Goal: Task Accomplishment & Management: Manage account settings

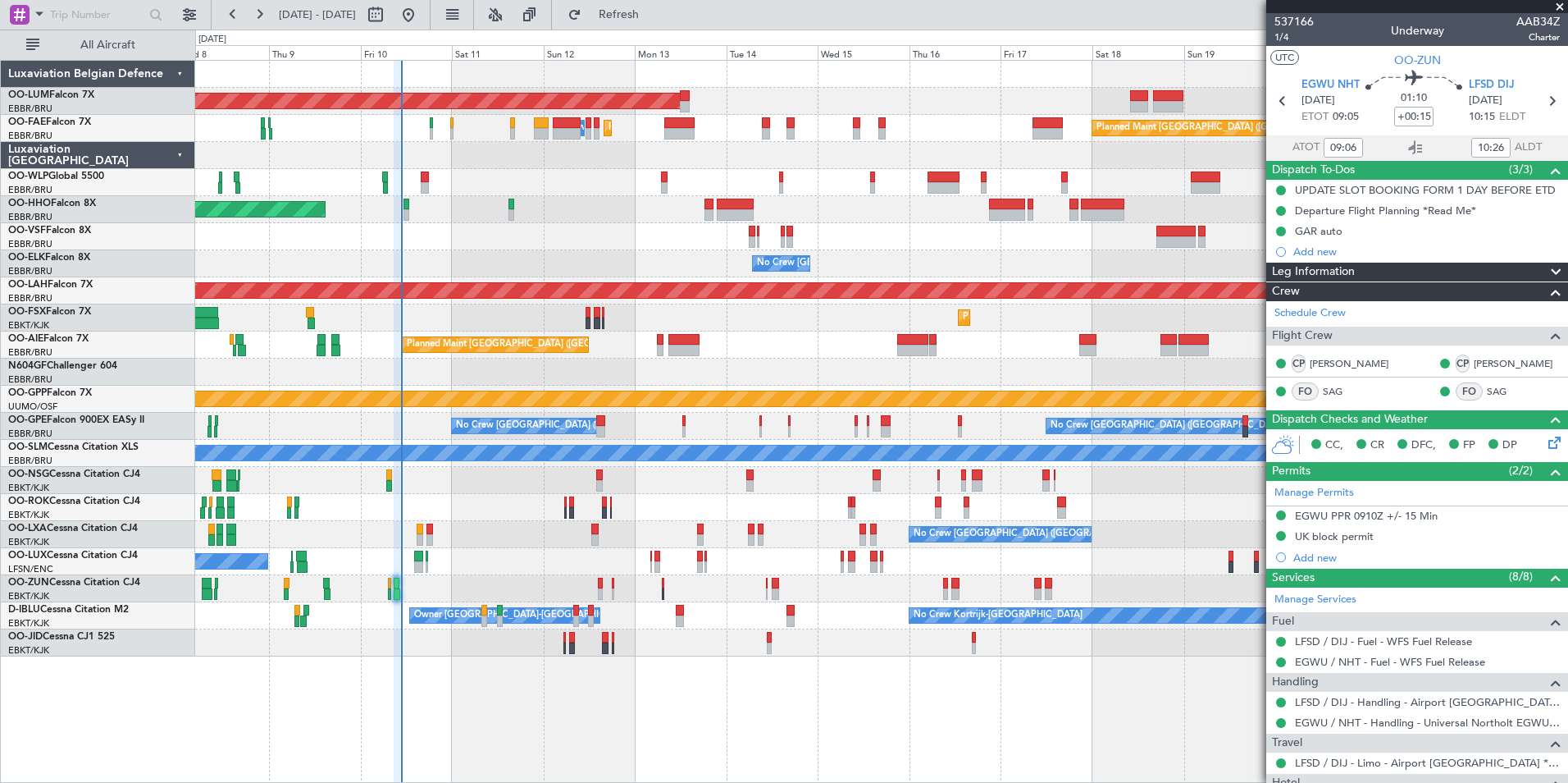
click at [758, 437] on div "No Crew [GEOGRAPHIC_DATA] ([GEOGRAPHIC_DATA] National) No Crew [GEOGRAPHIC_DATA…" at bounding box center [881, 427] width 1373 height 27
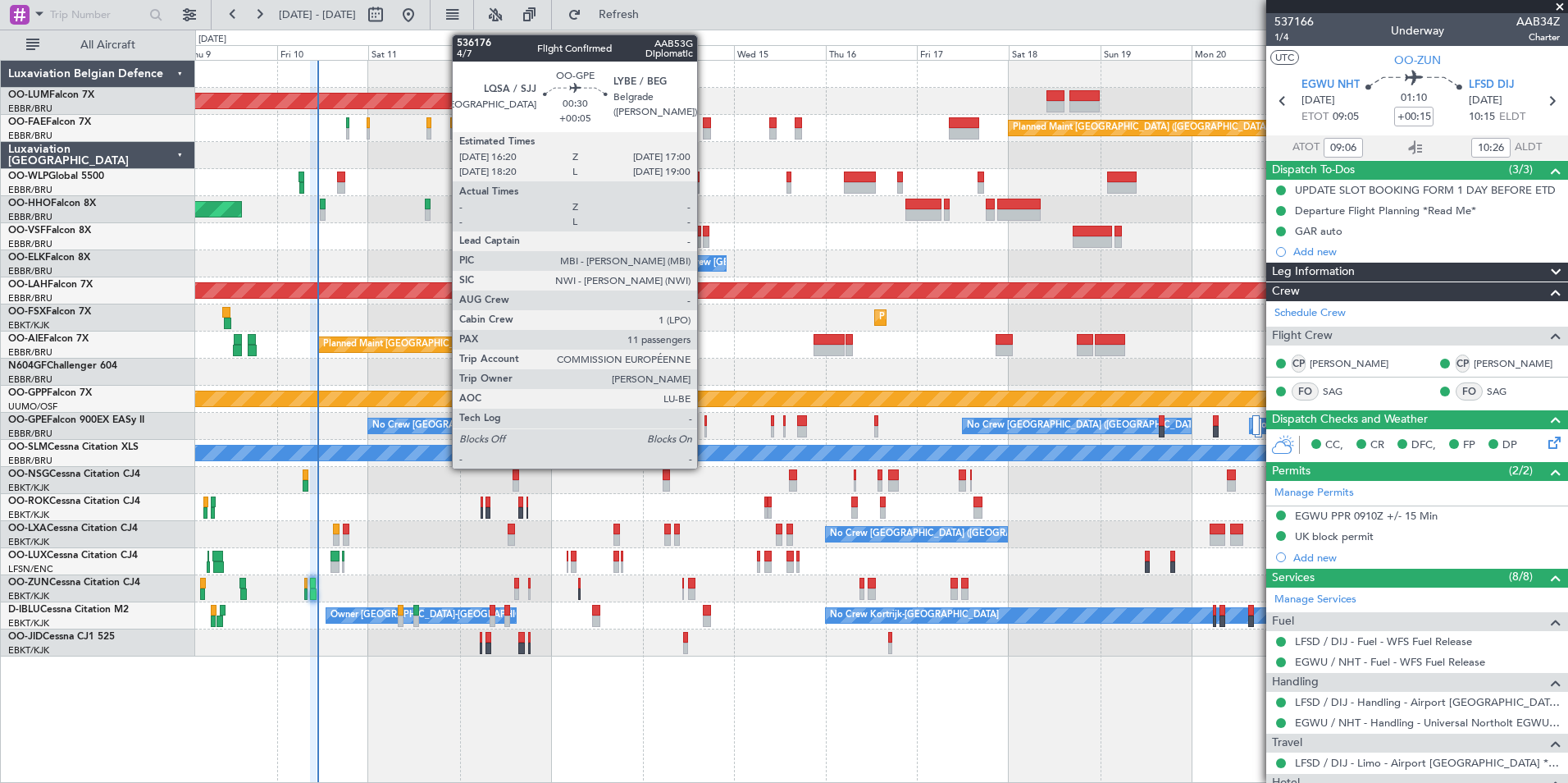
click at [705, 423] on div at bounding box center [706, 421] width 3 height 12
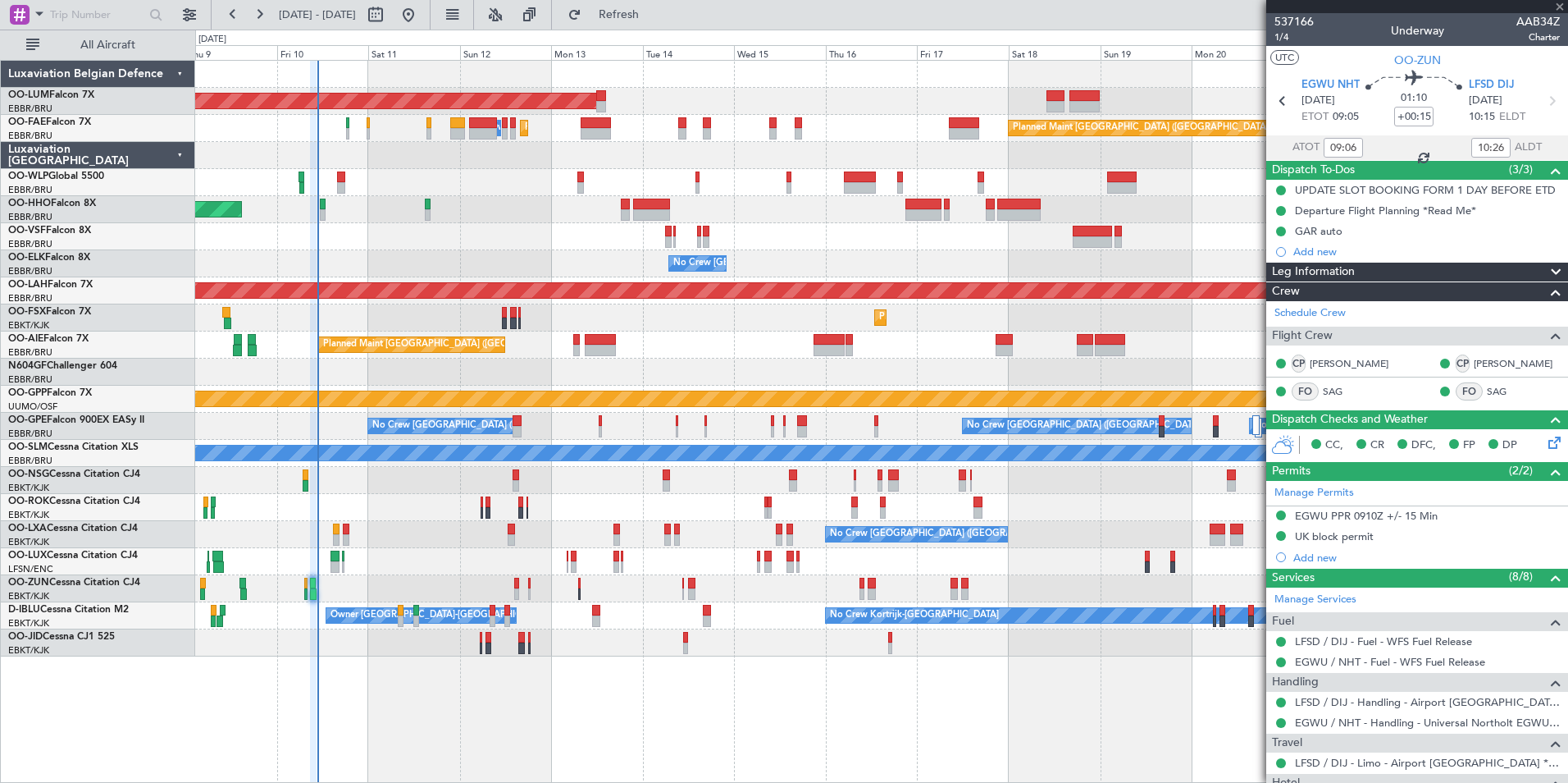
type input "+00:05"
type input "11"
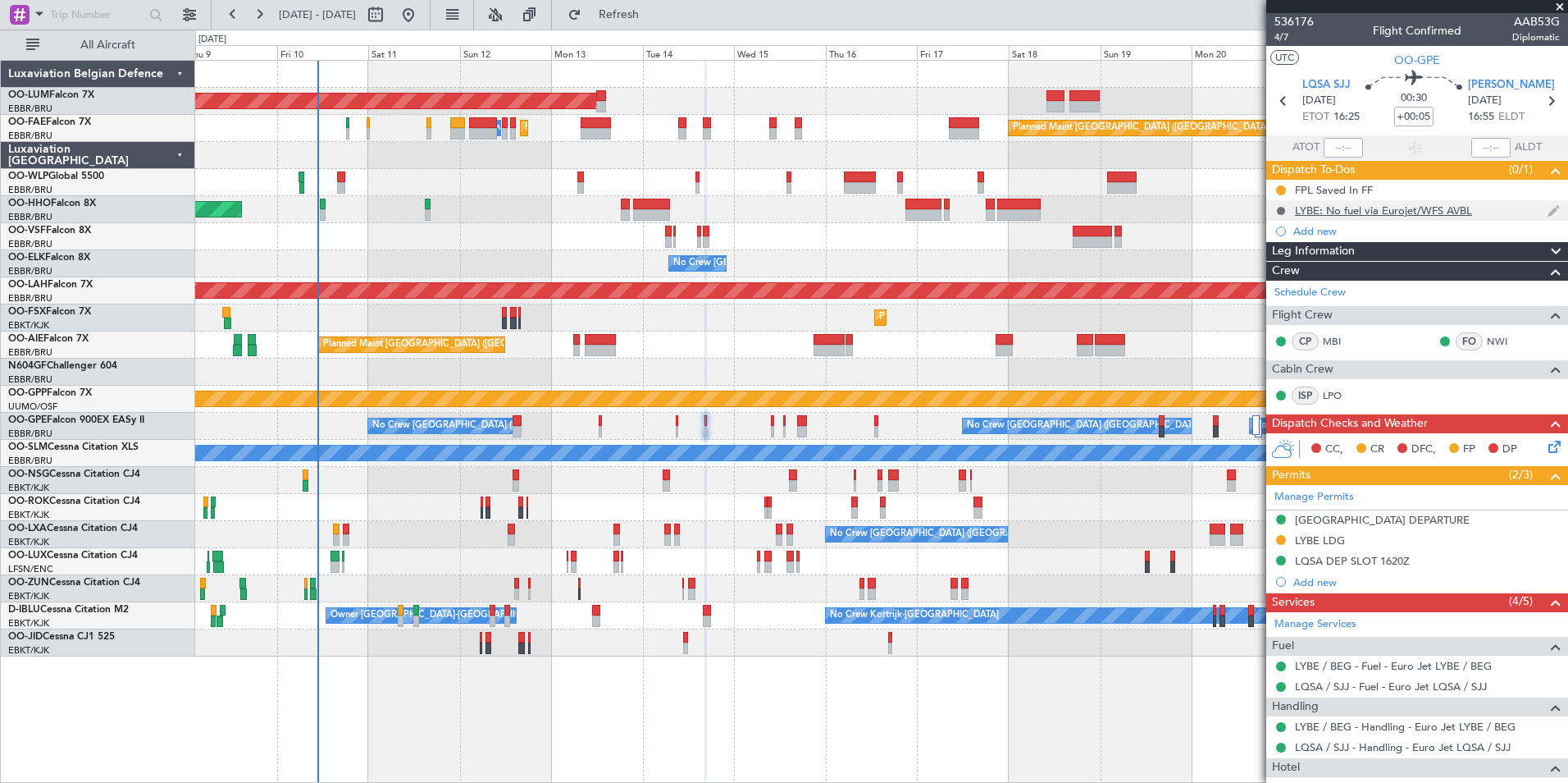
click at [1283, 208] on button at bounding box center [1281, 211] width 10 height 10
click at [1279, 233] on span "Not Started" at bounding box center [1289, 234] width 58 height 17
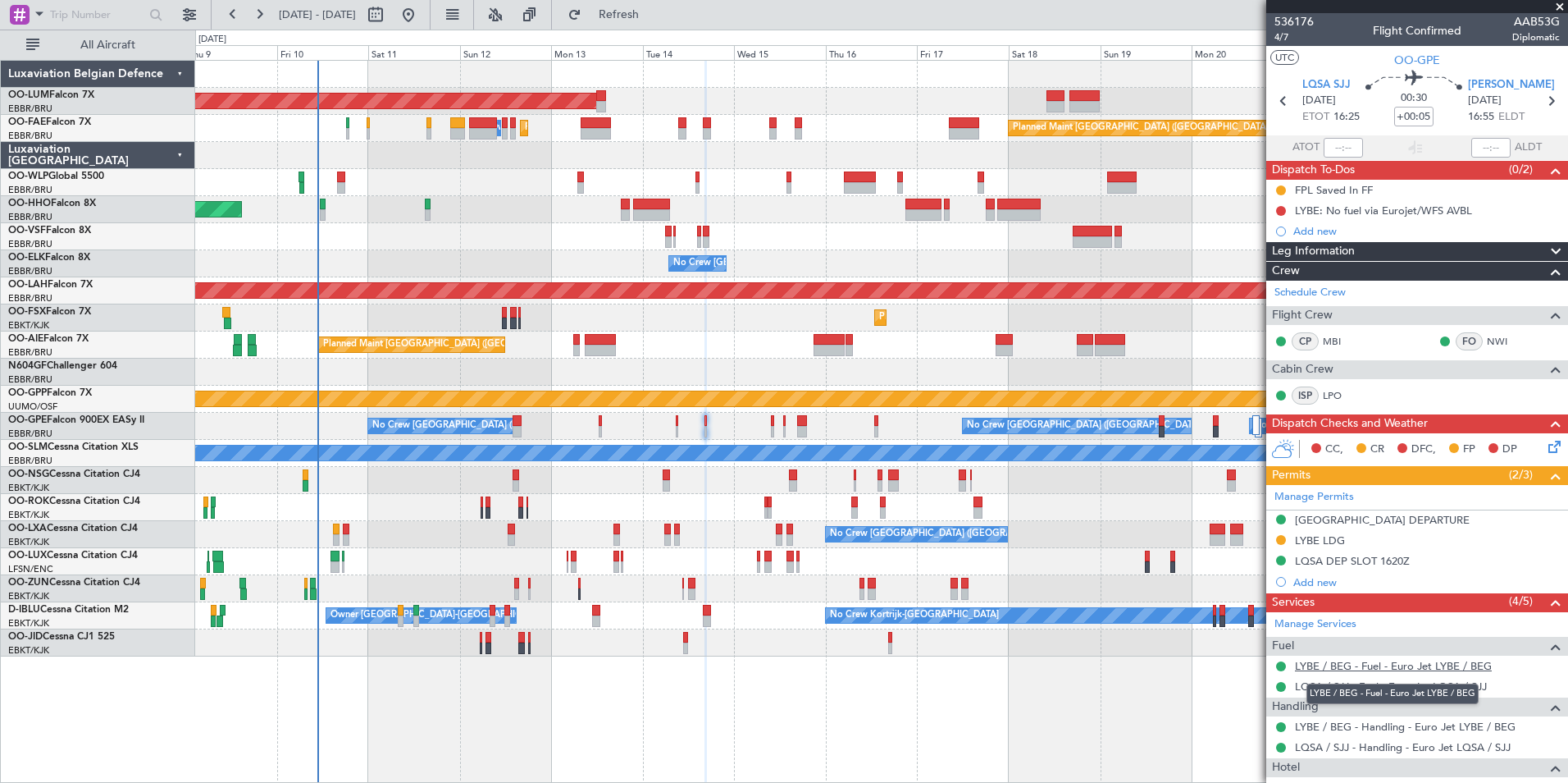
click at [1330, 665] on link "LYBE / BEG - Fuel - Euro Jet LYBE / BEG" at bounding box center [1393, 665] width 197 height 14
click at [1281, 665] on button at bounding box center [1281, 666] width 10 height 10
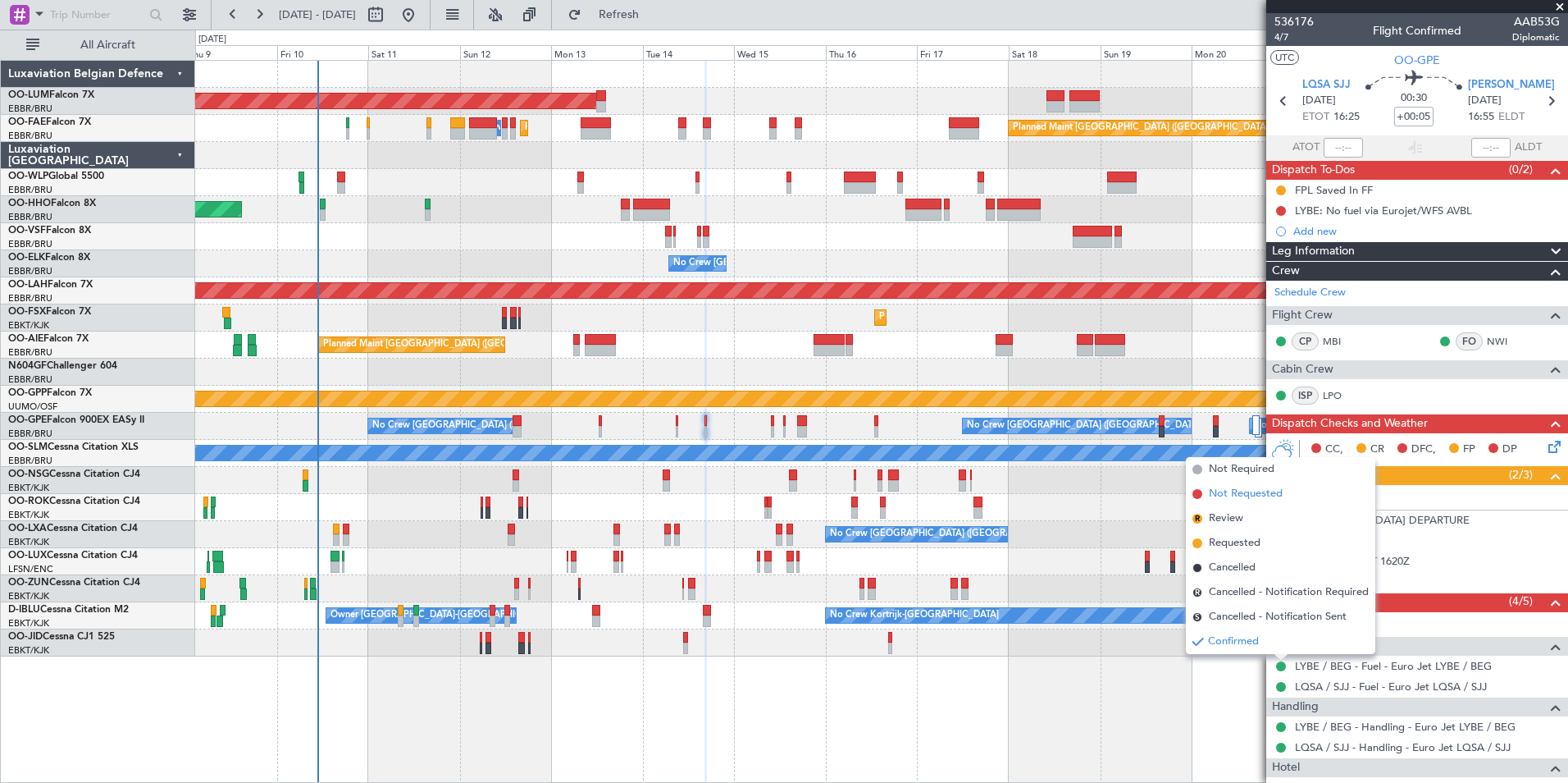
click at [1247, 493] on span "Not Requested" at bounding box center [1245, 494] width 74 height 17
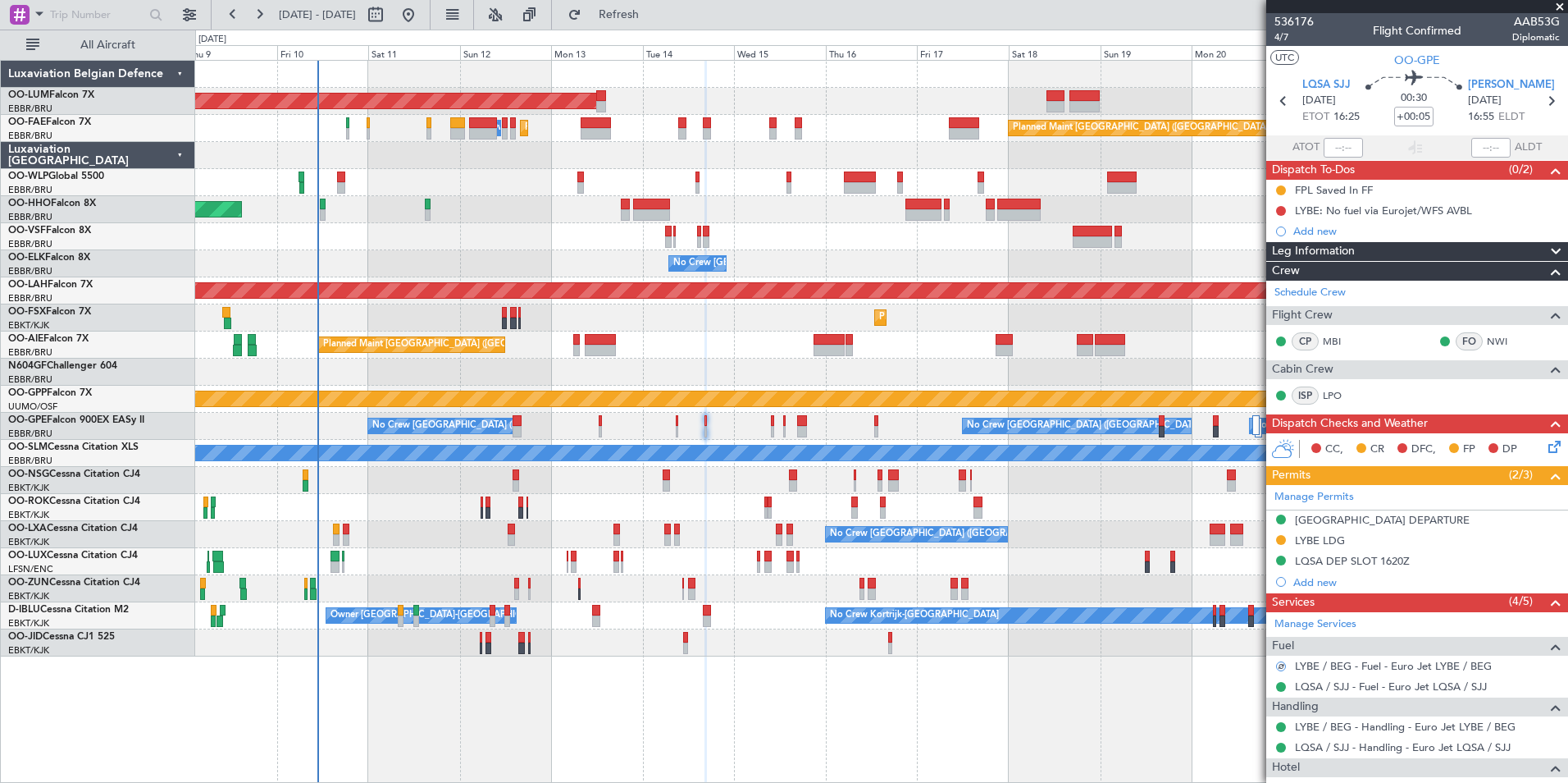
click at [1283, 666] on div at bounding box center [1281, 665] width 11 height 11
click at [1283, 665] on button at bounding box center [1281, 666] width 10 height 10
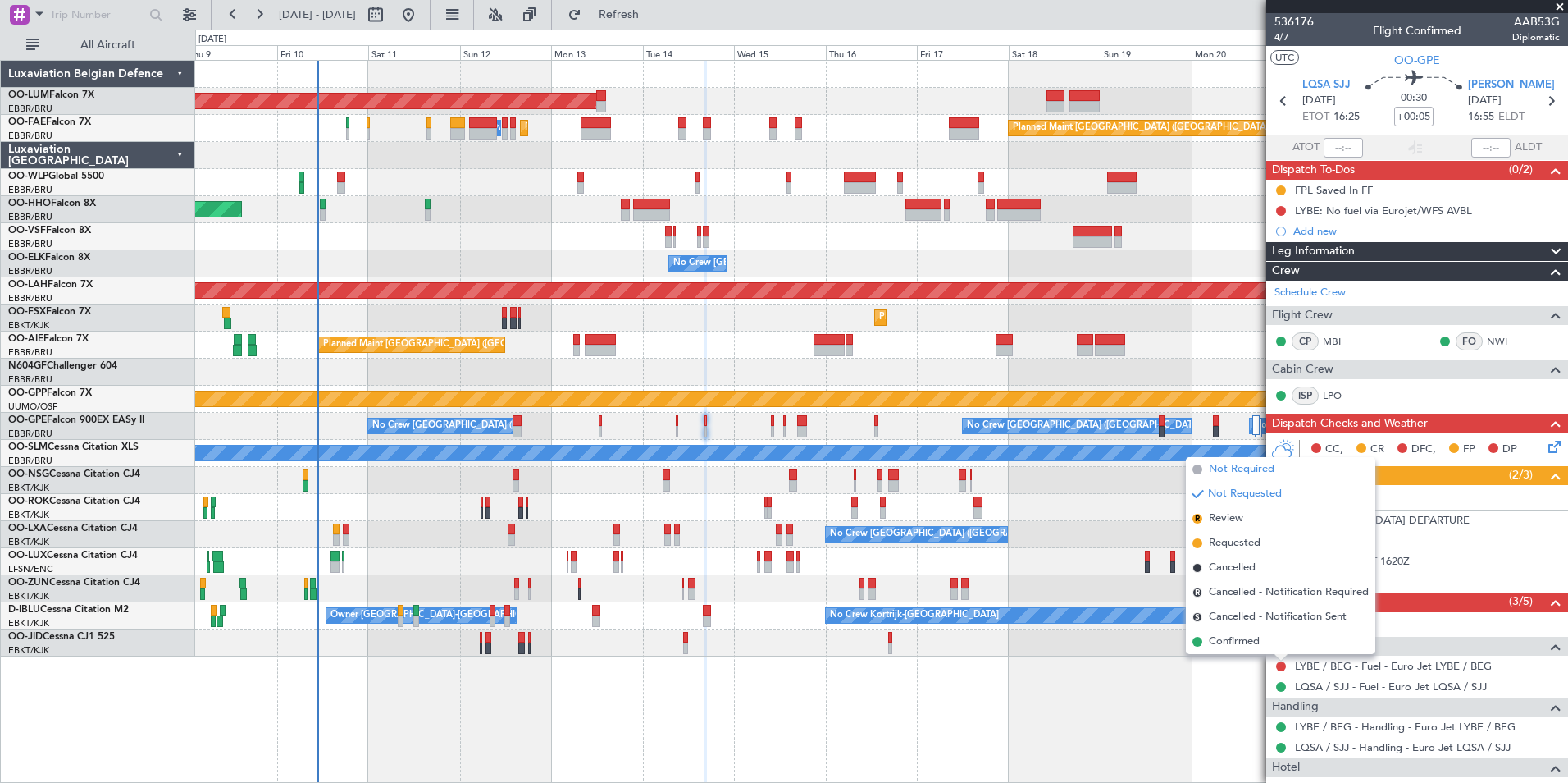
click at [1235, 471] on span "Not Required" at bounding box center [1241, 469] width 66 height 17
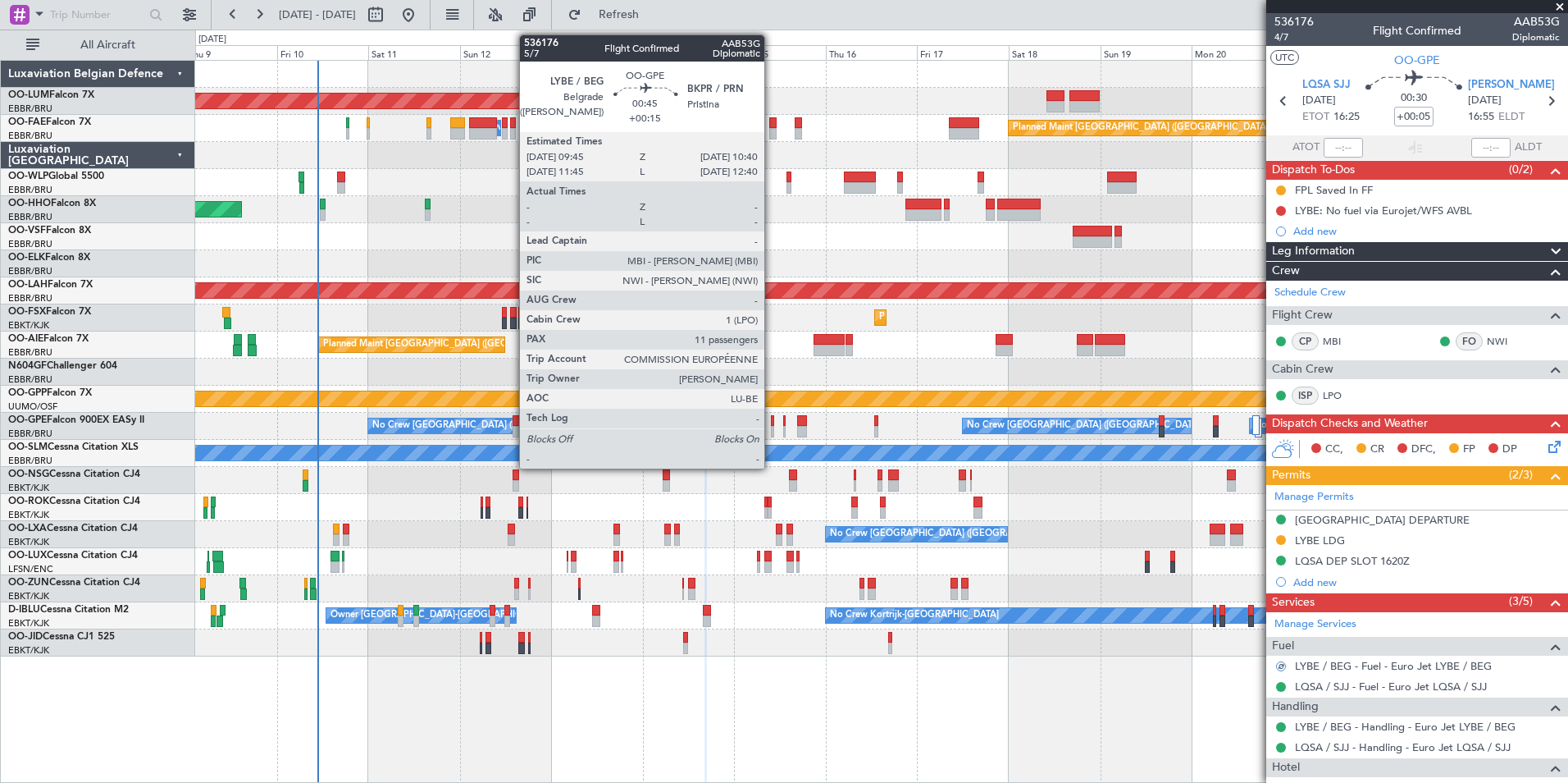
click at [772, 424] on div at bounding box center [773, 421] width 4 height 12
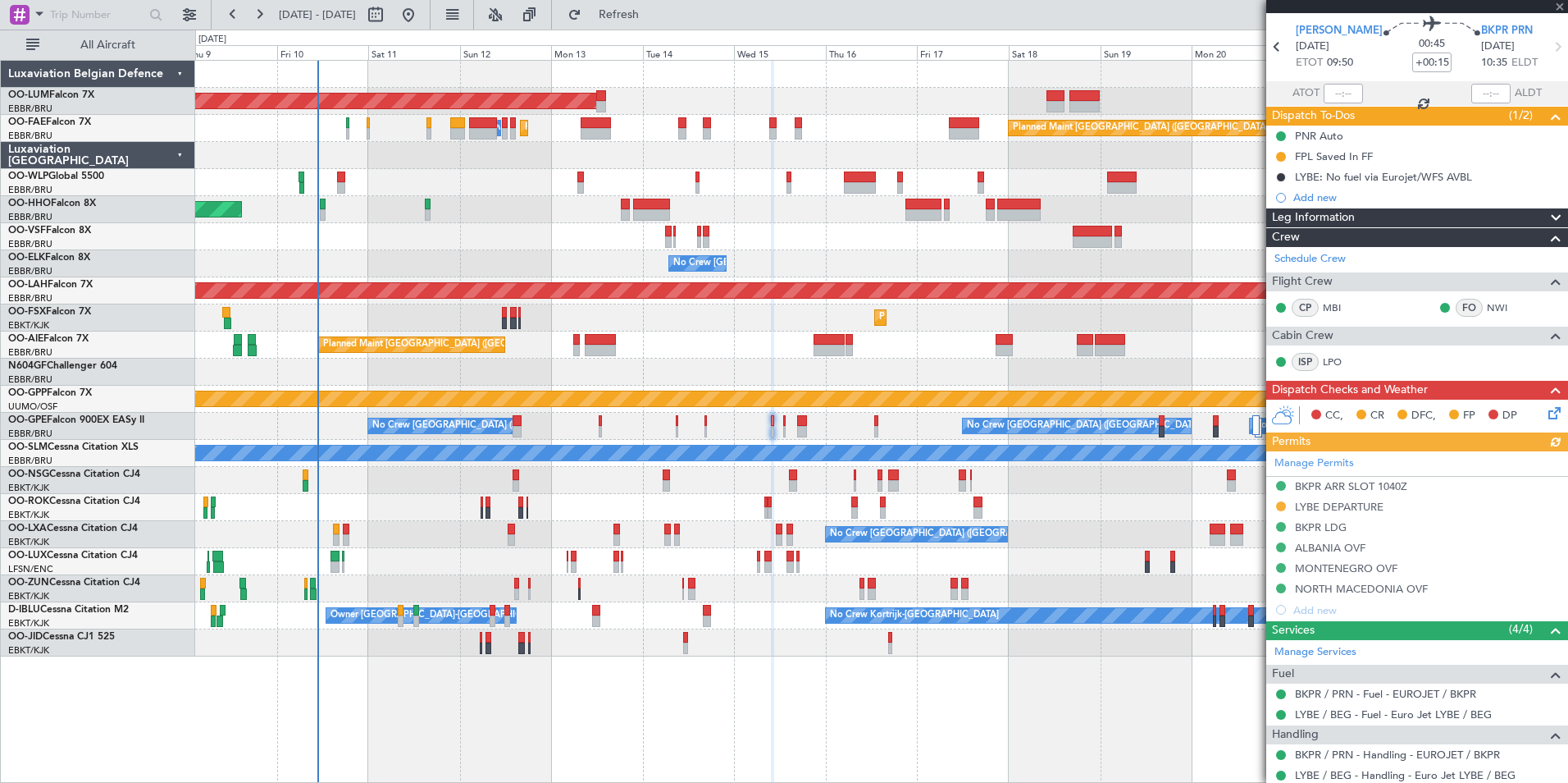
scroll to position [82, 0]
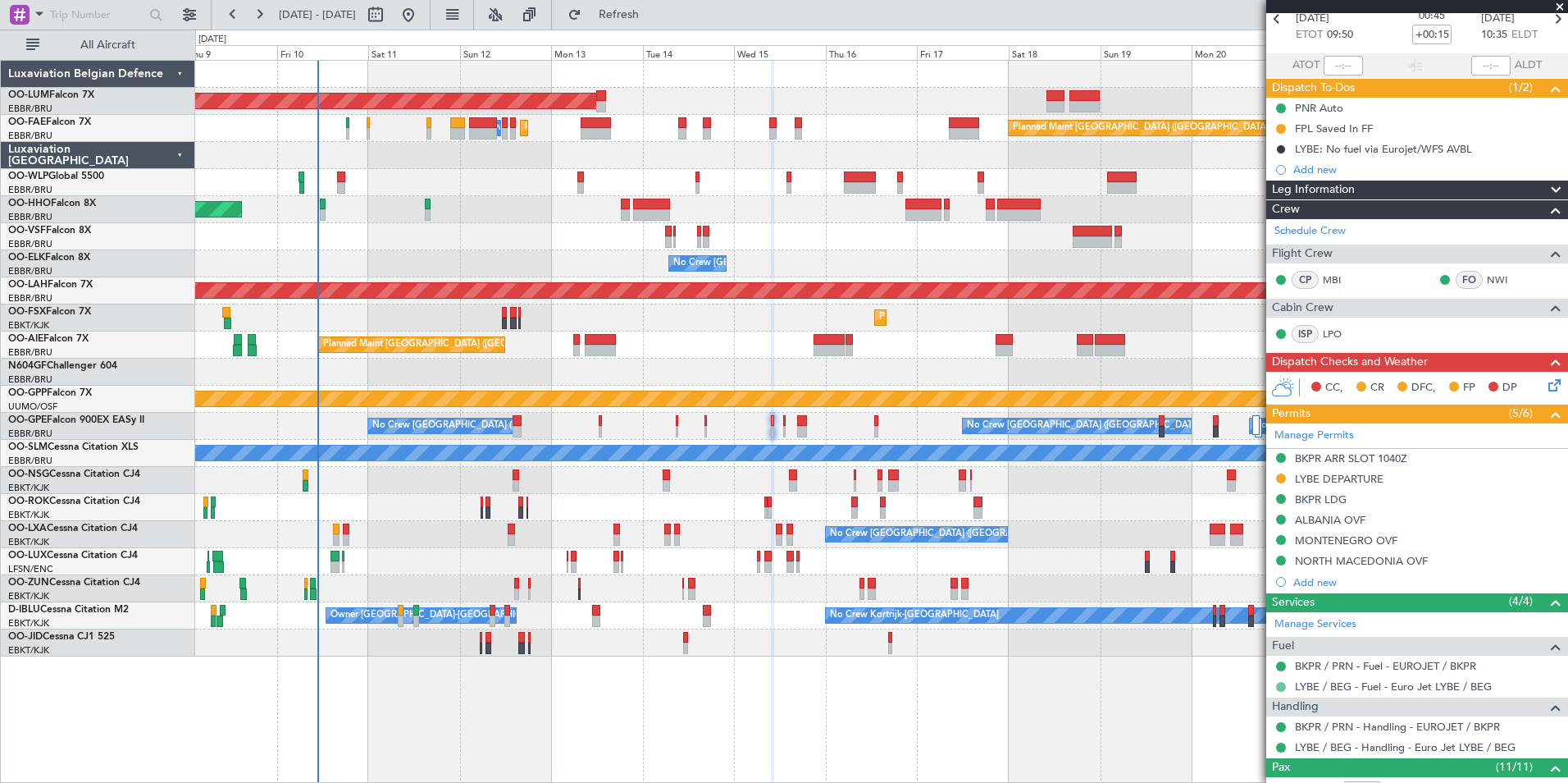
click at [1282, 685] on button at bounding box center [1281, 687] width 10 height 10
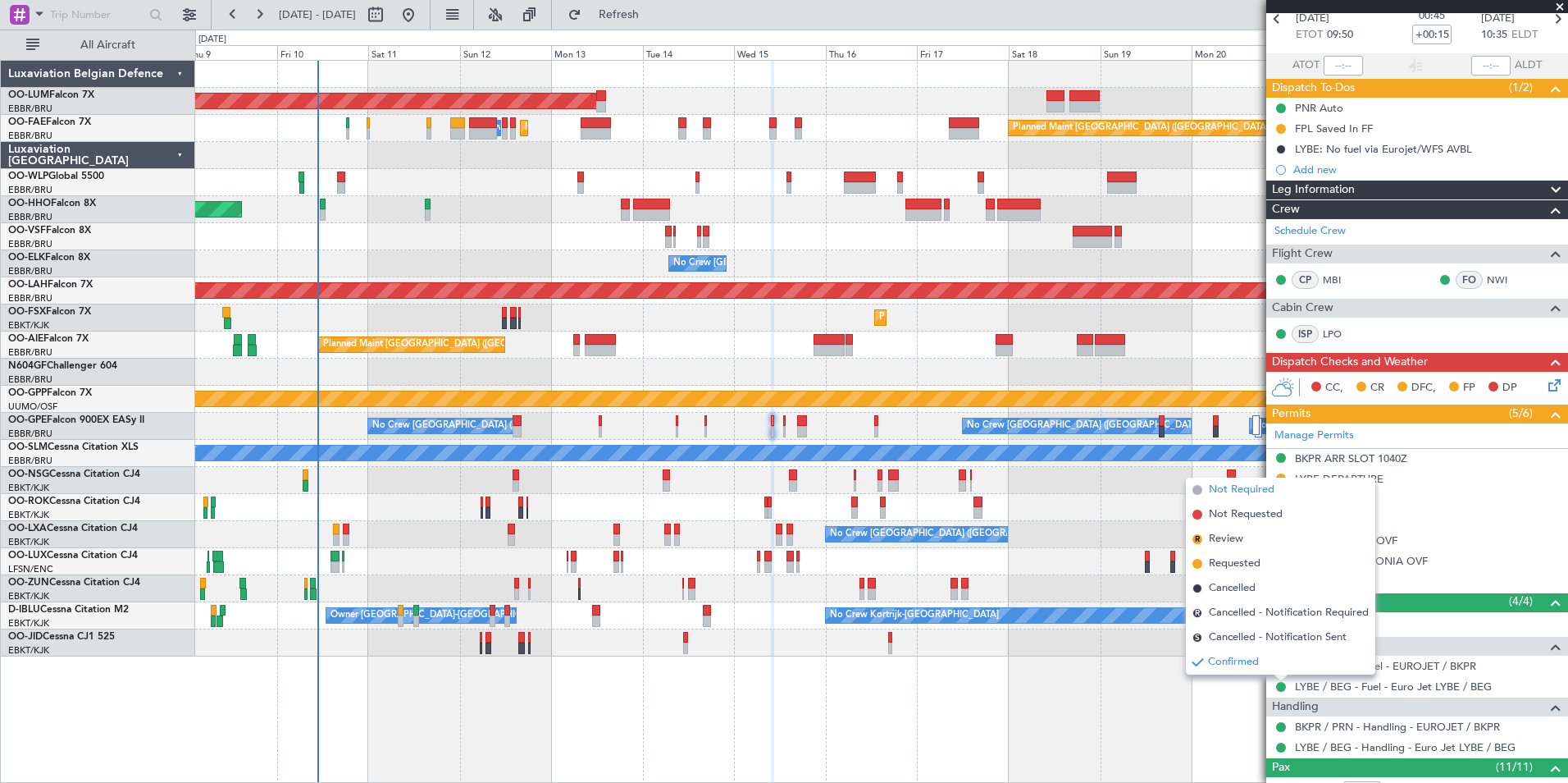
click at [1251, 491] on span "Not Required" at bounding box center [1241, 490] width 66 height 17
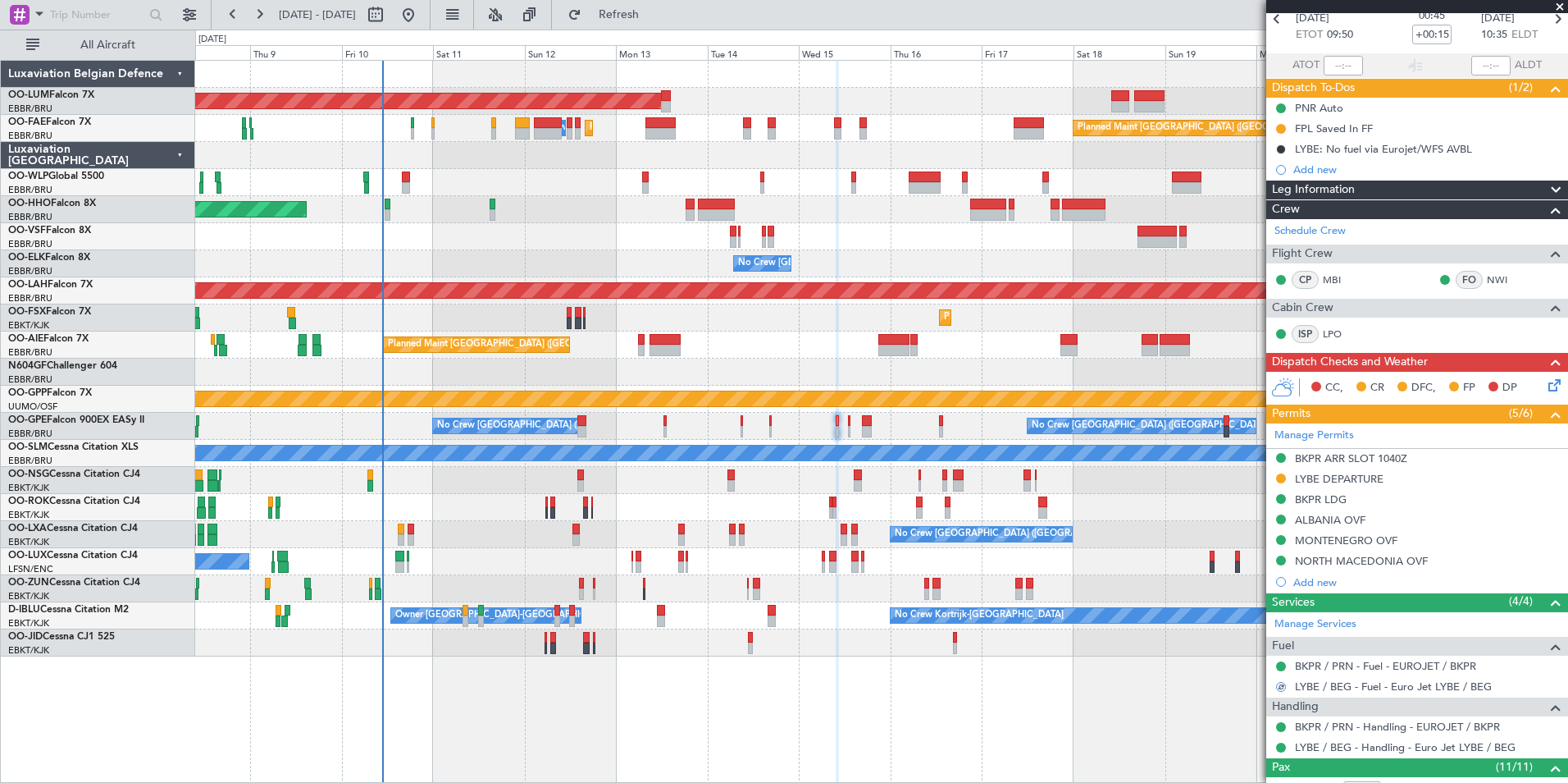
click at [719, 279] on div "AOG Maint [GEOGRAPHIC_DATA] Owner [GEOGRAPHIC_DATA] Planned Maint [GEOGRAPHIC_D…" at bounding box center [881, 358] width 1373 height 596
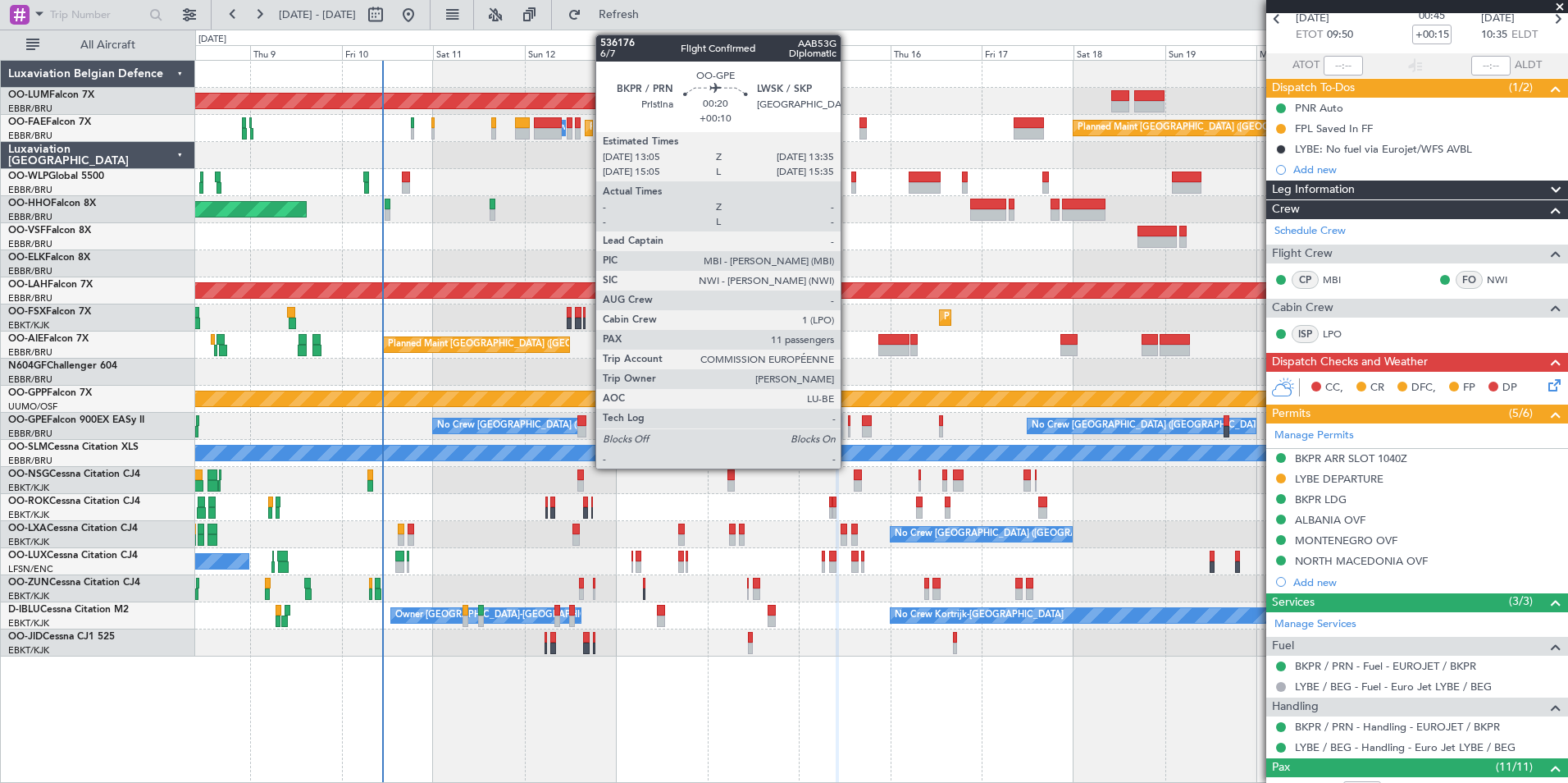
click at [848, 426] on div at bounding box center [849, 432] width 3 height 12
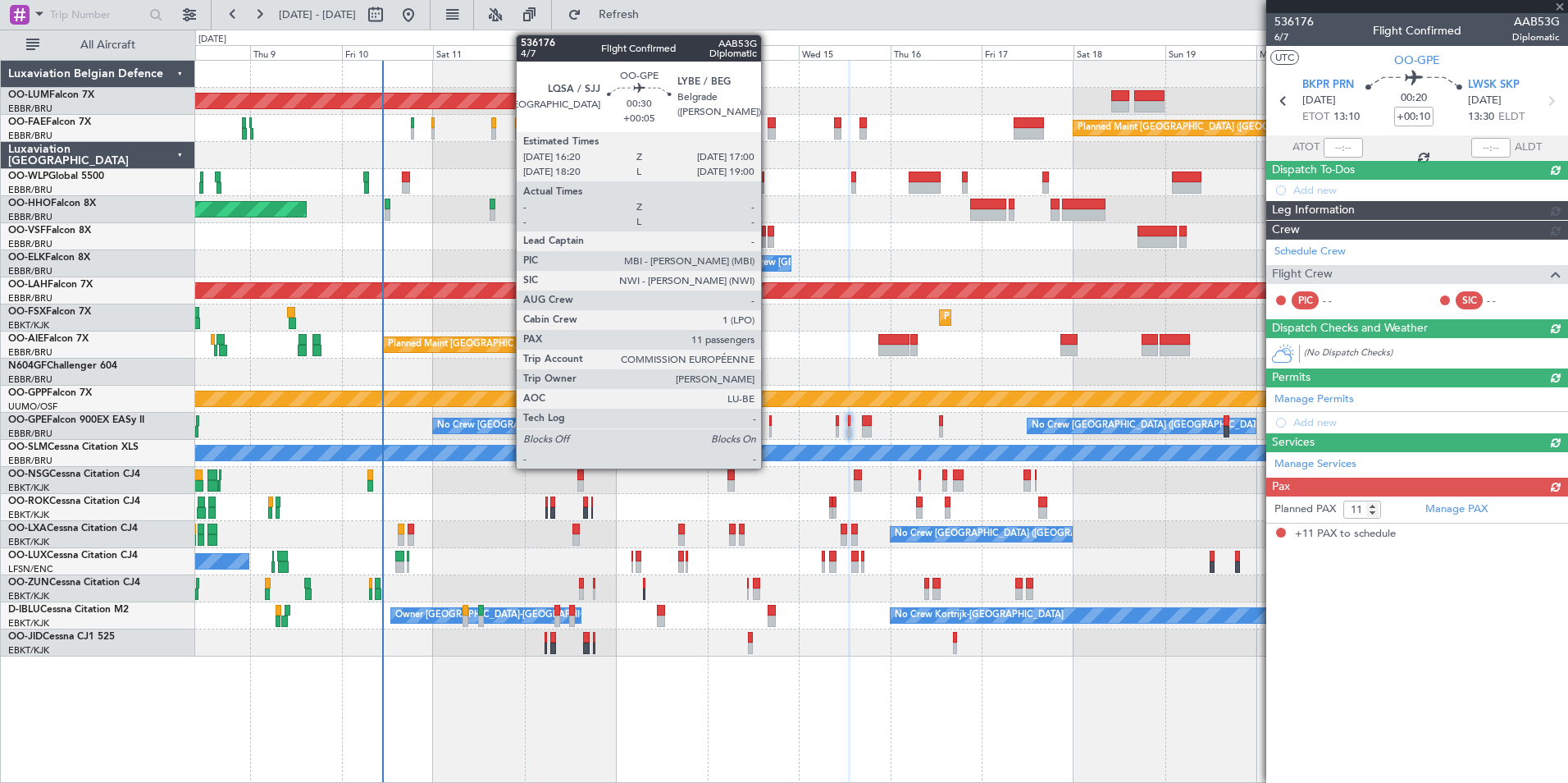
scroll to position [0, 0]
click at [769, 426] on div at bounding box center [770, 432] width 3 height 12
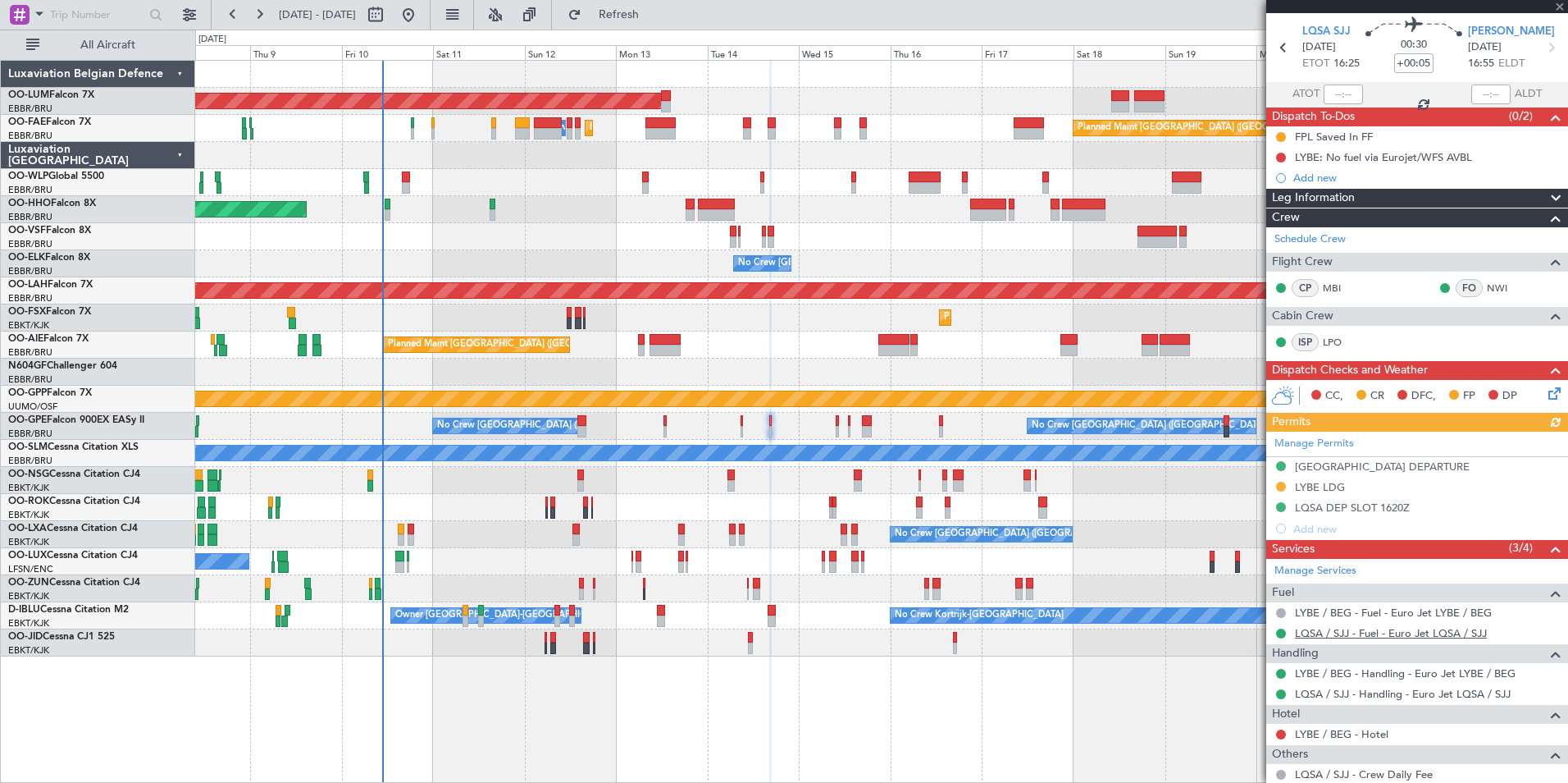
scroll to position [82, 0]
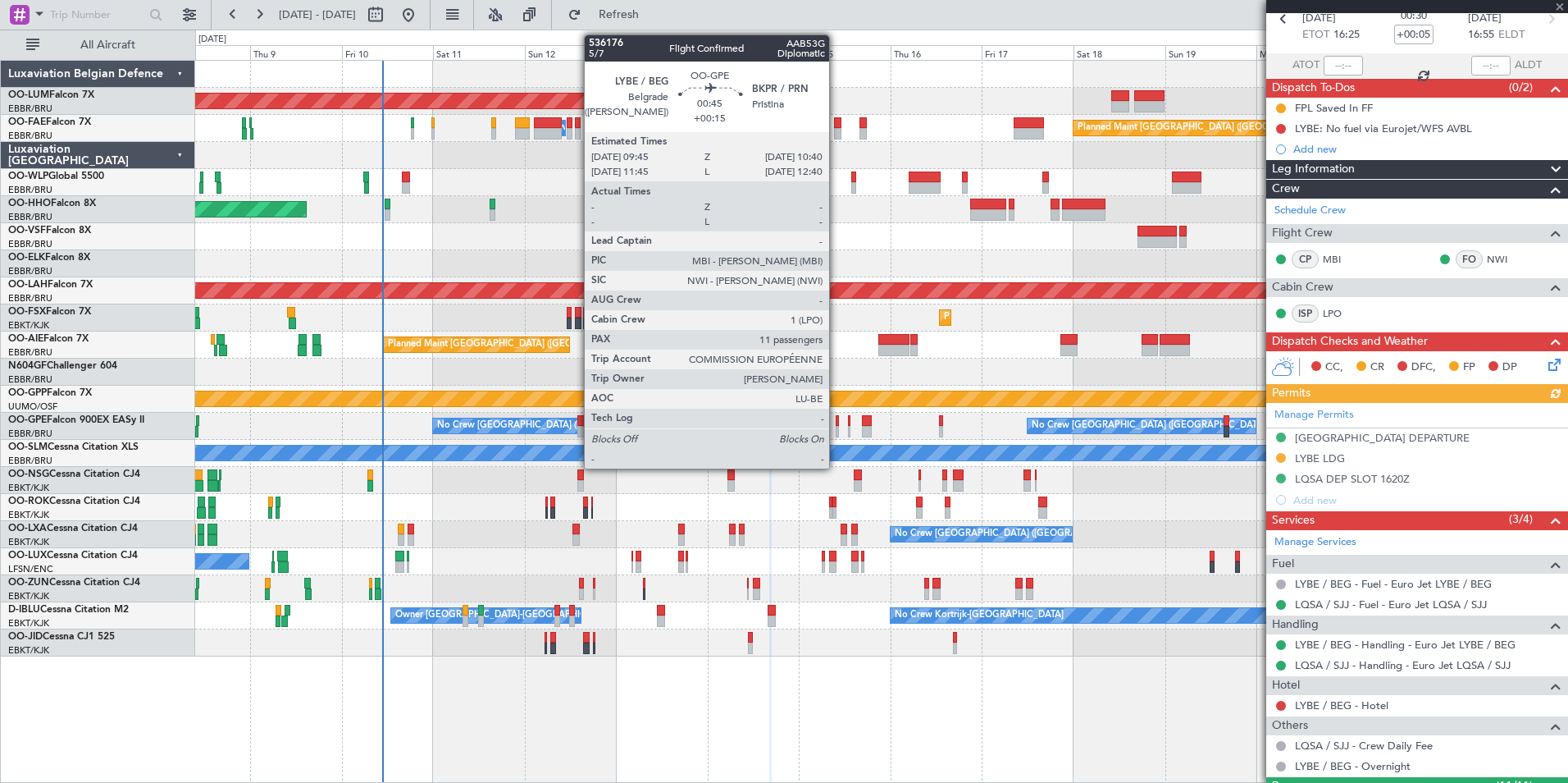
click at [837, 430] on div at bounding box center [838, 432] width 4 height 12
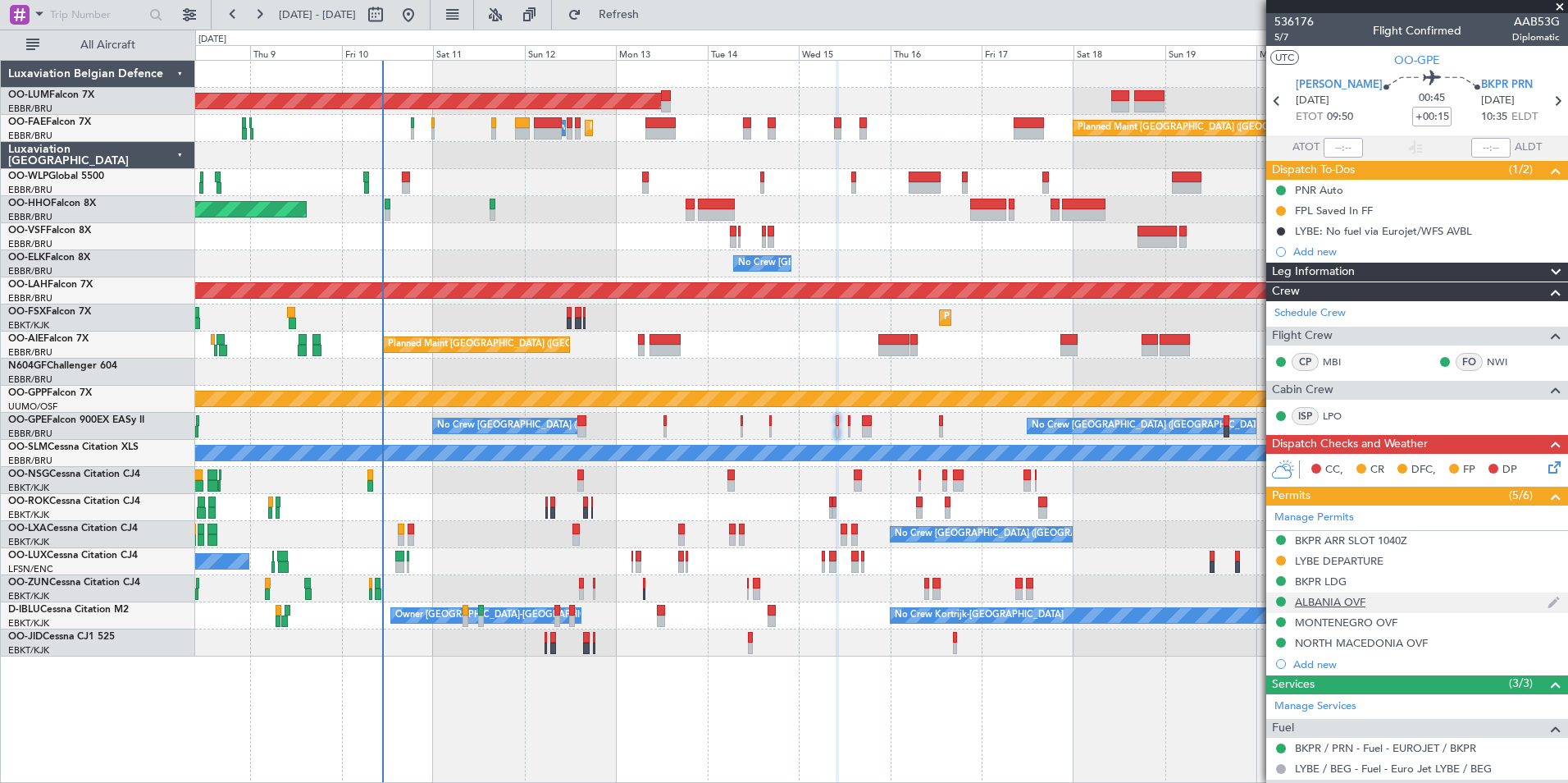
scroll to position [246, 0]
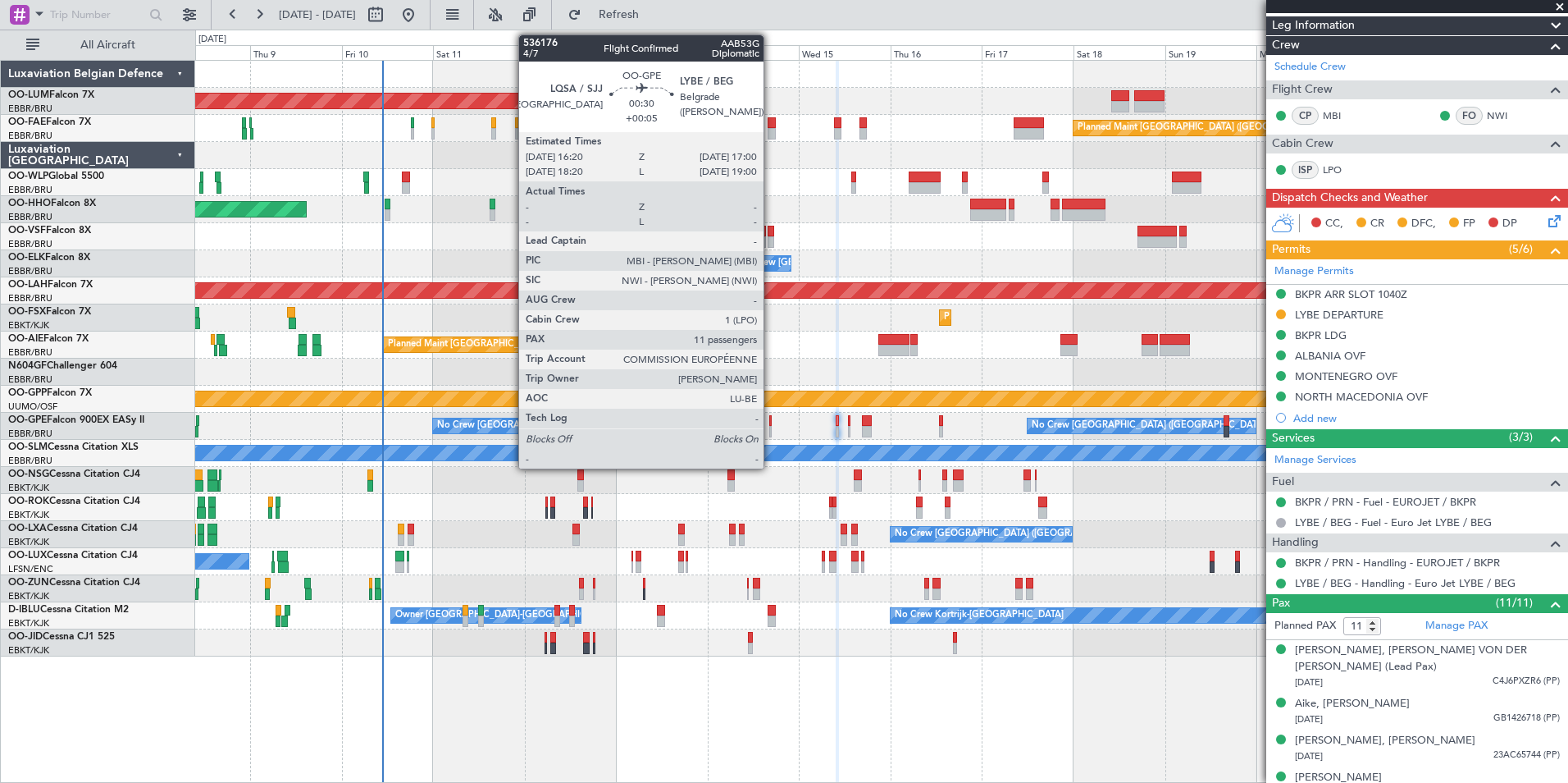
click at [771, 428] on div at bounding box center [770, 432] width 3 height 12
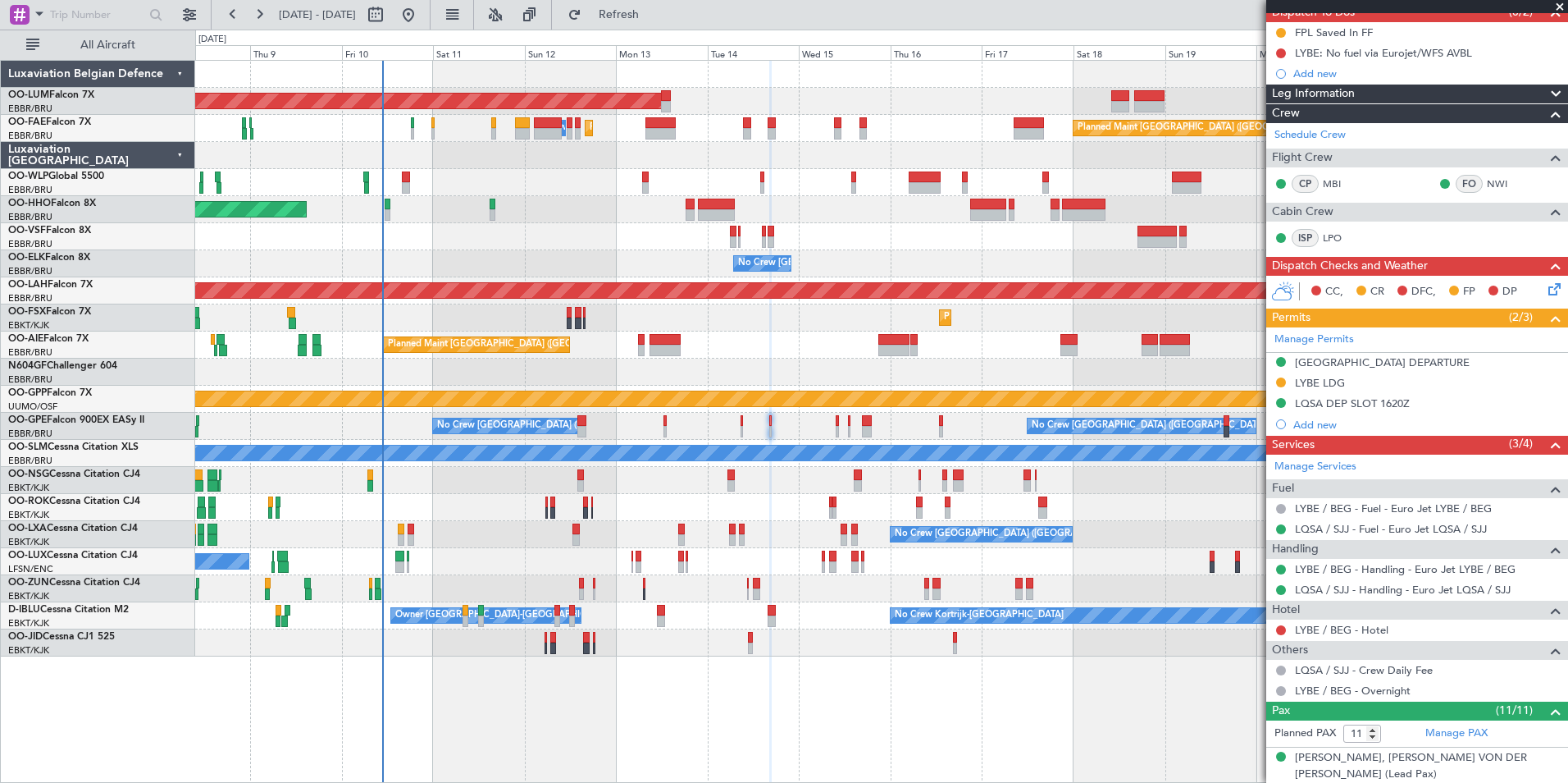
scroll to position [164, 0]
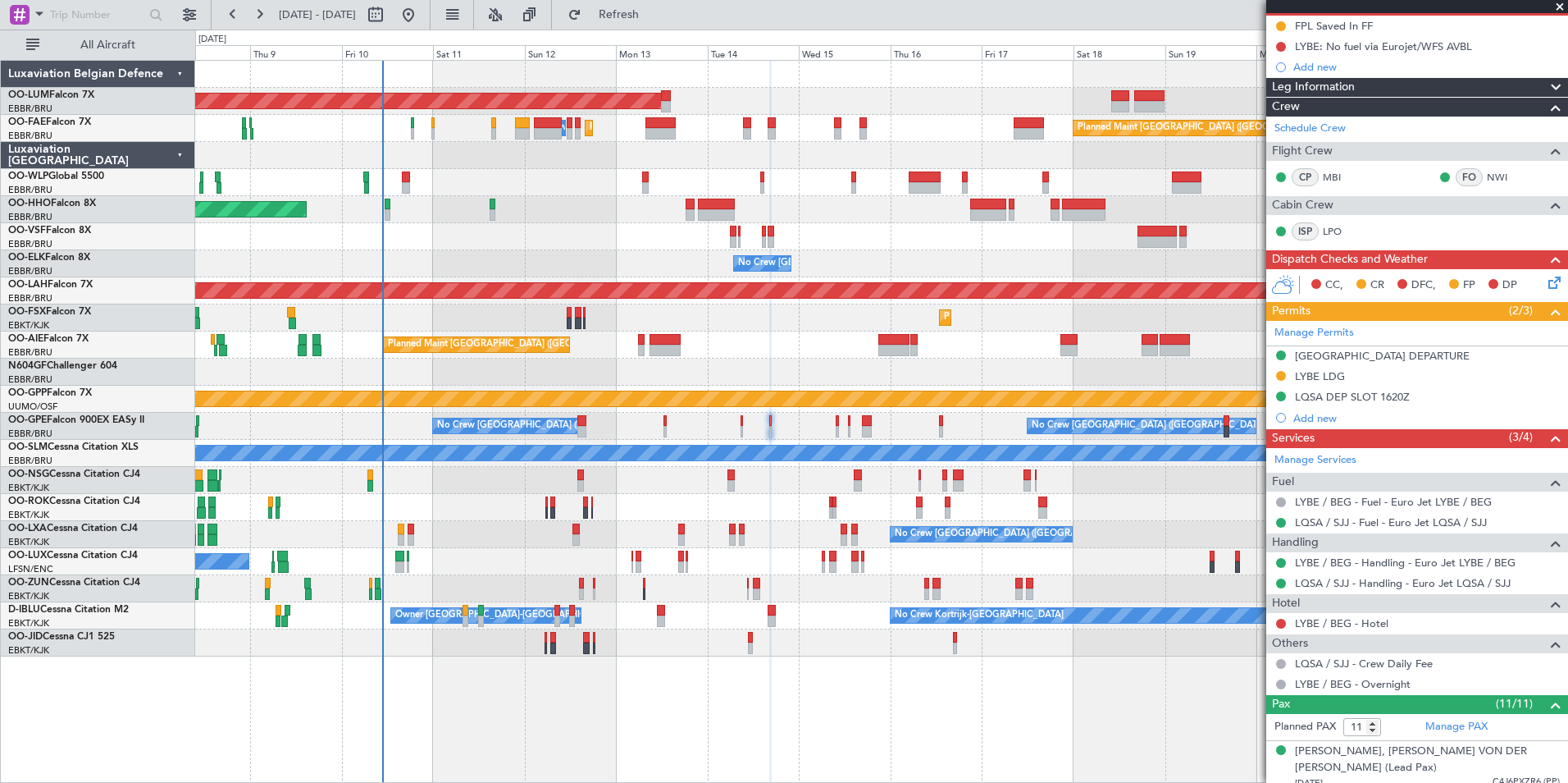
click at [681, 497] on div at bounding box center [881, 507] width 1373 height 27
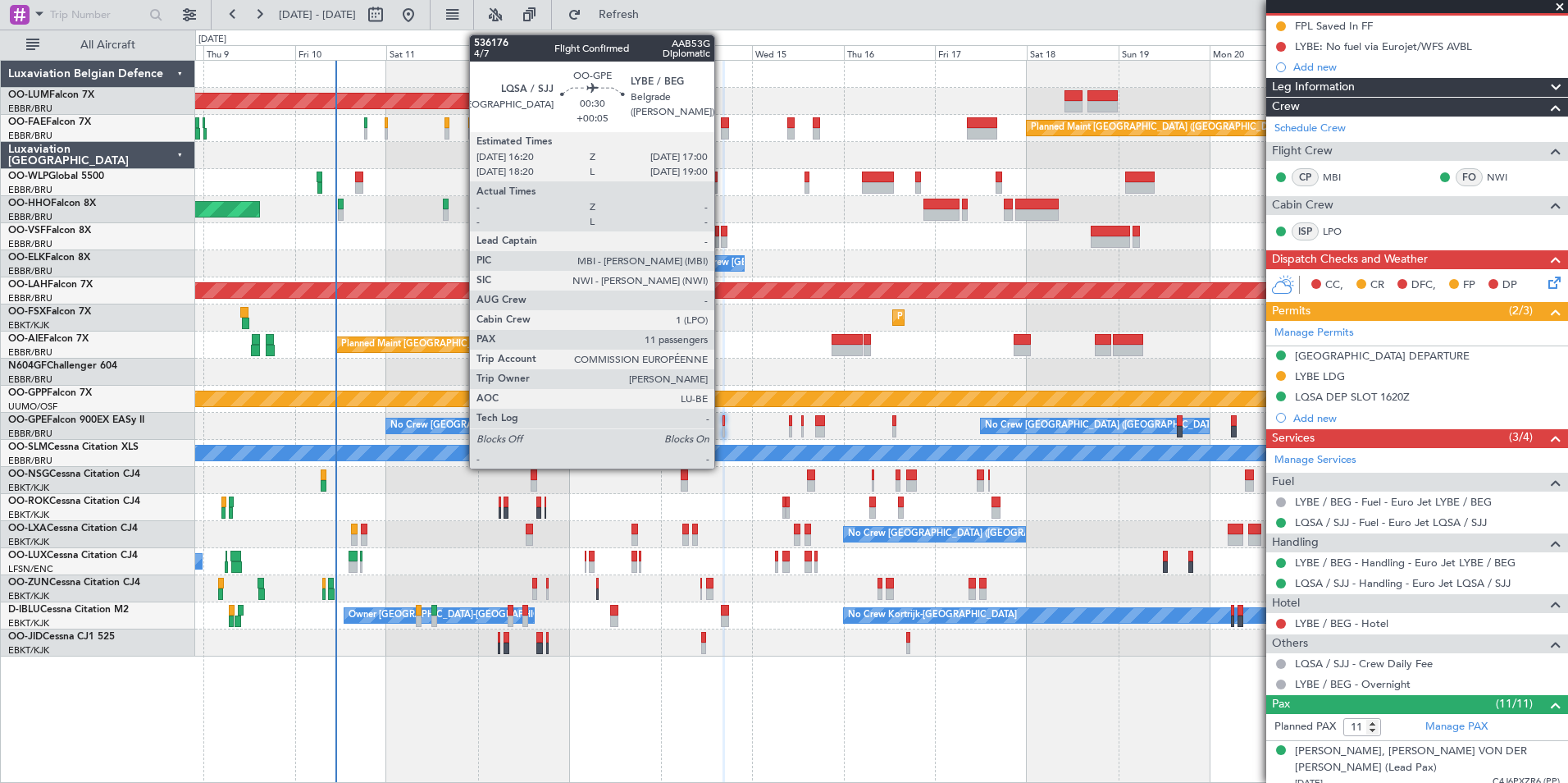
click at [723, 426] on div at bounding box center [724, 432] width 3 height 12
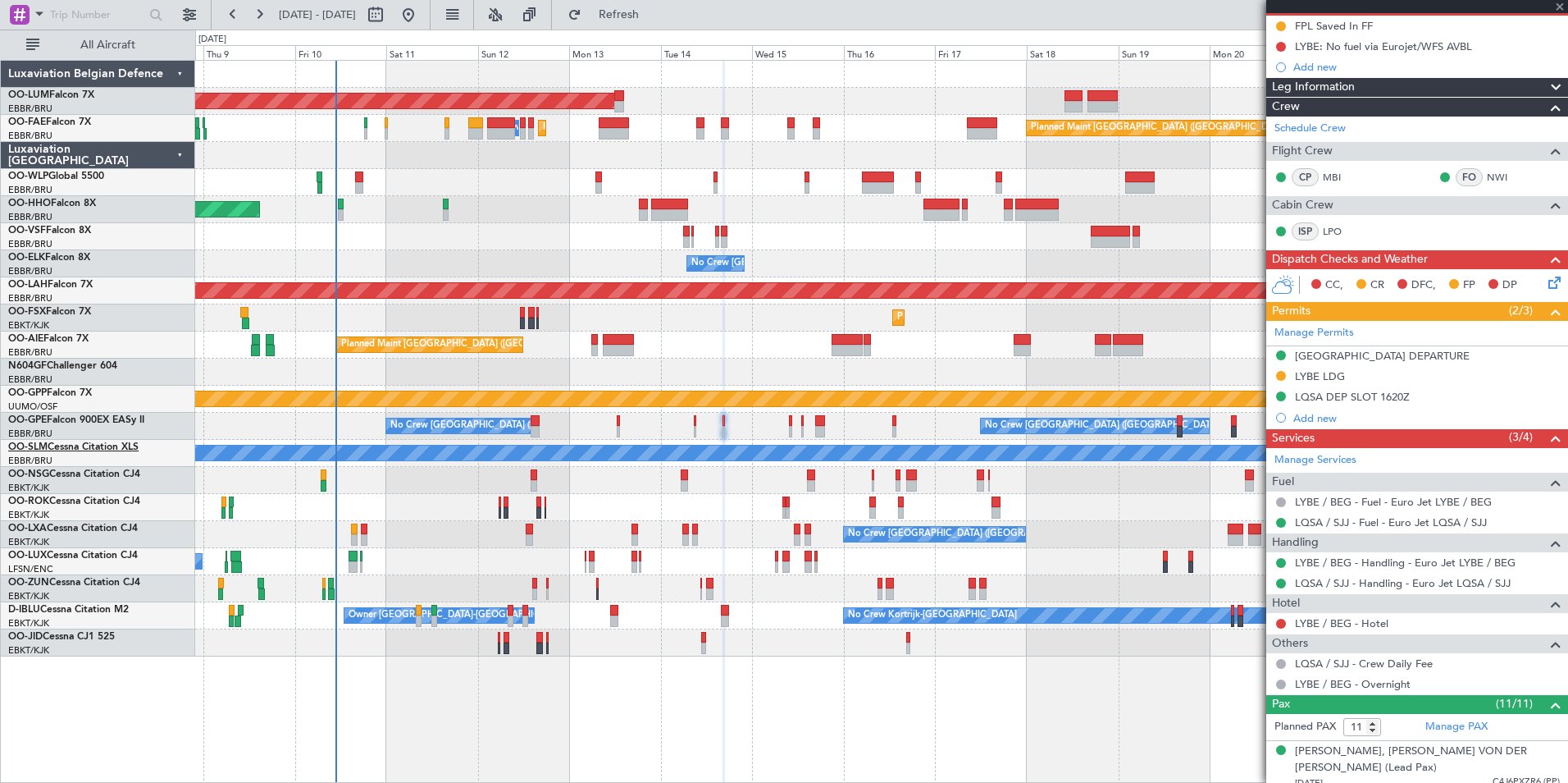
scroll to position [0, 0]
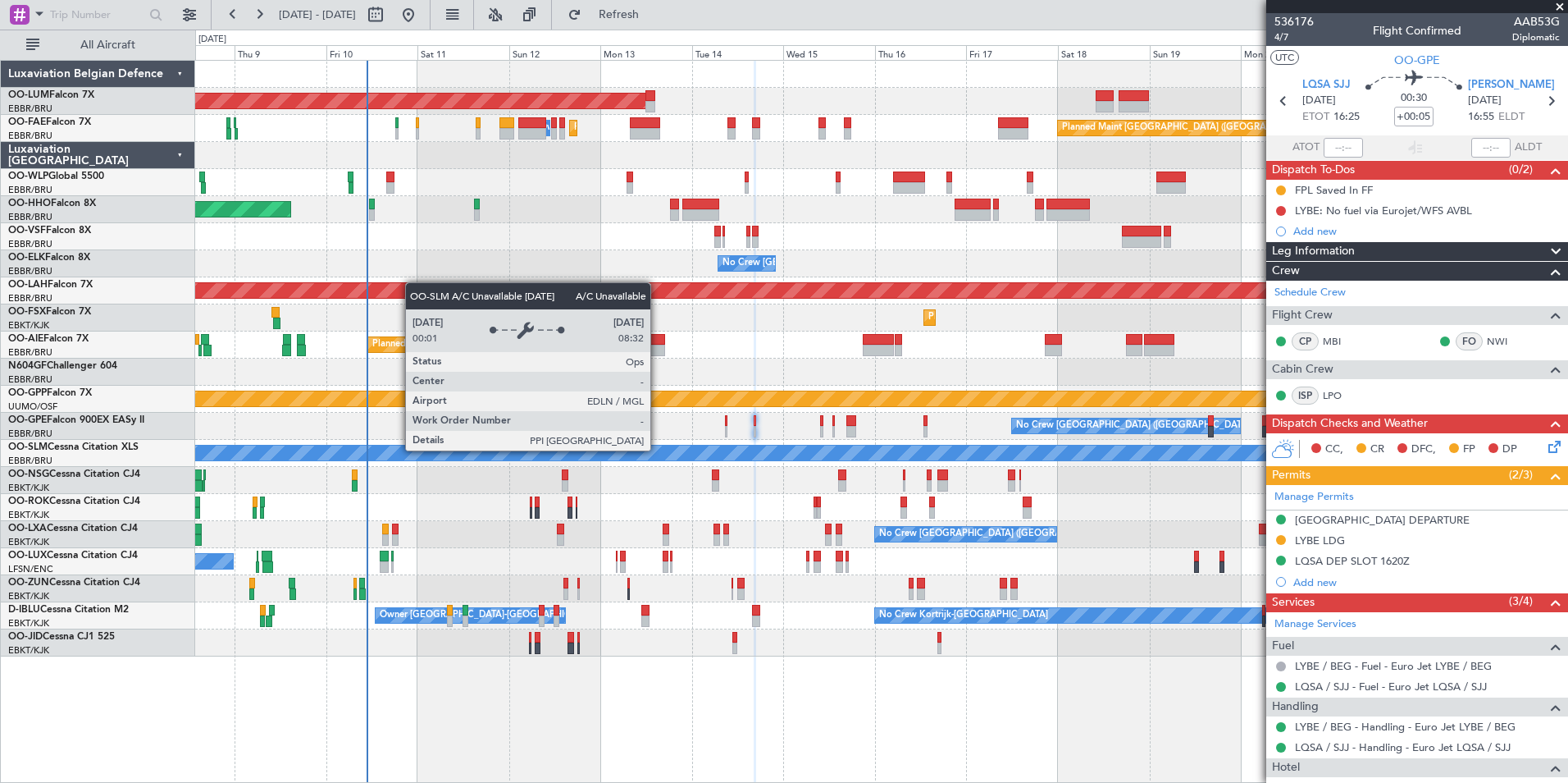
click at [689, 449] on div "A/C Unavailable [GEOGRAPHIC_DATA]" at bounding box center [881, 452] width 4116 height 15
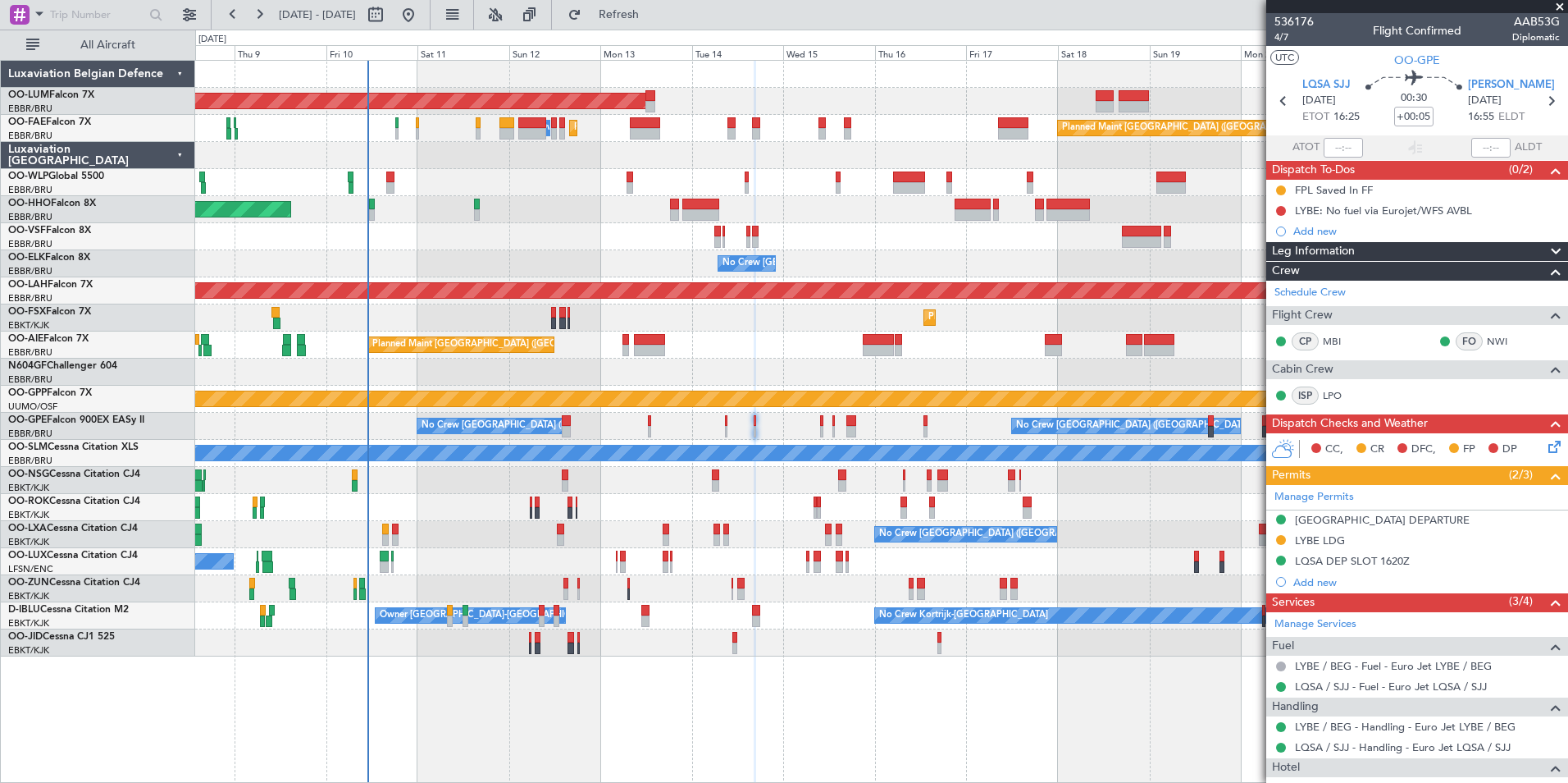
click at [362, 546] on div "AOG Maint [GEOGRAPHIC_DATA] Owner [GEOGRAPHIC_DATA] Planned Maint [GEOGRAPHIC_D…" at bounding box center [881, 358] width 1373 height 596
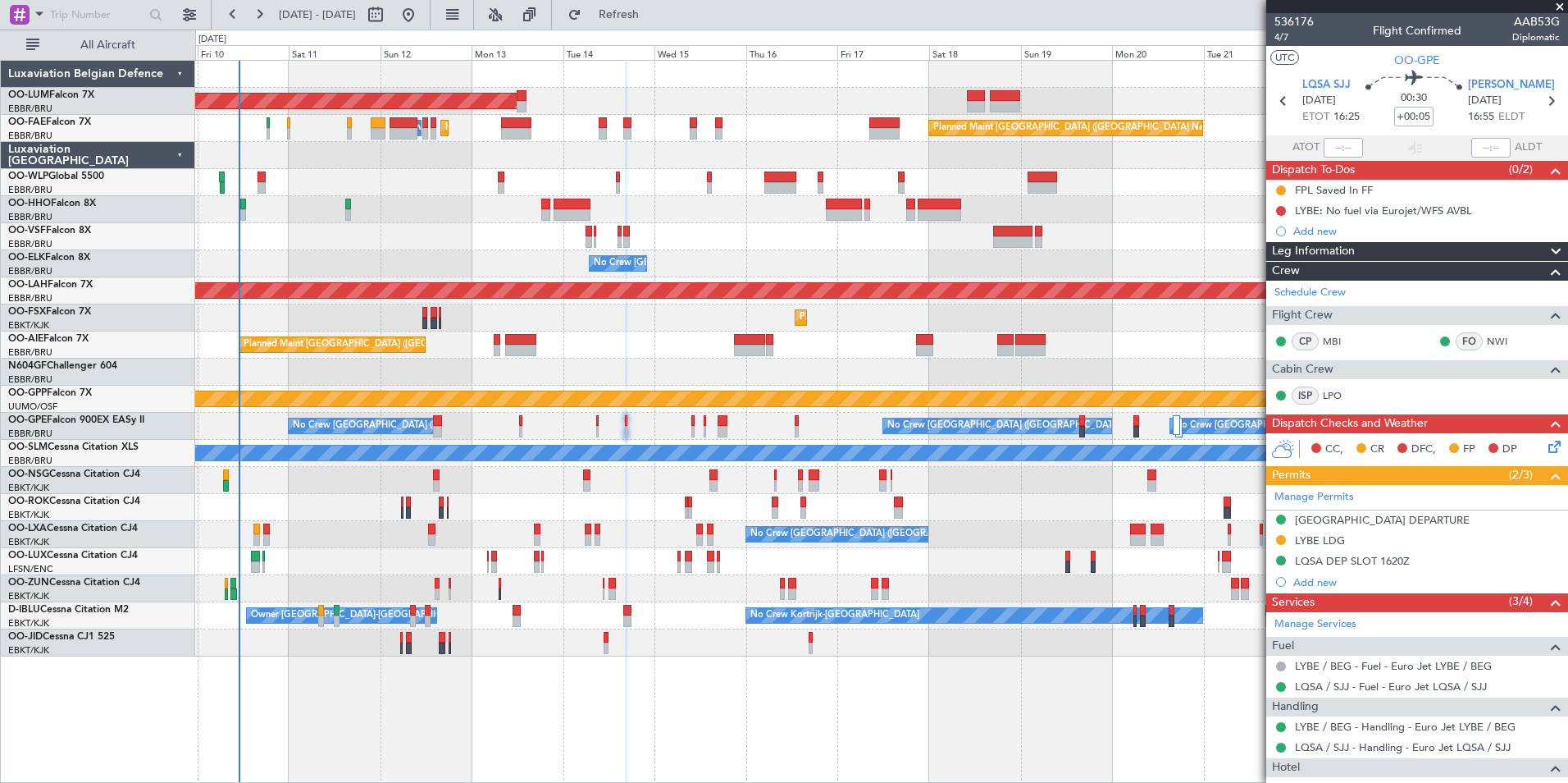
click at [363, 568] on div "No Crew Nancy (Essey)" at bounding box center [881, 561] width 1373 height 27
click at [483, 225] on div "AOG Maint [GEOGRAPHIC_DATA] Owner [GEOGRAPHIC_DATA] Planned Maint [GEOGRAPHIC_D…" at bounding box center [881, 358] width 1373 height 596
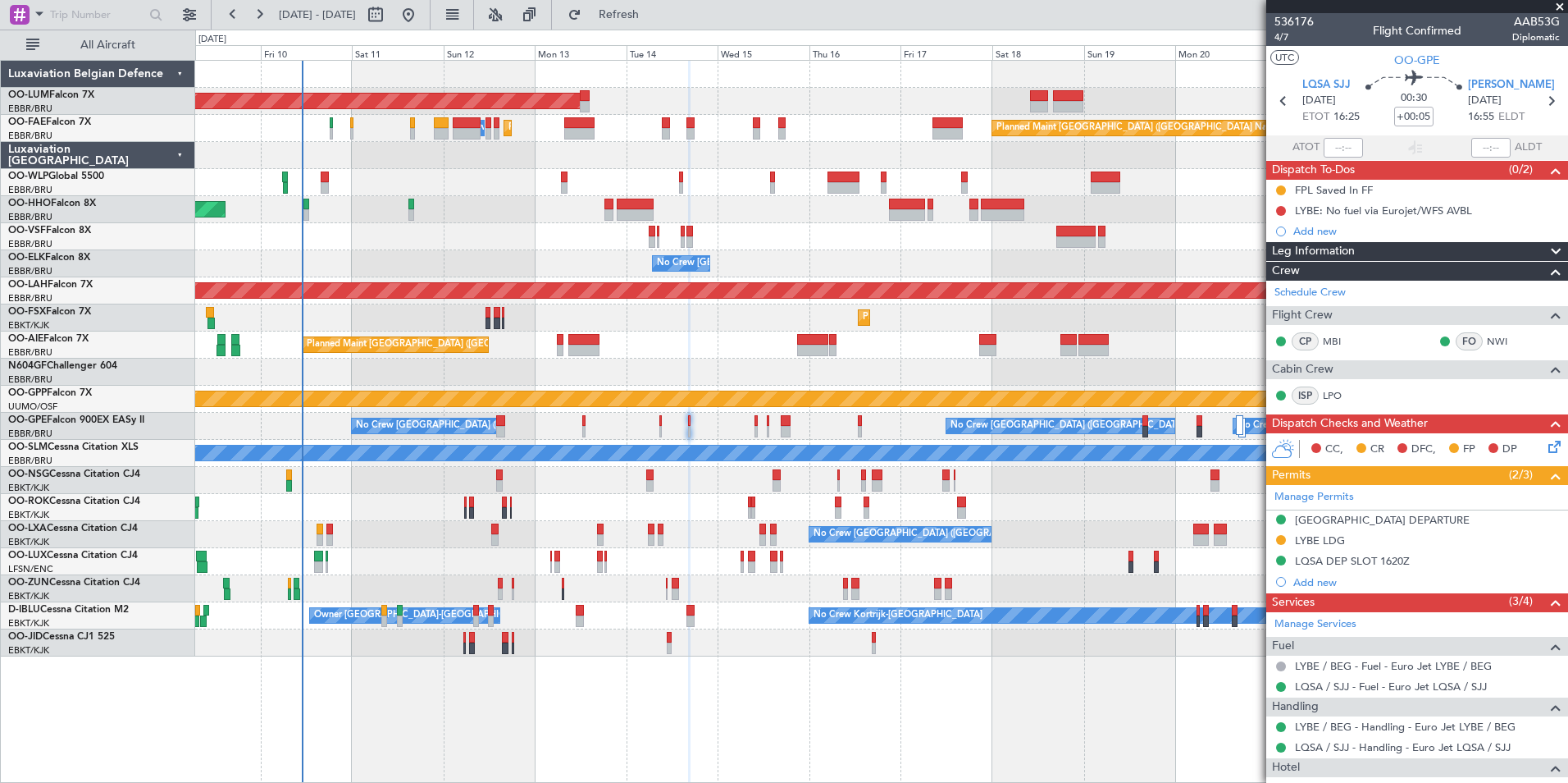
click at [567, 564] on div "No Crew [PERSON_NAME] ([PERSON_NAME]) No Crew [PERSON_NAME] ([PERSON_NAME])" at bounding box center [881, 561] width 1373 height 27
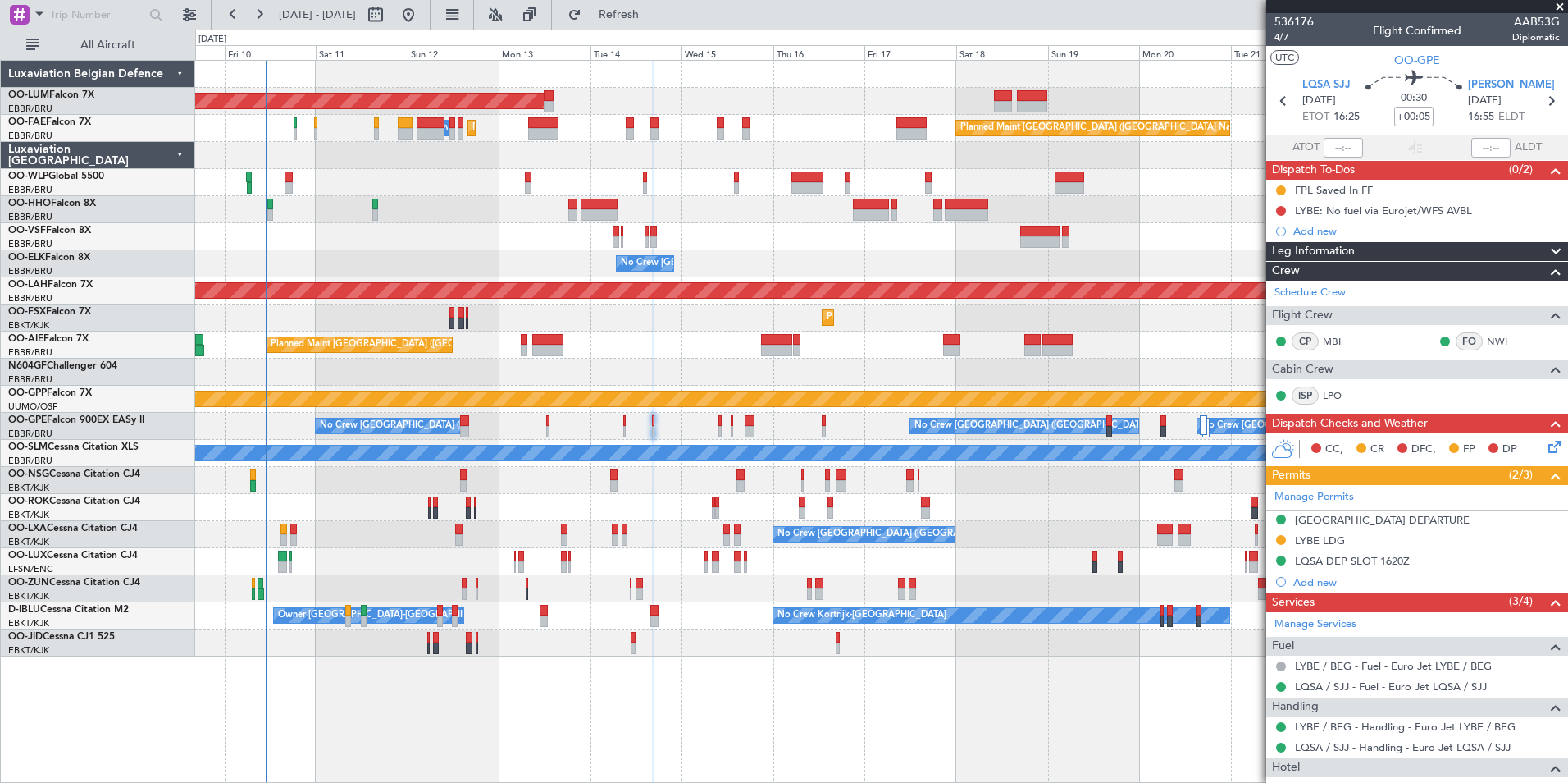
click at [511, 519] on div at bounding box center [881, 507] width 1373 height 27
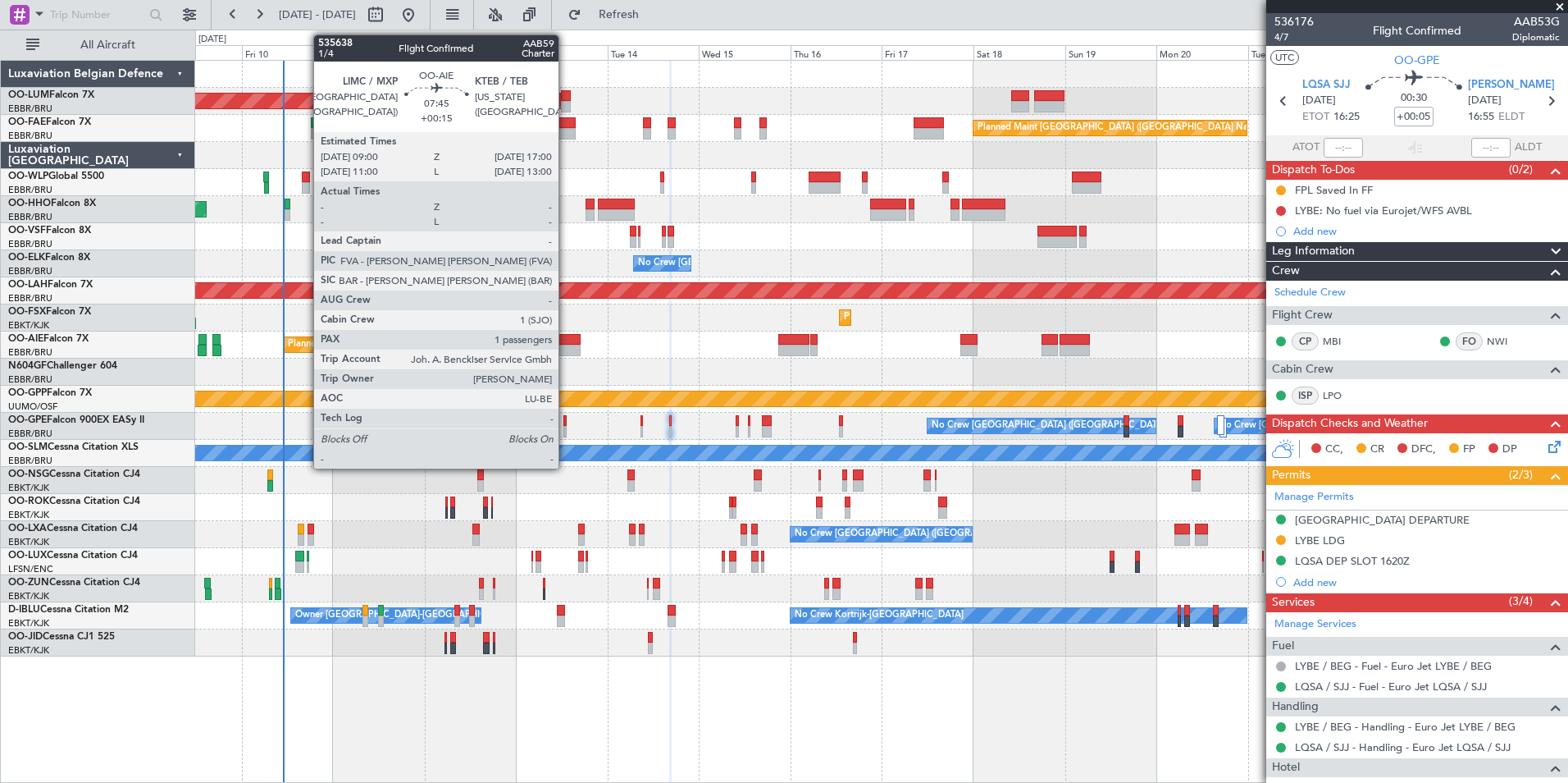
click at [566, 350] on div at bounding box center [565, 350] width 31 height 12
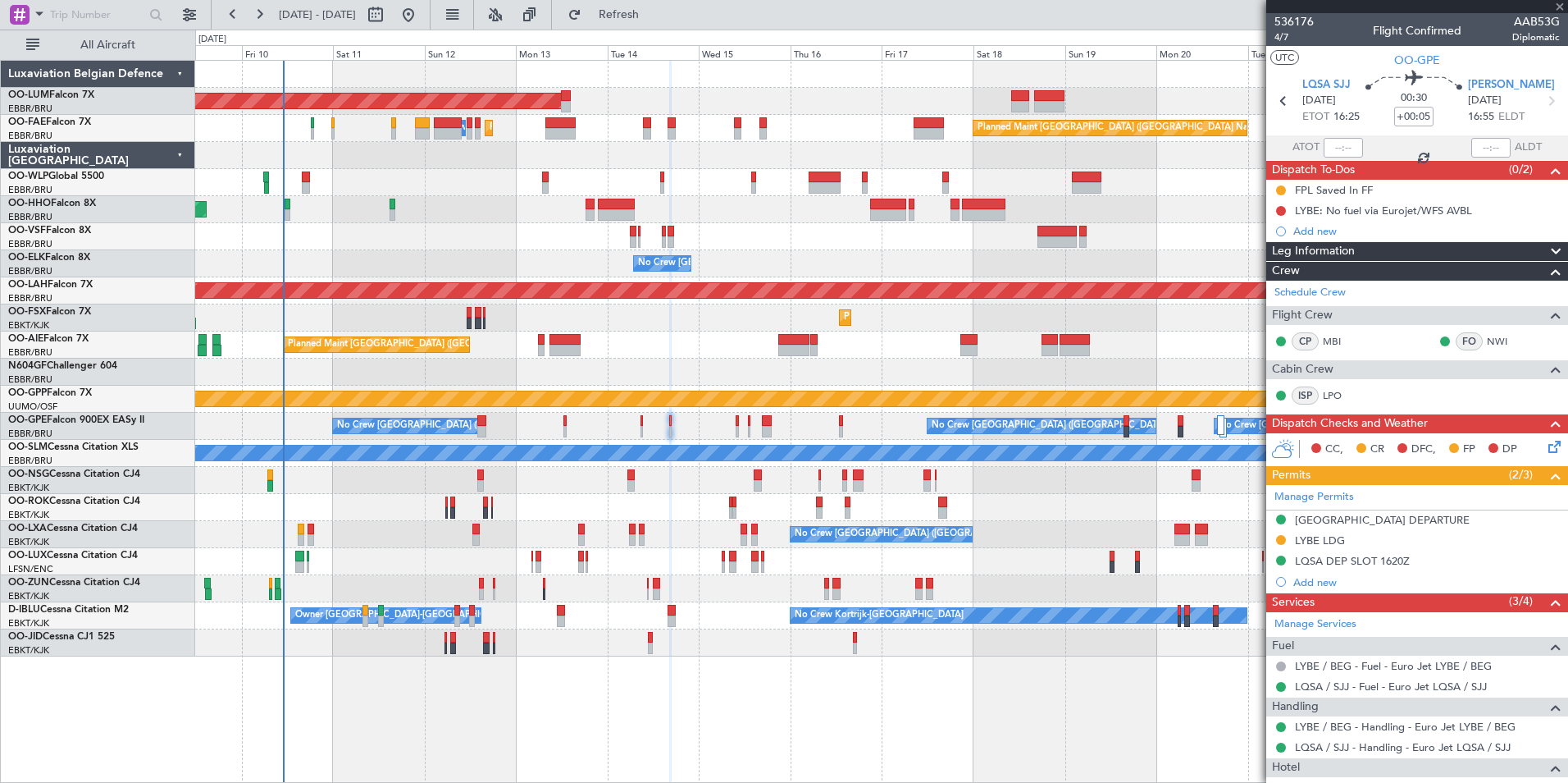
type input "+00:15"
type input "1"
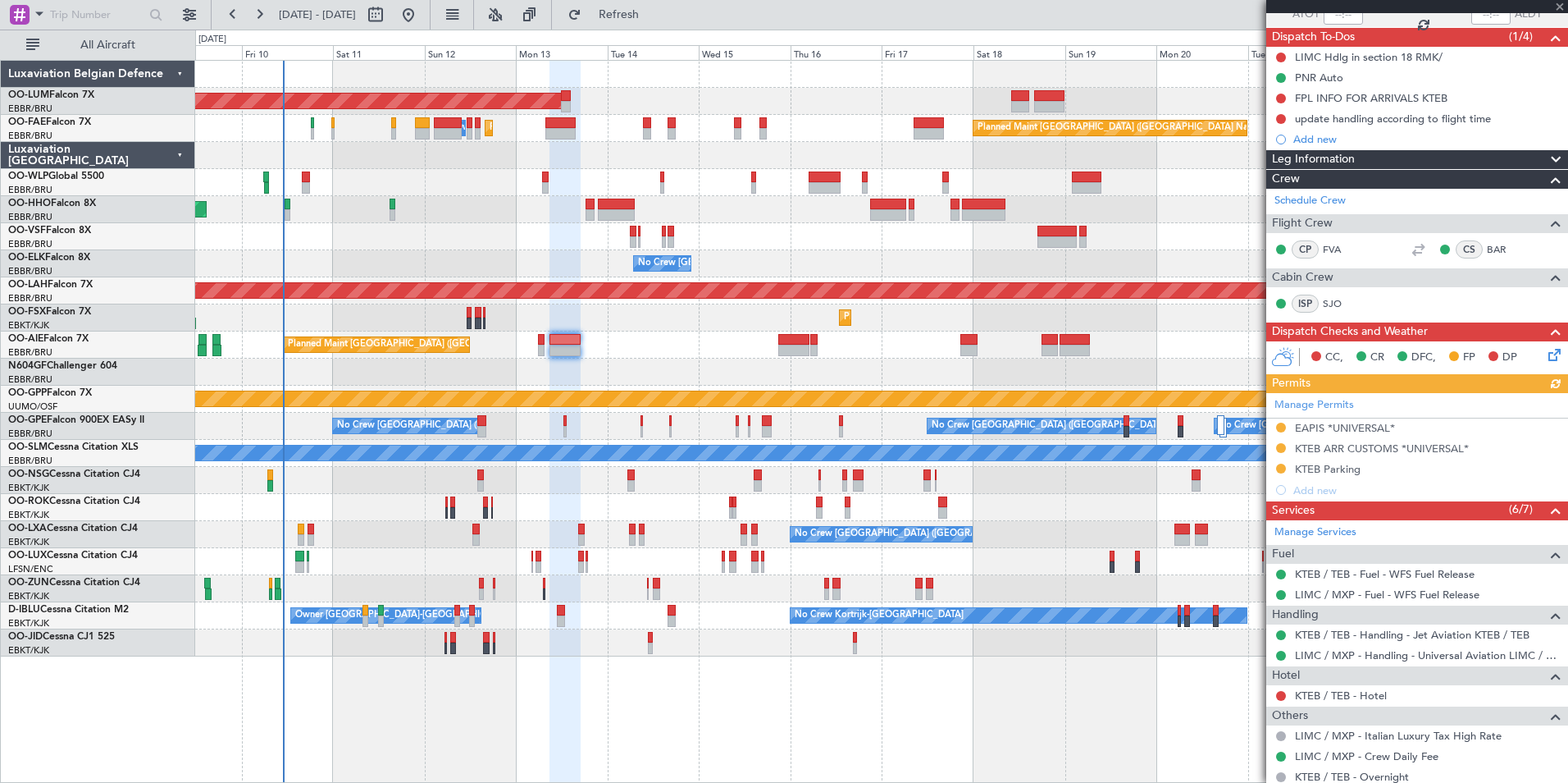
scroll to position [240, 0]
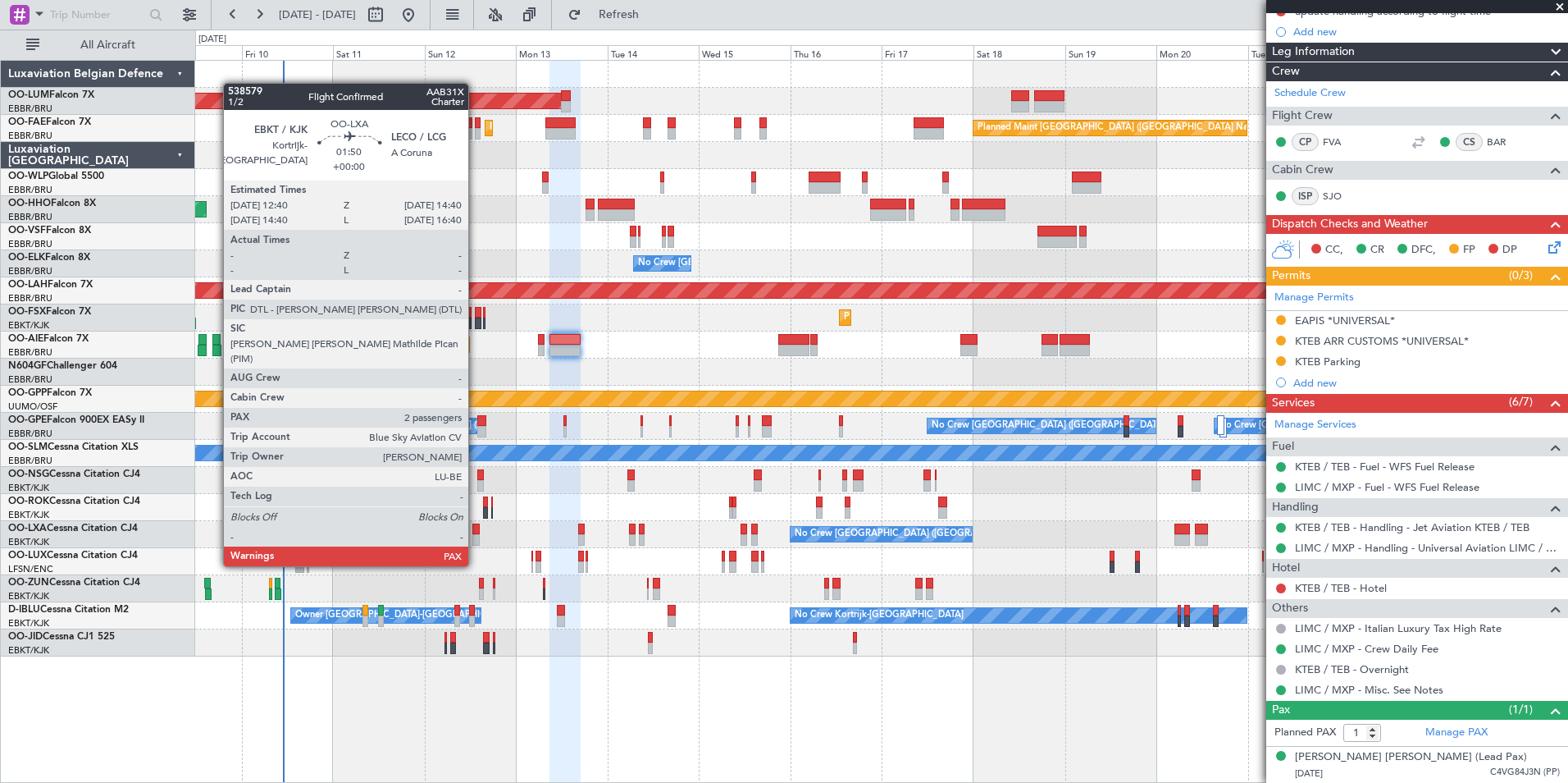
click at [476, 535] on div at bounding box center [477, 540] width 8 height 12
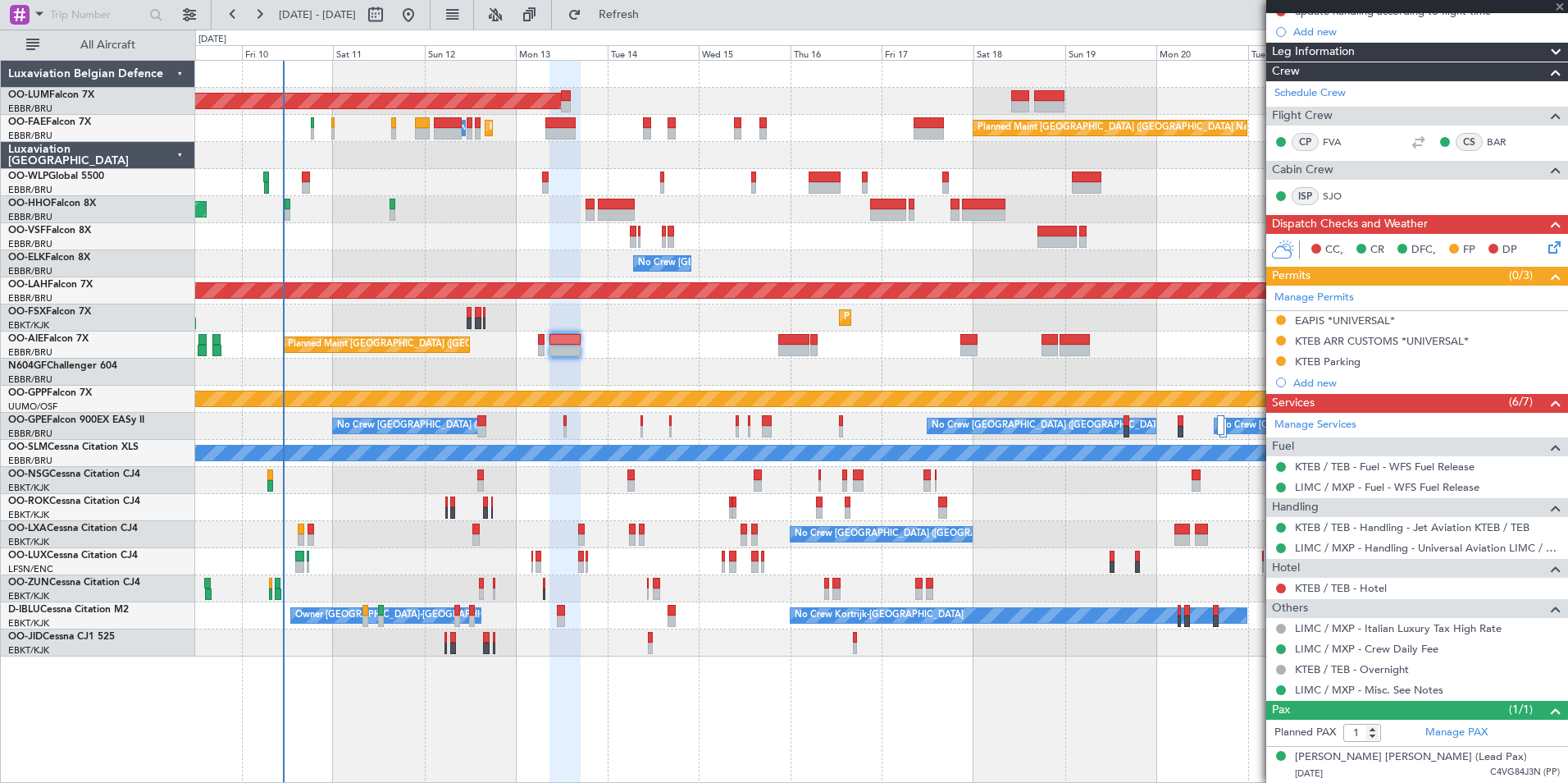
type input "2"
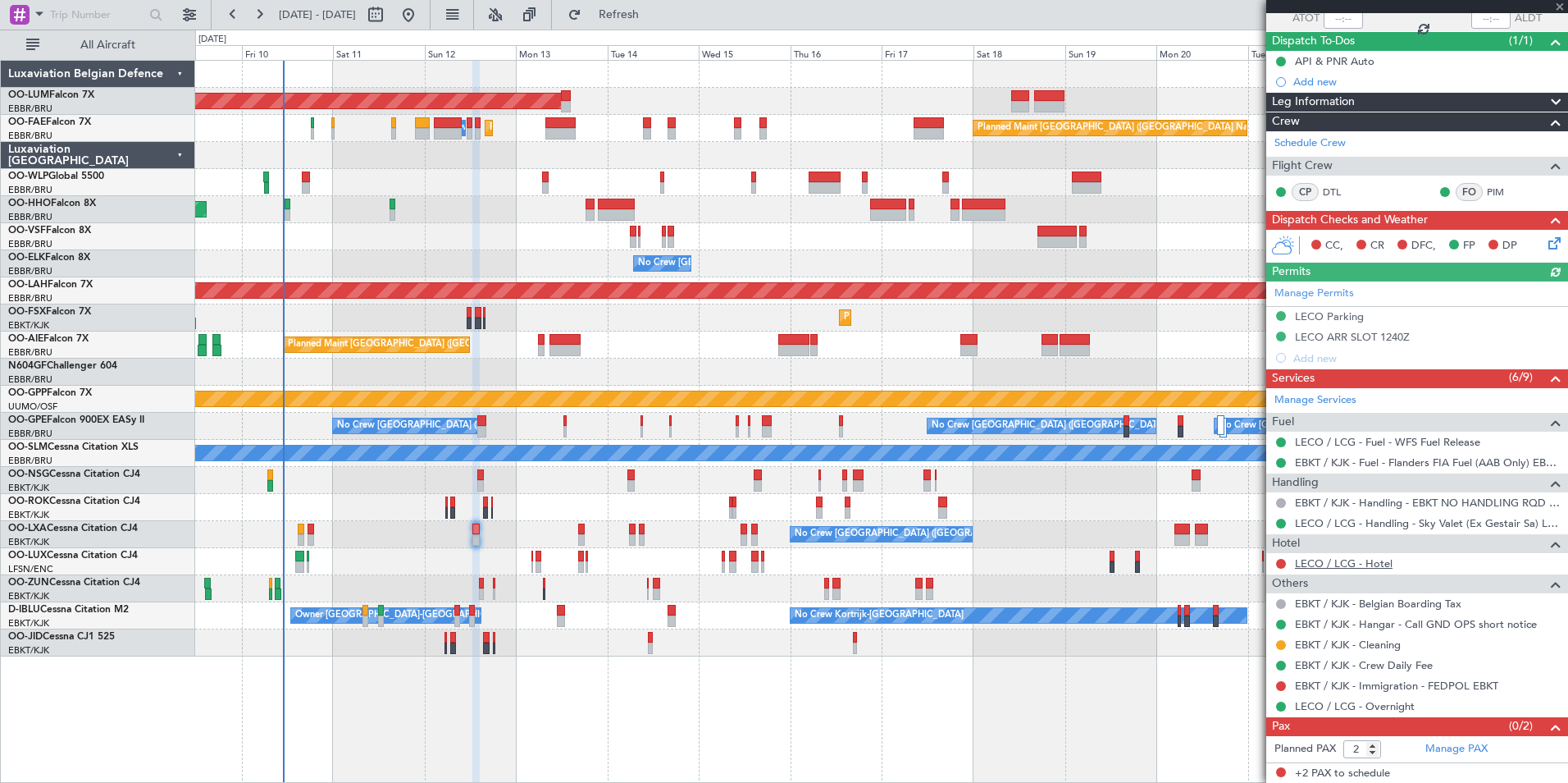
scroll to position [130, 0]
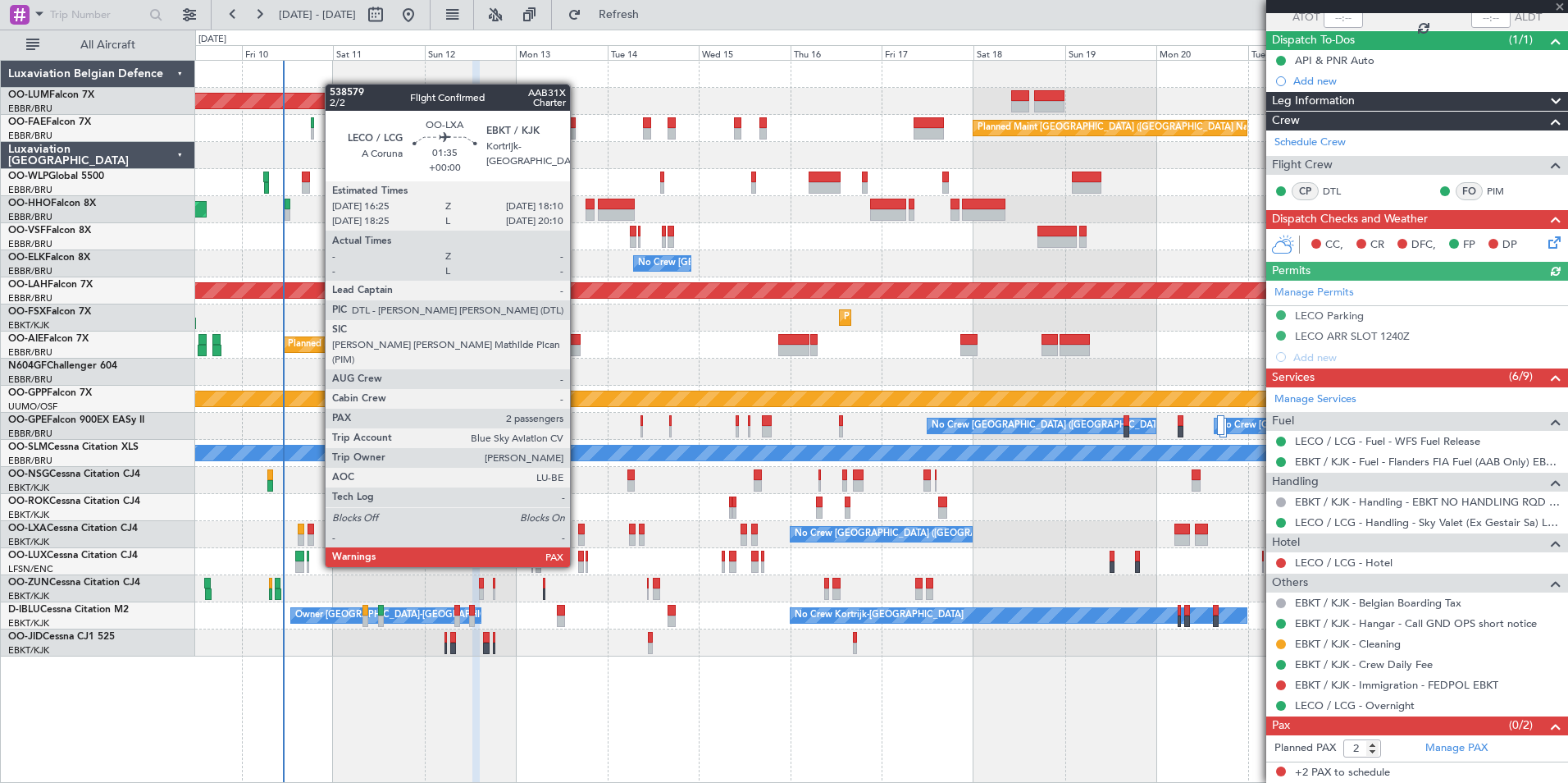
click at [578, 536] on div at bounding box center [582, 540] width 8 height 12
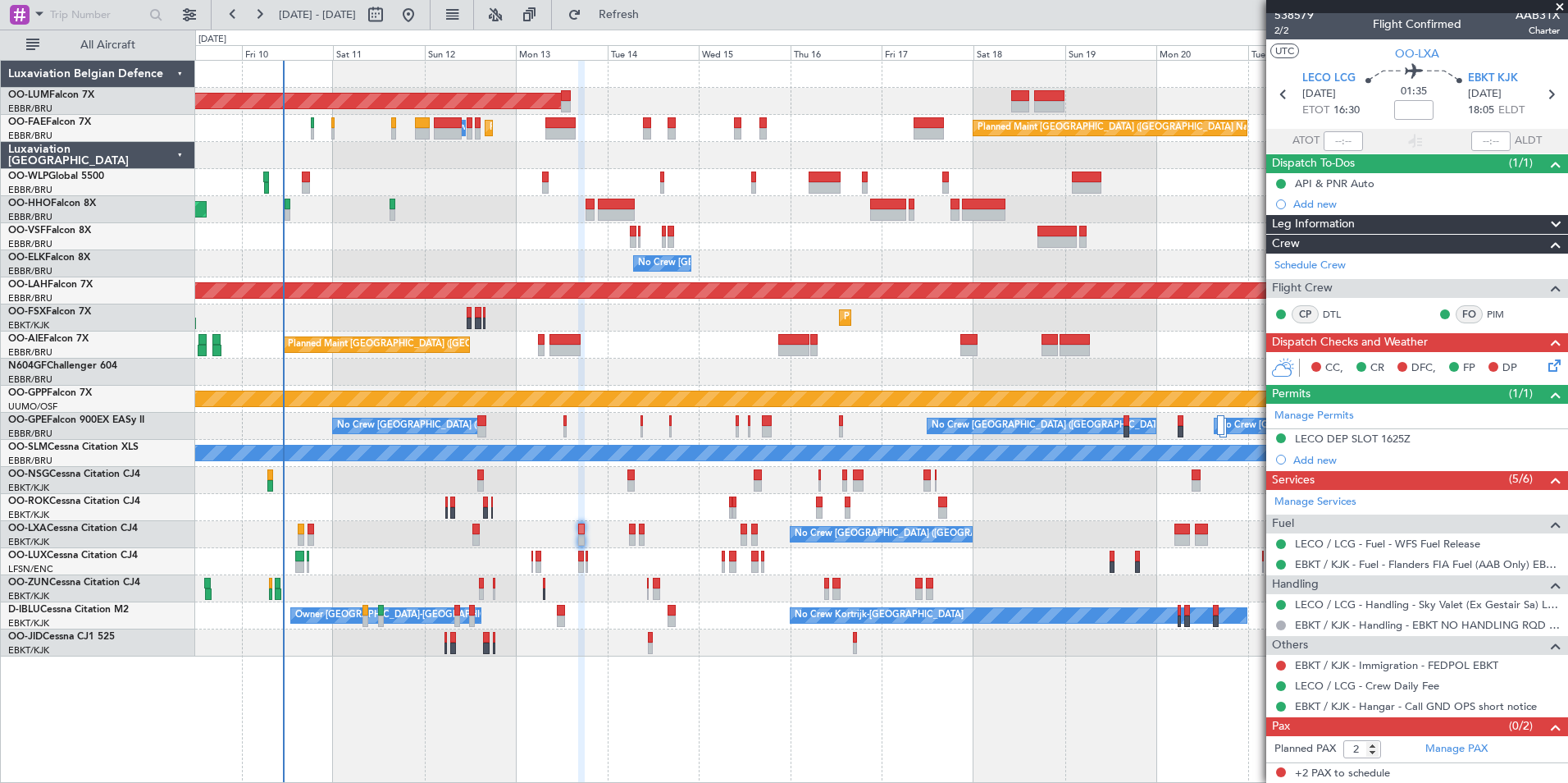
scroll to position [8, 0]
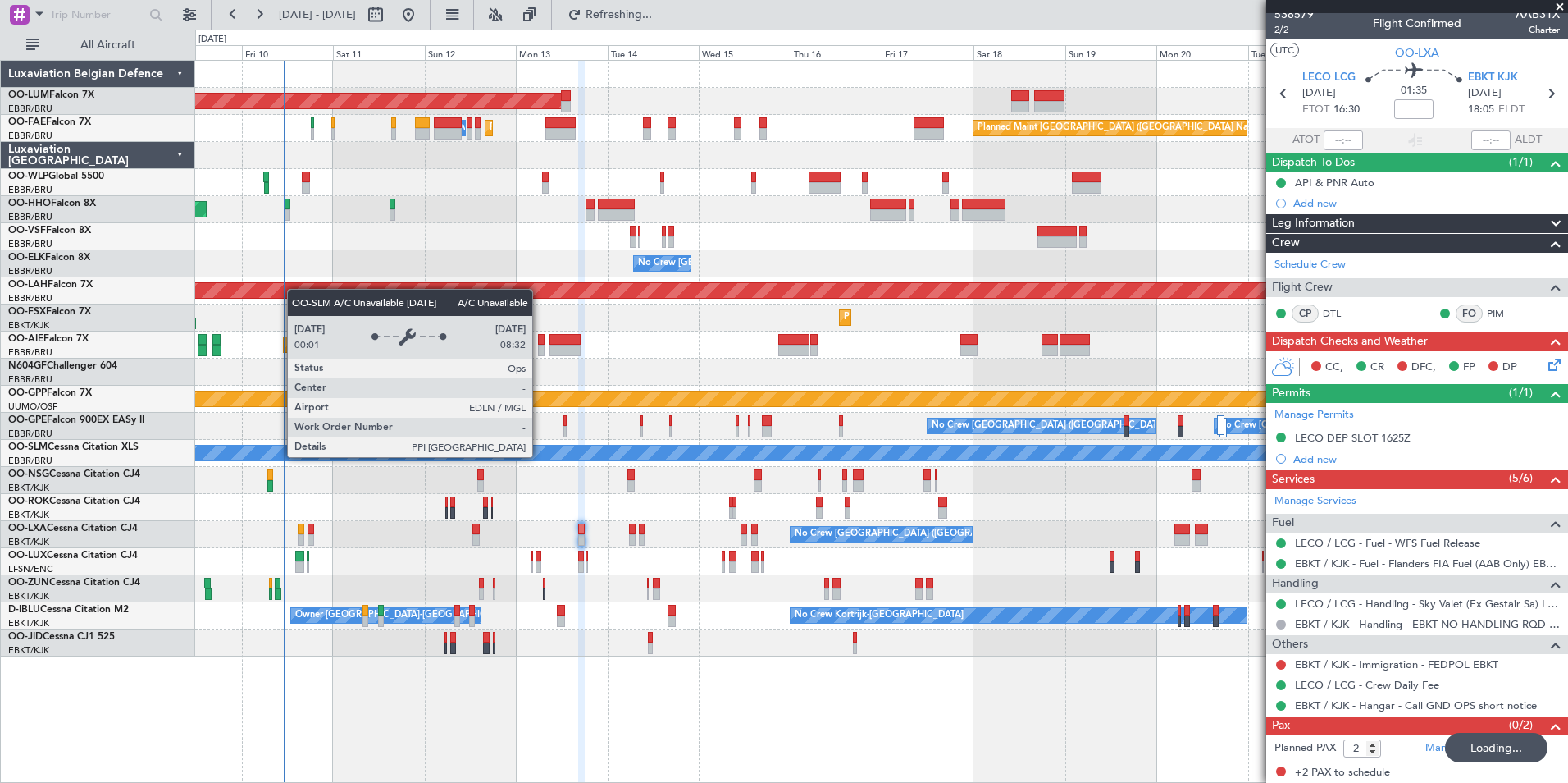
click at [622, 470] on div "AOG Maint [GEOGRAPHIC_DATA] Owner [GEOGRAPHIC_DATA] Planned Maint [GEOGRAPHIC_D…" at bounding box center [881, 358] width 1373 height 596
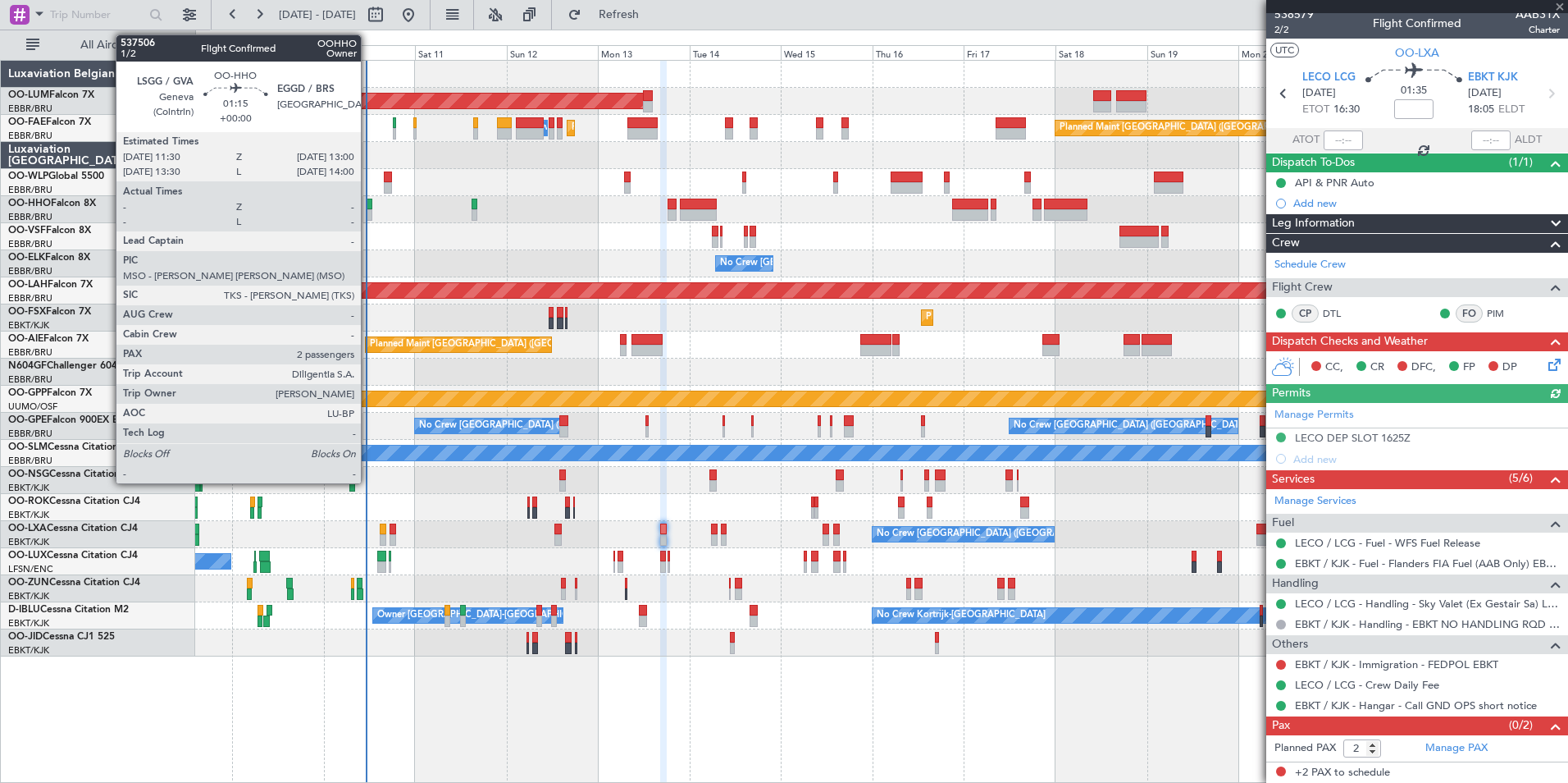
click at [368, 208] on div at bounding box center [370, 204] width 6 height 12
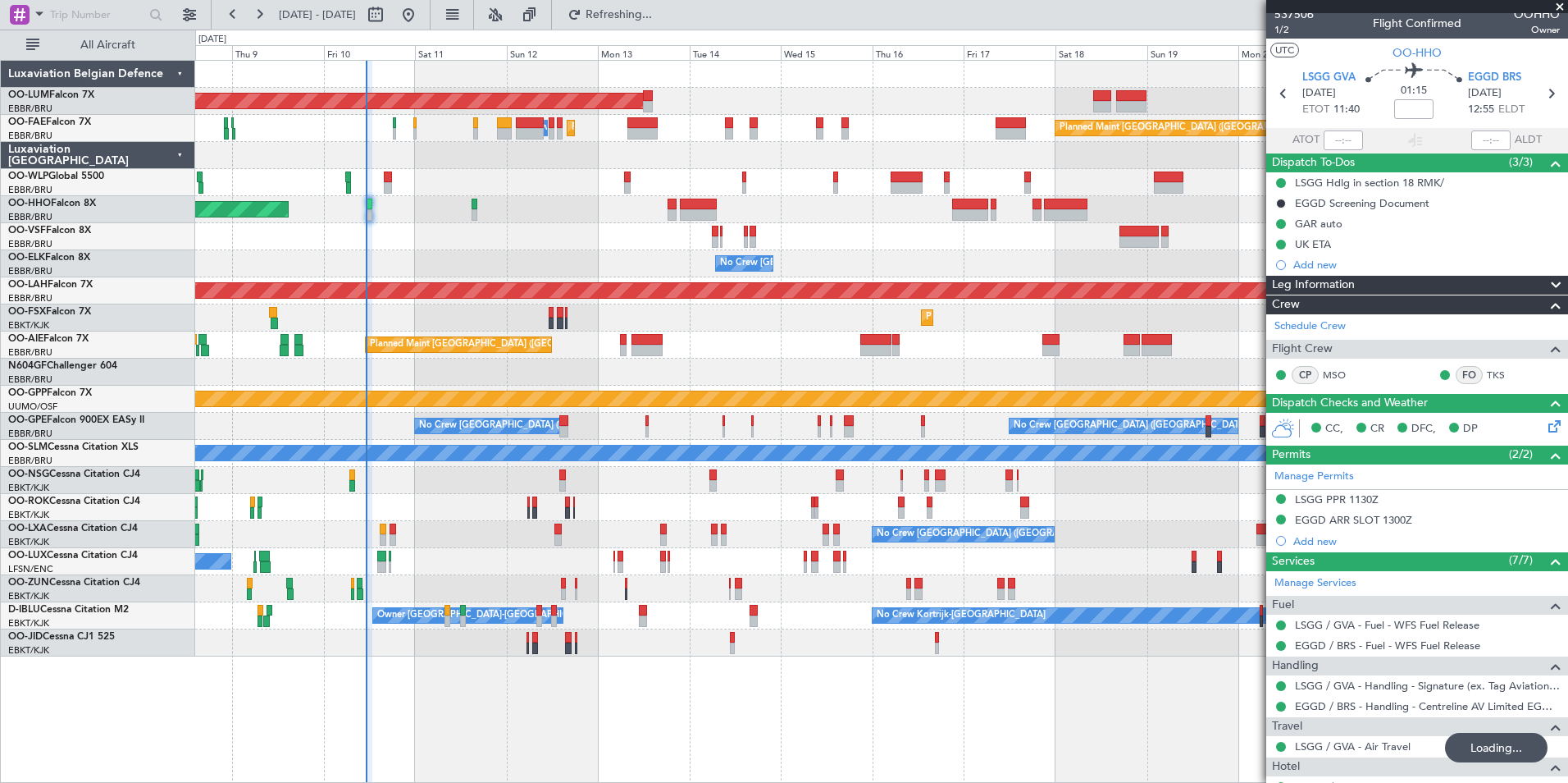
scroll to position [0, 0]
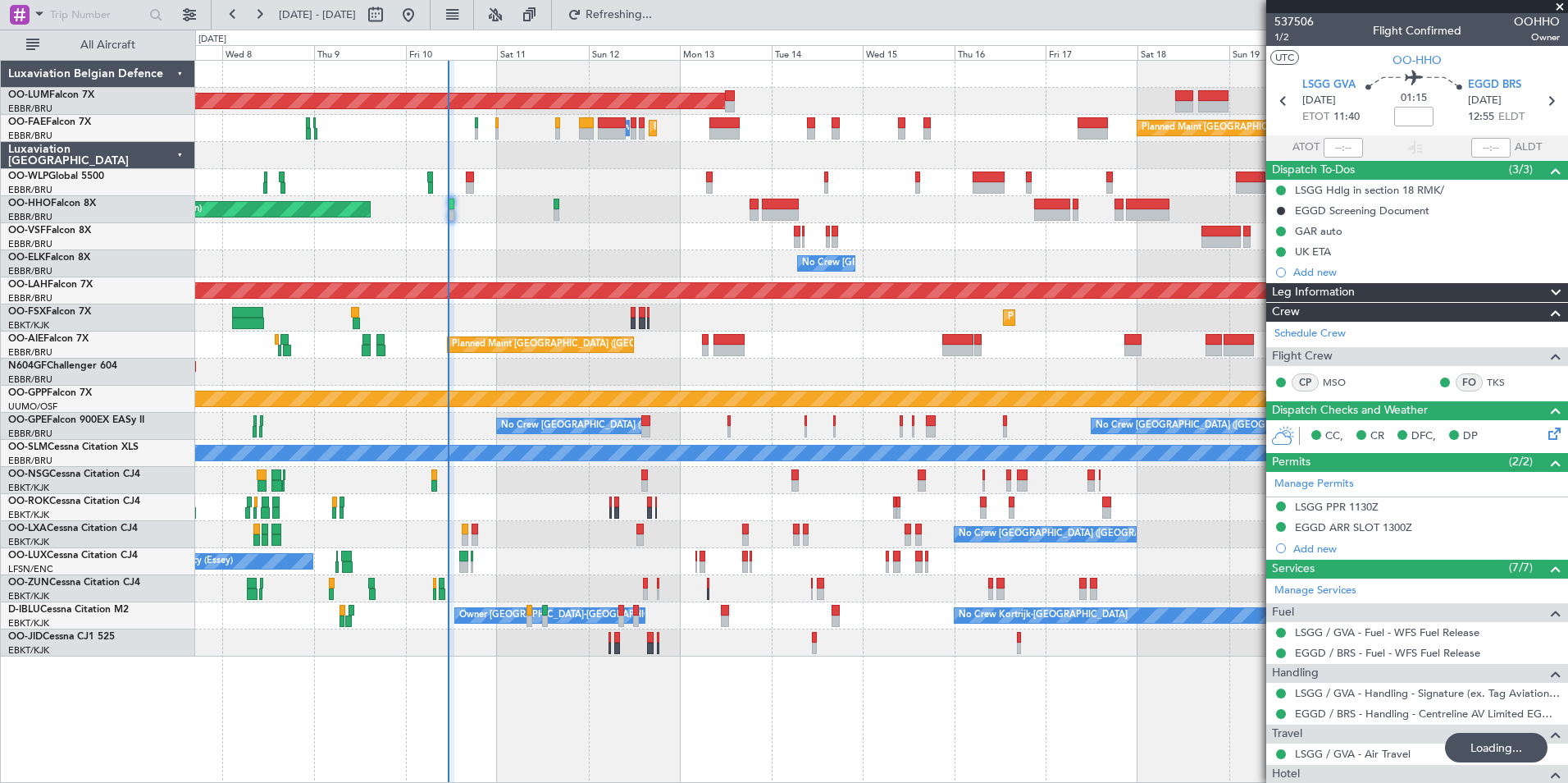
click at [553, 510] on div at bounding box center [881, 507] width 1373 height 27
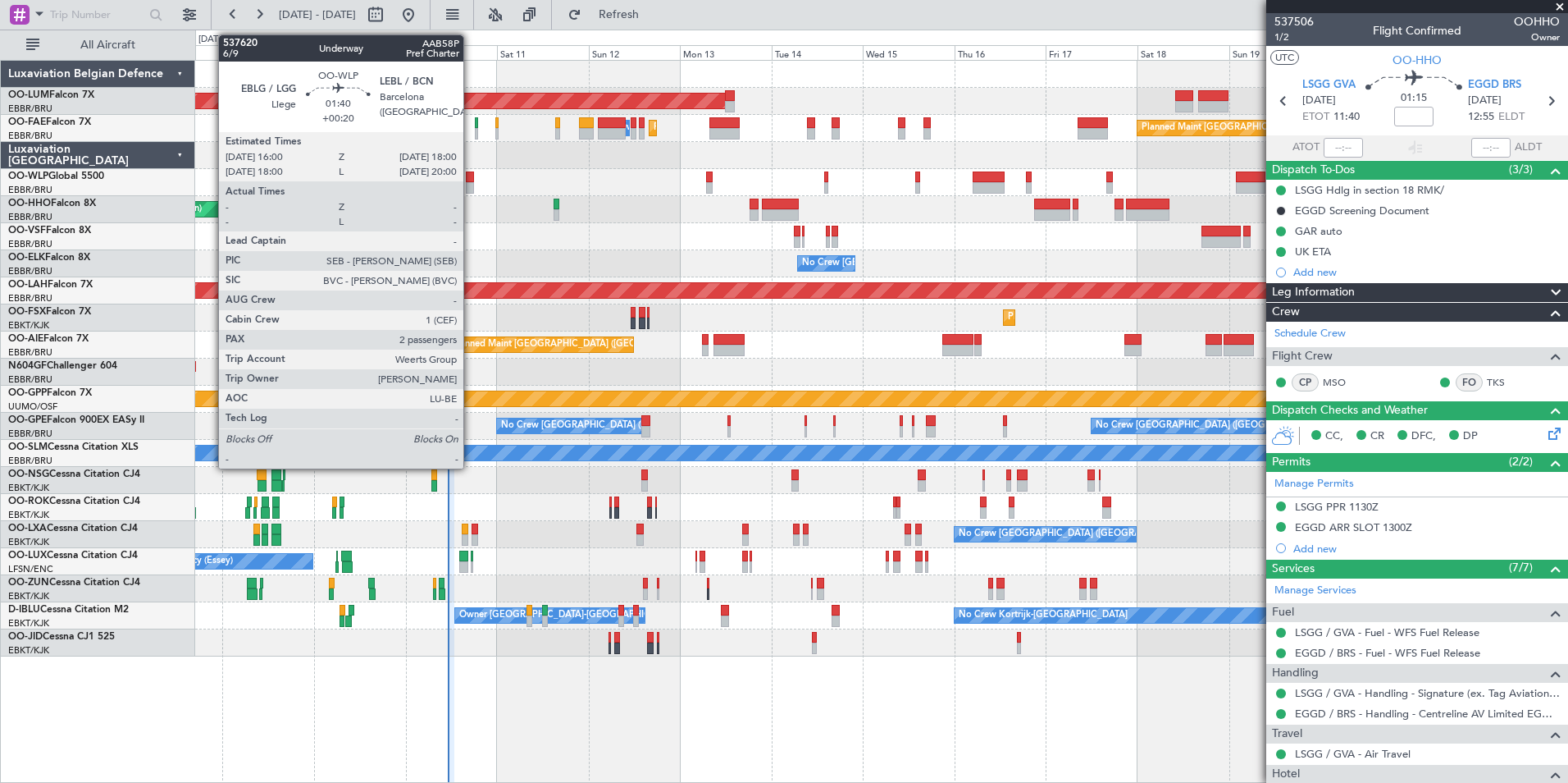
click at [471, 179] on div at bounding box center [470, 178] width 8 height 12
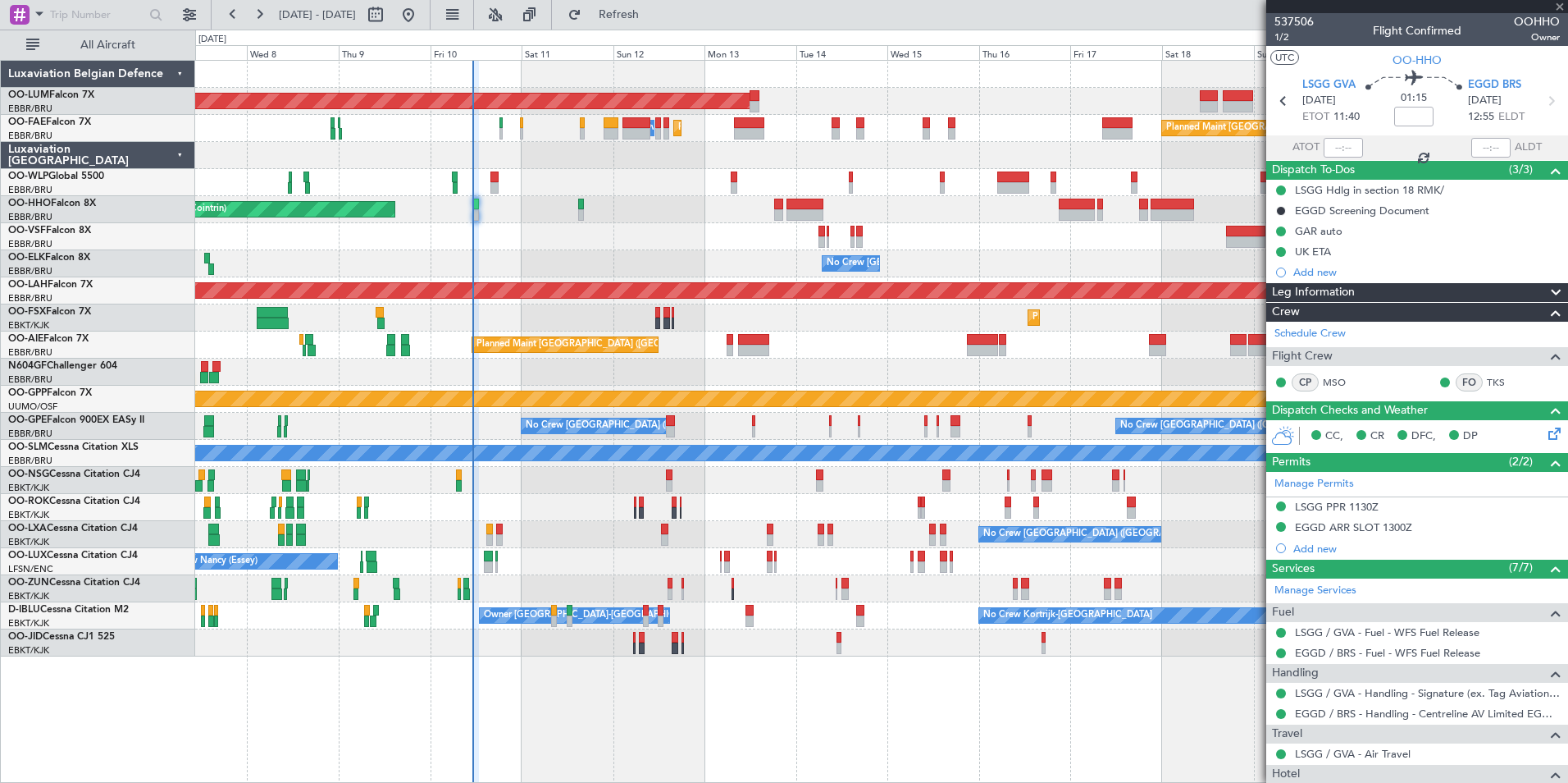
click at [497, 218] on div "Planned Maint Geneva (Cointrin)" at bounding box center [881, 210] width 1373 height 27
type input "+00:20"
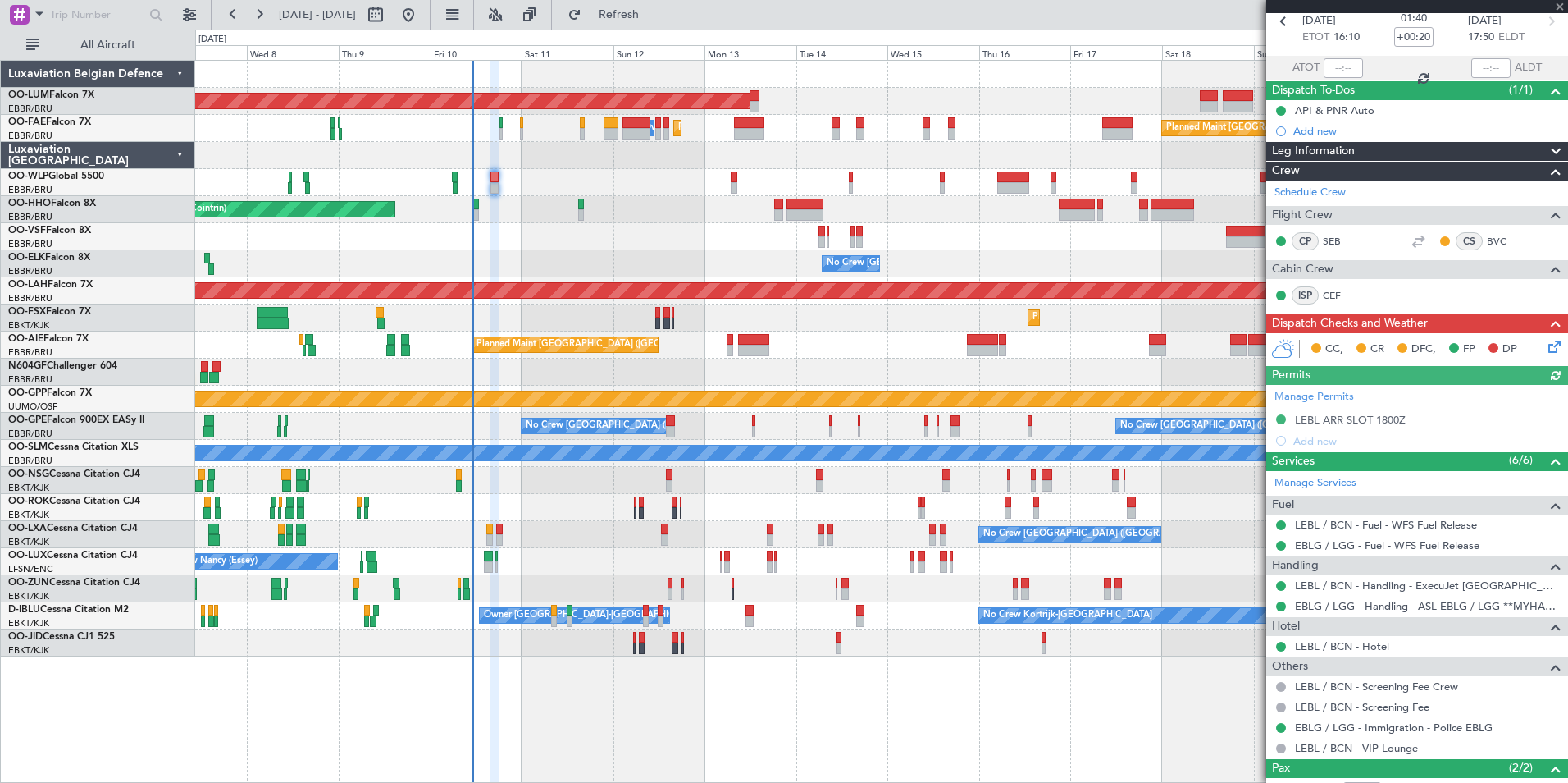
scroll to position [175, 0]
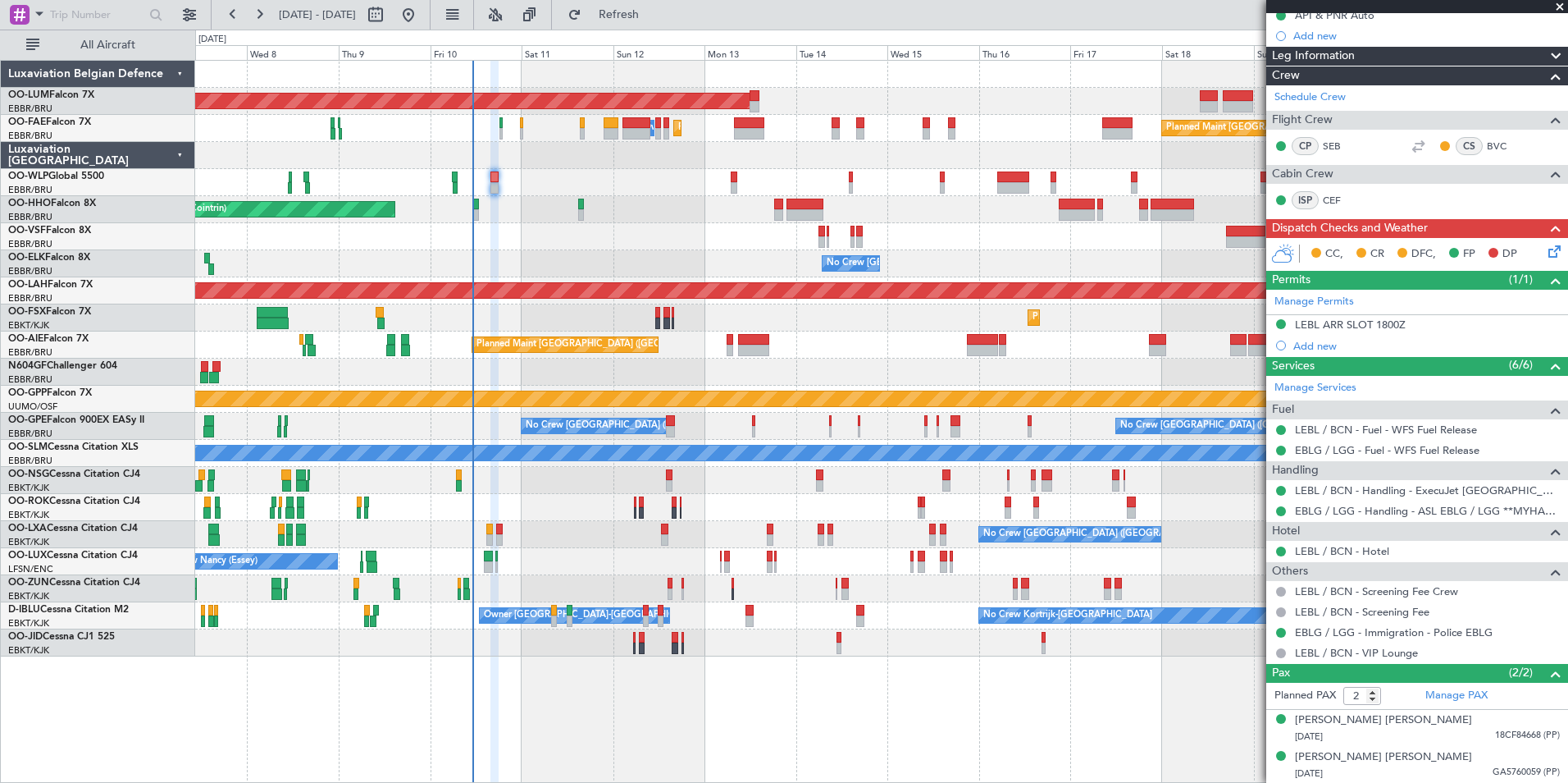
click at [1545, 252] on icon at bounding box center [1551, 248] width 13 height 13
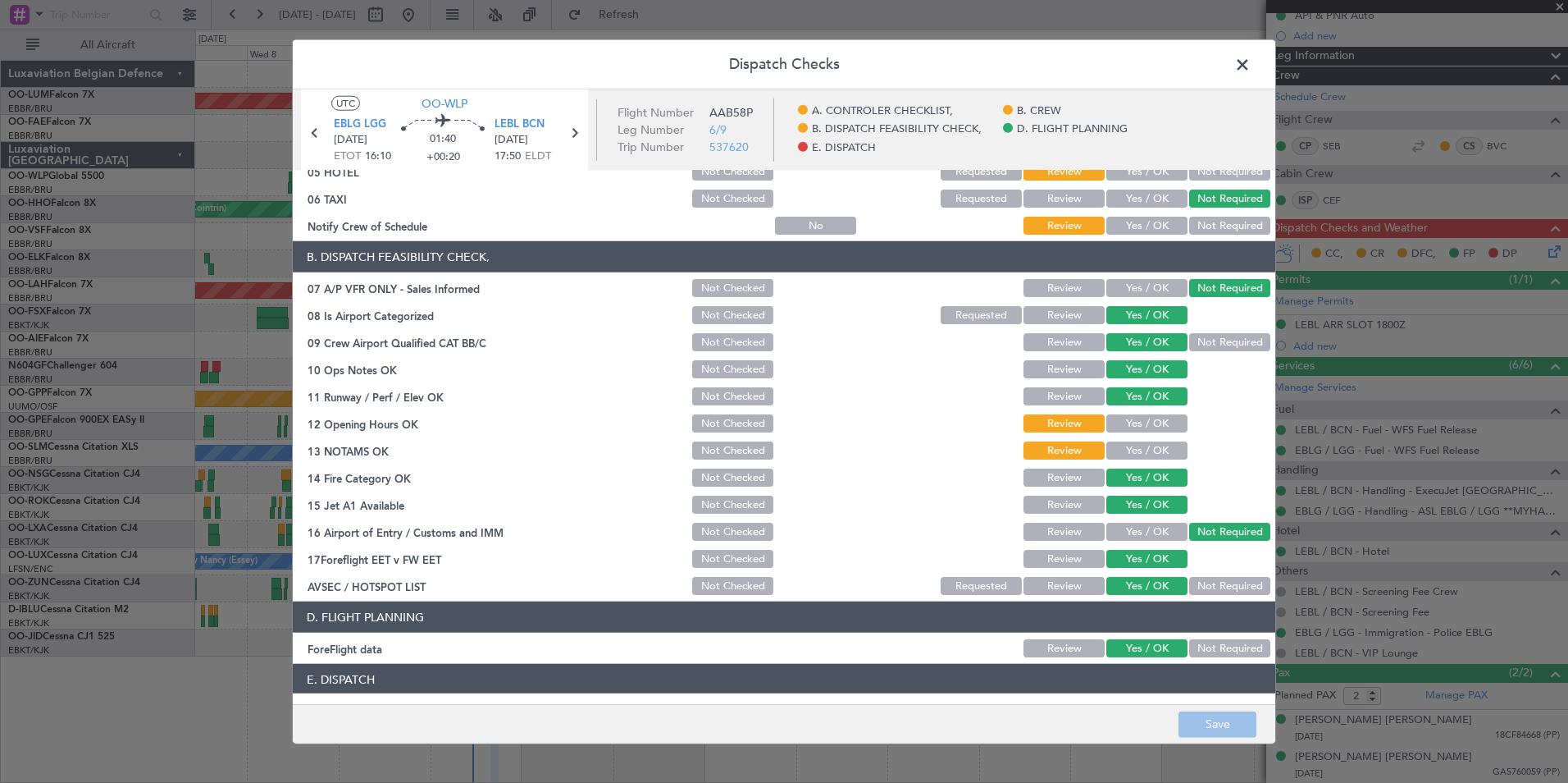
scroll to position [303, 0]
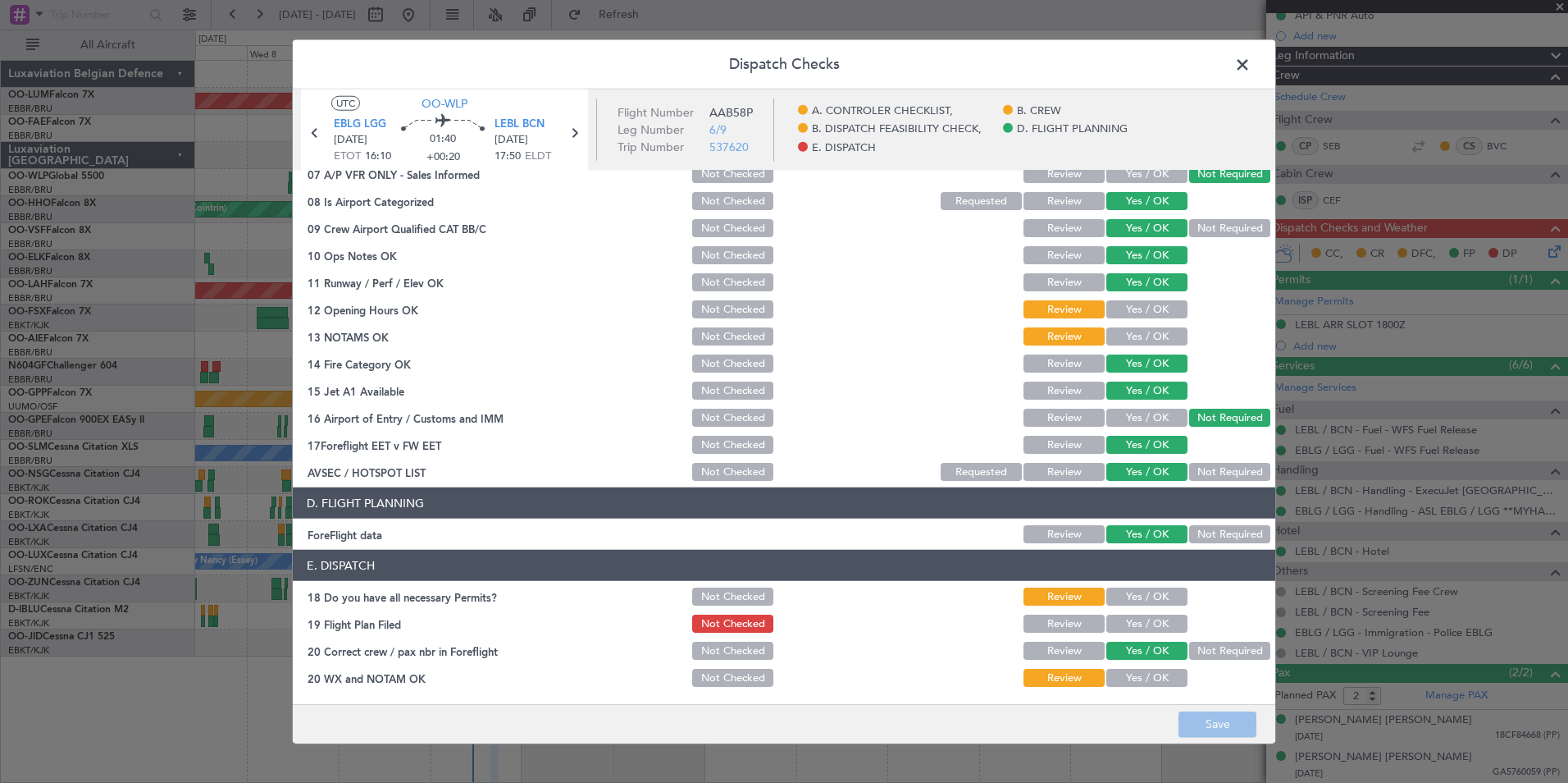
click at [1141, 598] on button "Yes / OK" at bounding box center [1147, 597] width 81 height 18
click at [1140, 620] on button "Yes / OK" at bounding box center [1147, 623] width 81 height 18
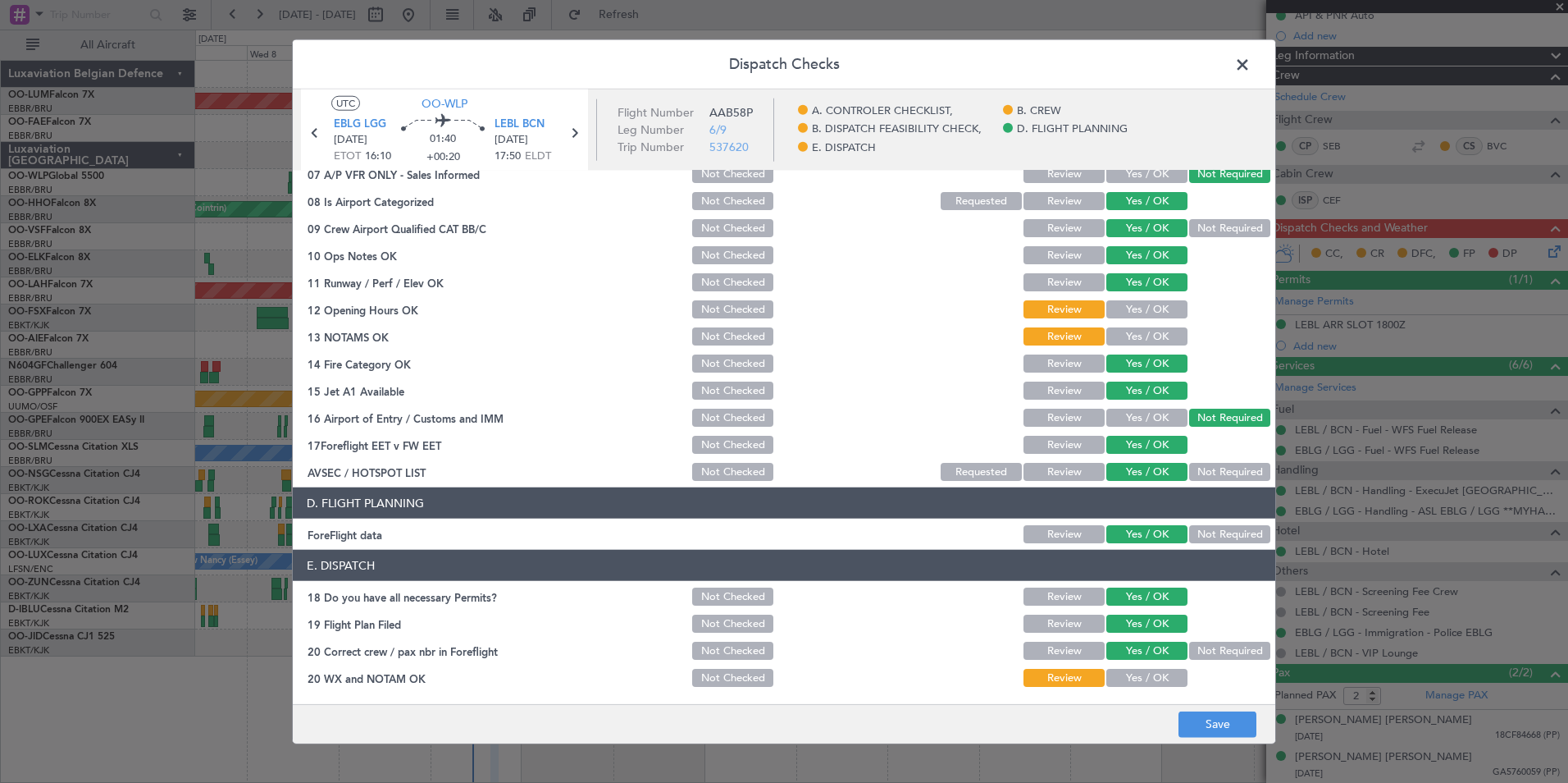
click at [1130, 681] on button "Yes / OK" at bounding box center [1147, 677] width 81 height 18
click at [1176, 714] on footer "Save" at bounding box center [784, 722] width 983 height 39
click at [1218, 726] on button "Save" at bounding box center [1217, 723] width 78 height 26
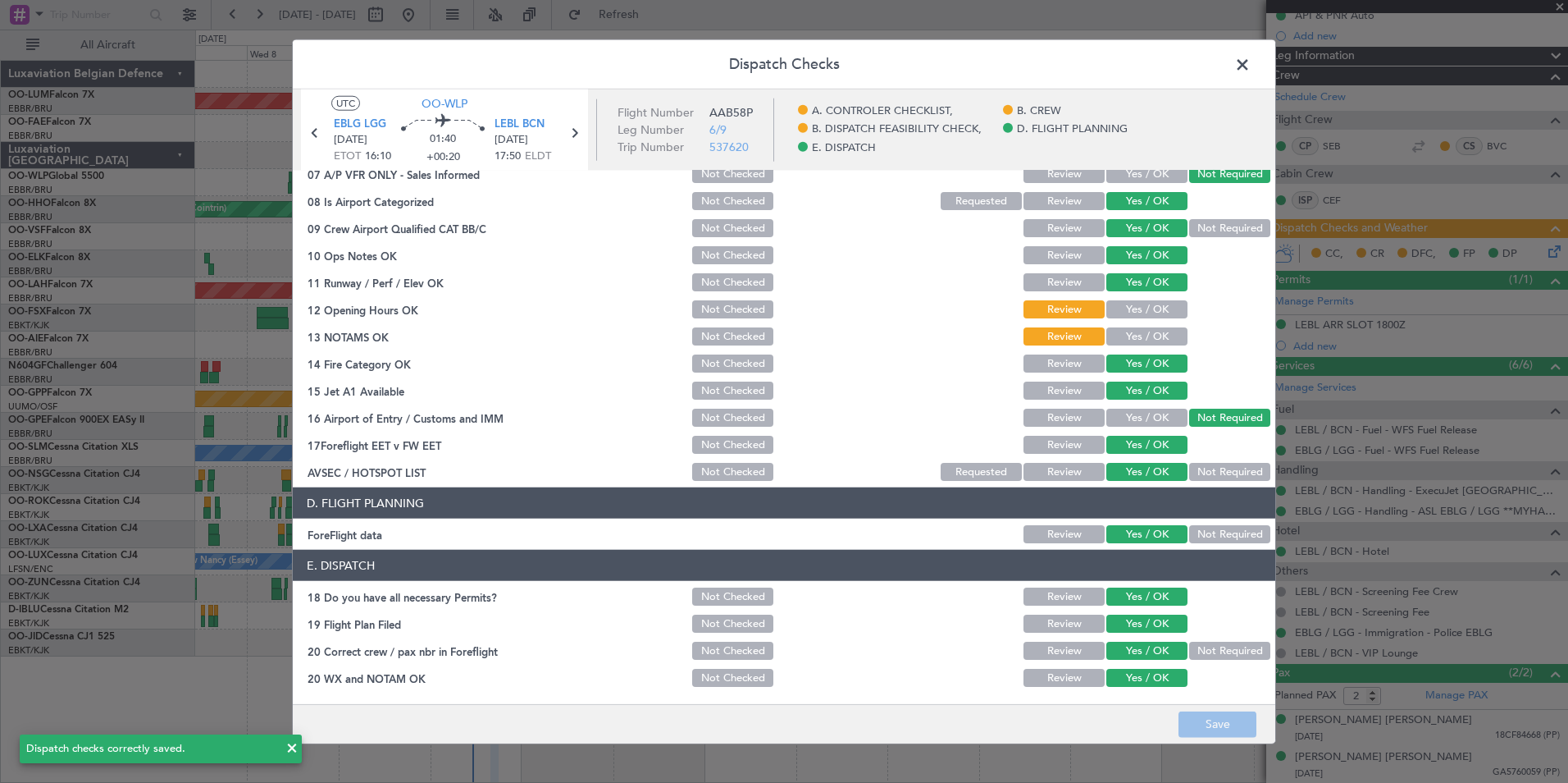
click at [1251, 63] on span at bounding box center [1251, 69] width 0 height 32
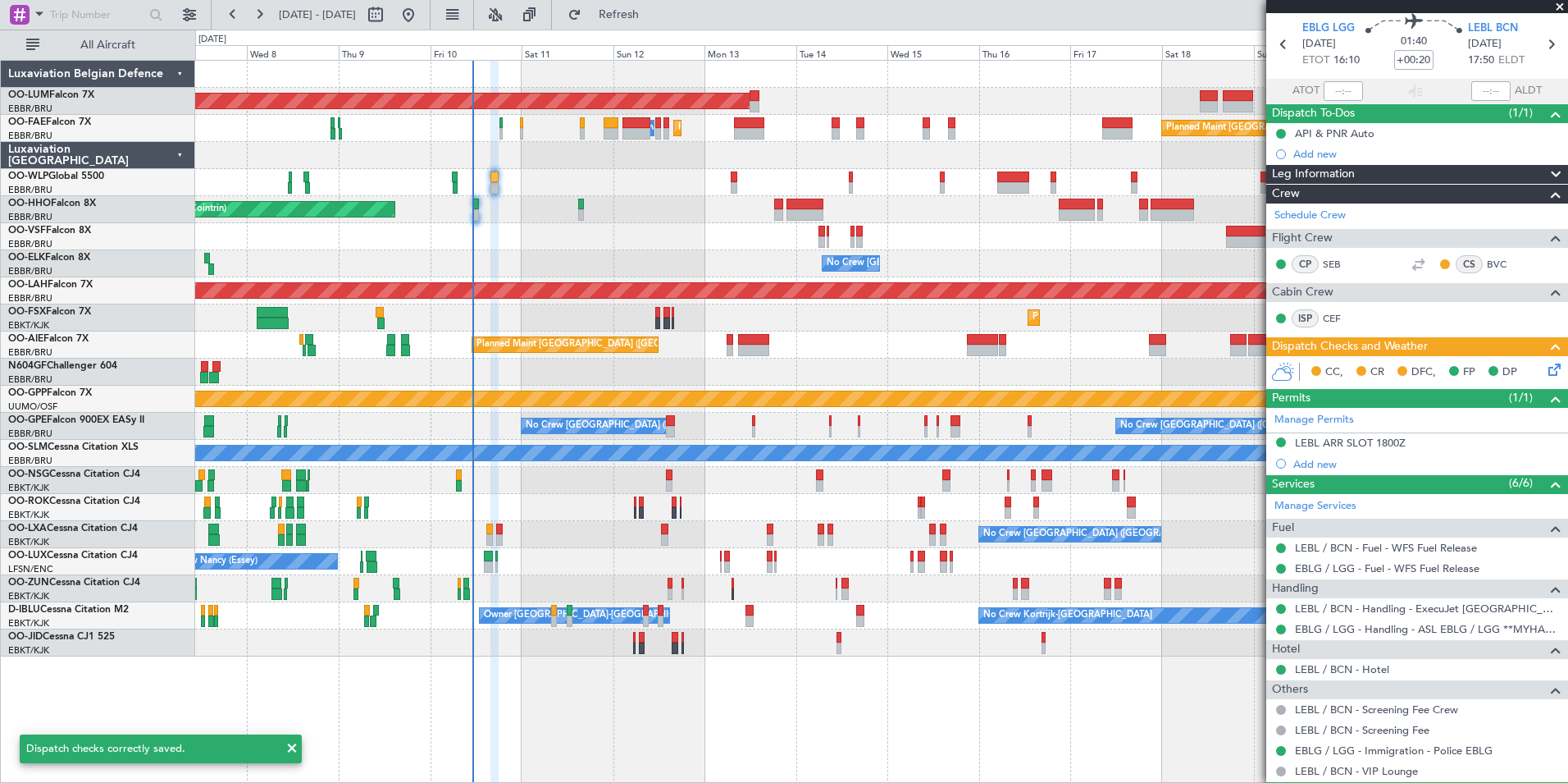
scroll to position [0, 0]
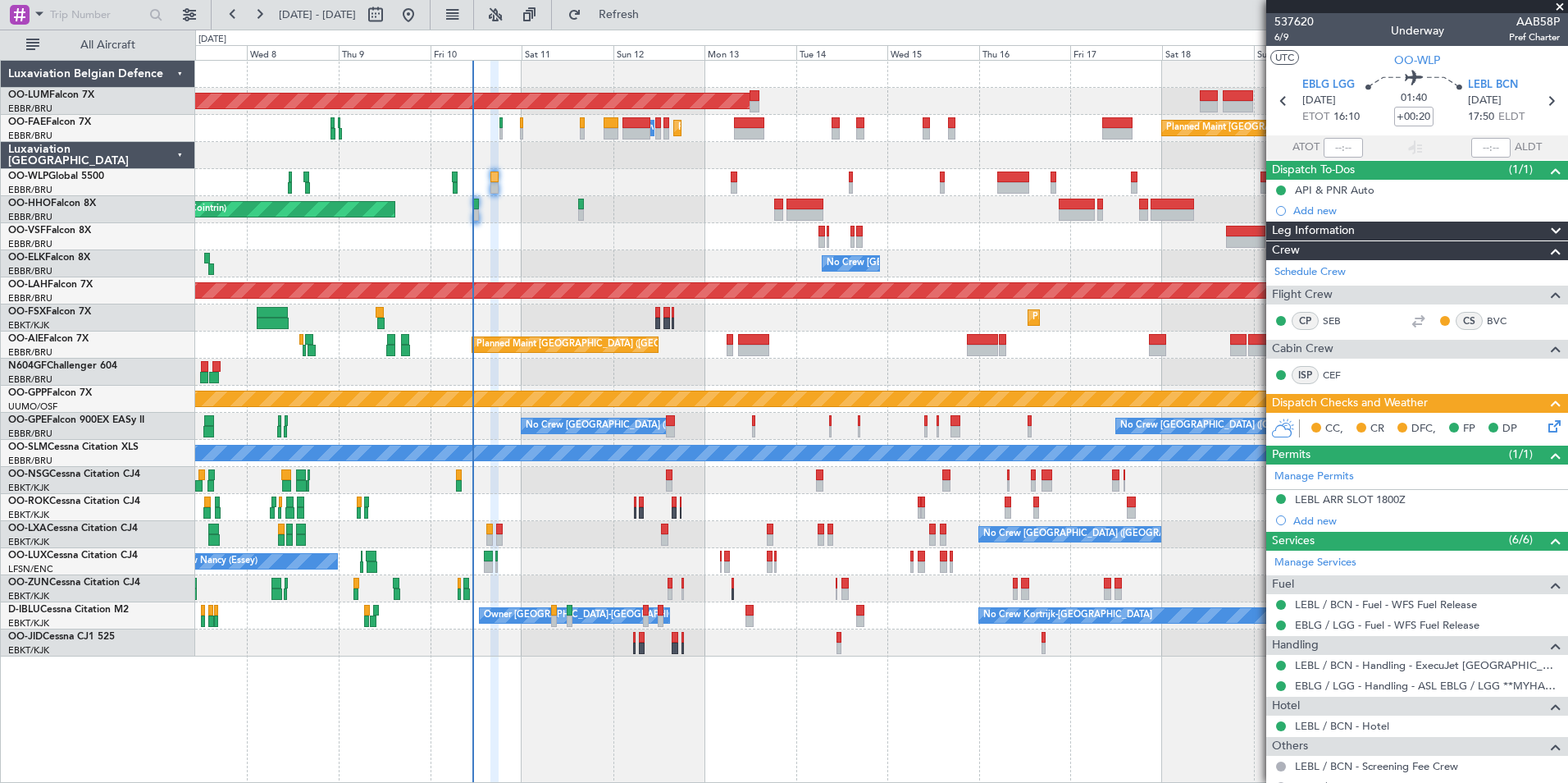
click at [1550, 420] on icon at bounding box center [1551, 423] width 13 height 13
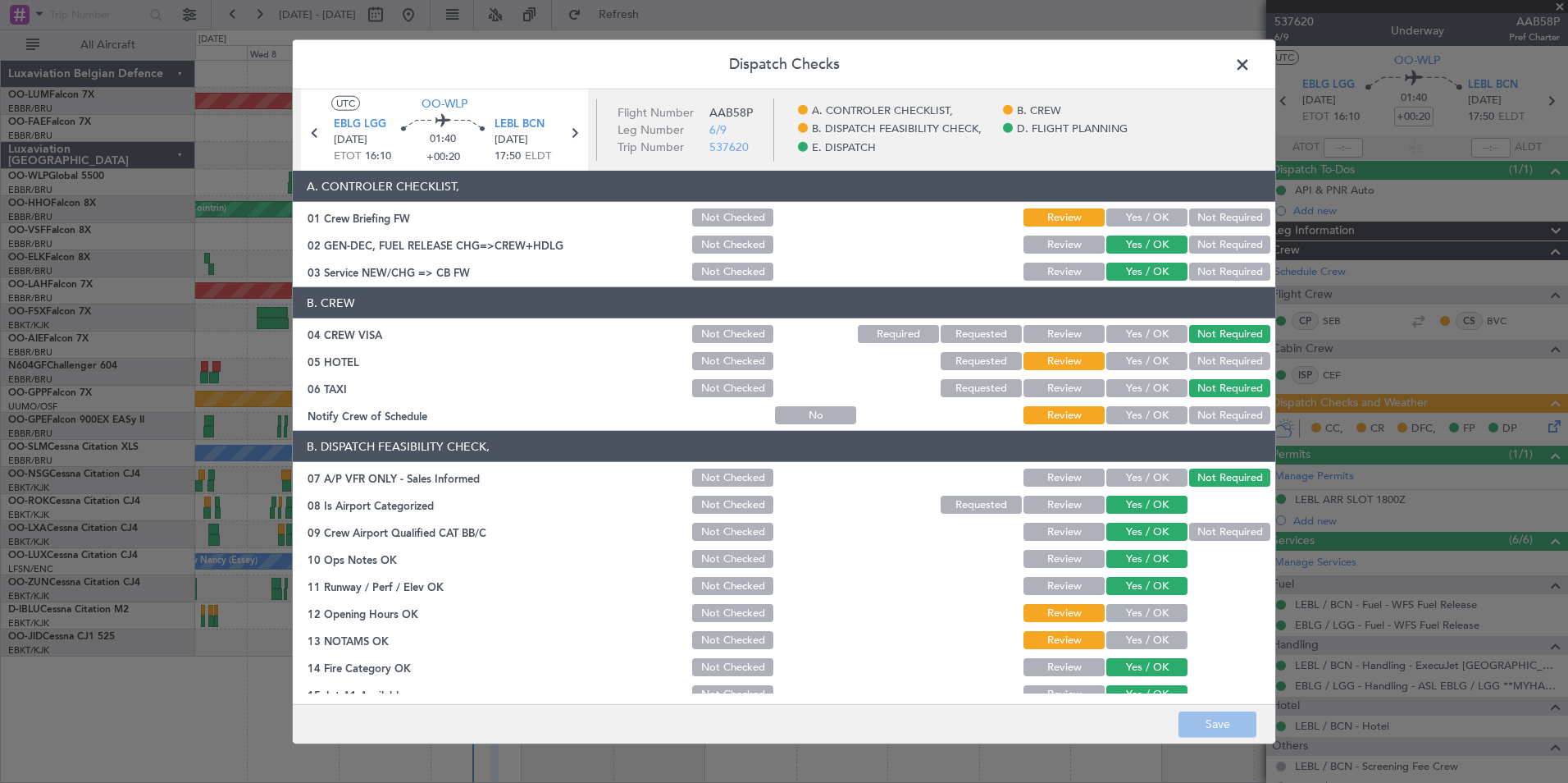
click at [1117, 212] on button "Yes / OK" at bounding box center [1147, 217] width 81 height 18
click at [1204, 367] on button "Not Required" at bounding box center [1229, 361] width 81 height 18
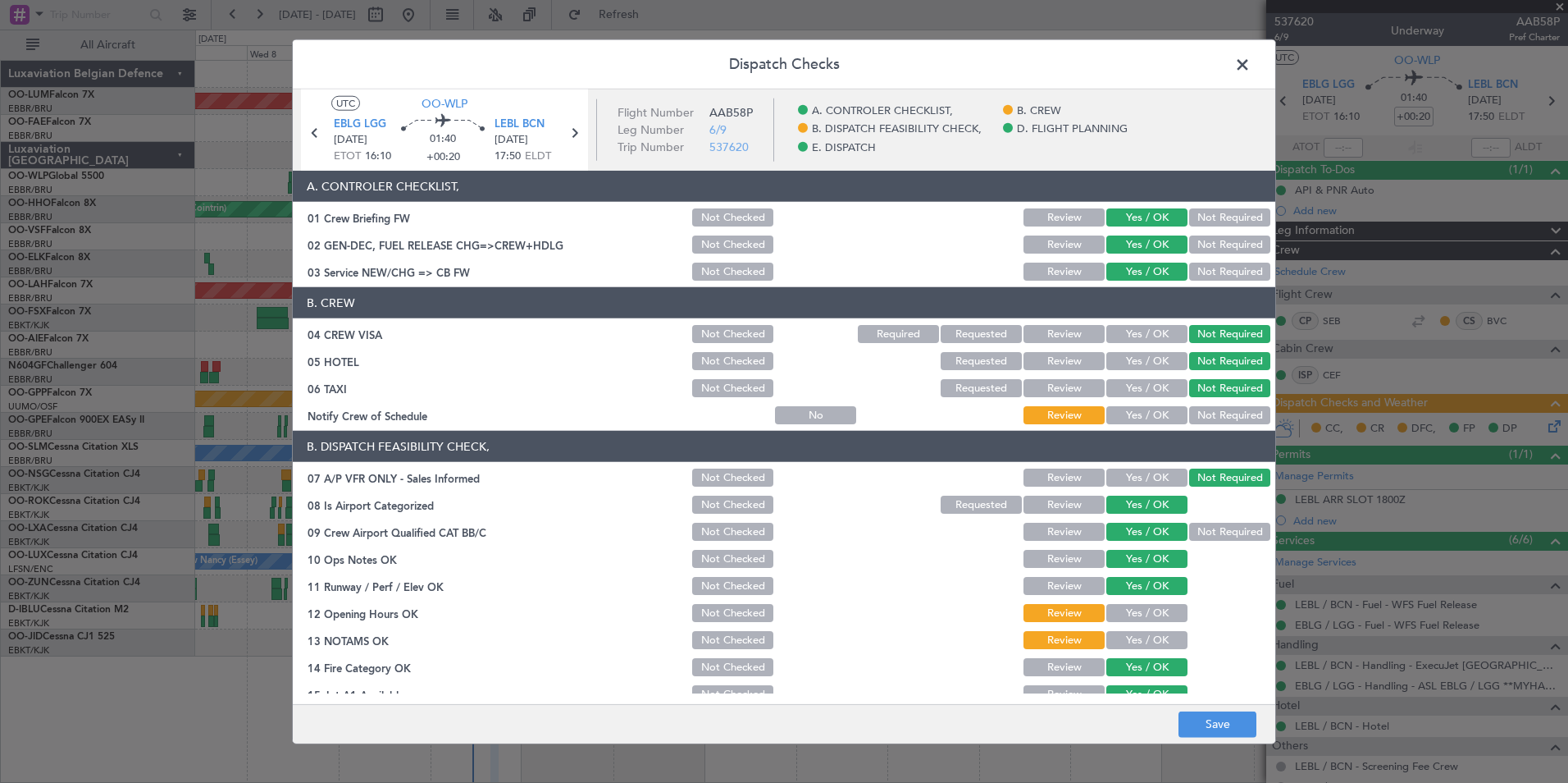
click at [1128, 417] on button "Yes / OK" at bounding box center [1147, 415] width 81 height 18
click at [1207, 719] on button "Save" at bounding box center [1217, 723] width 78 height 26
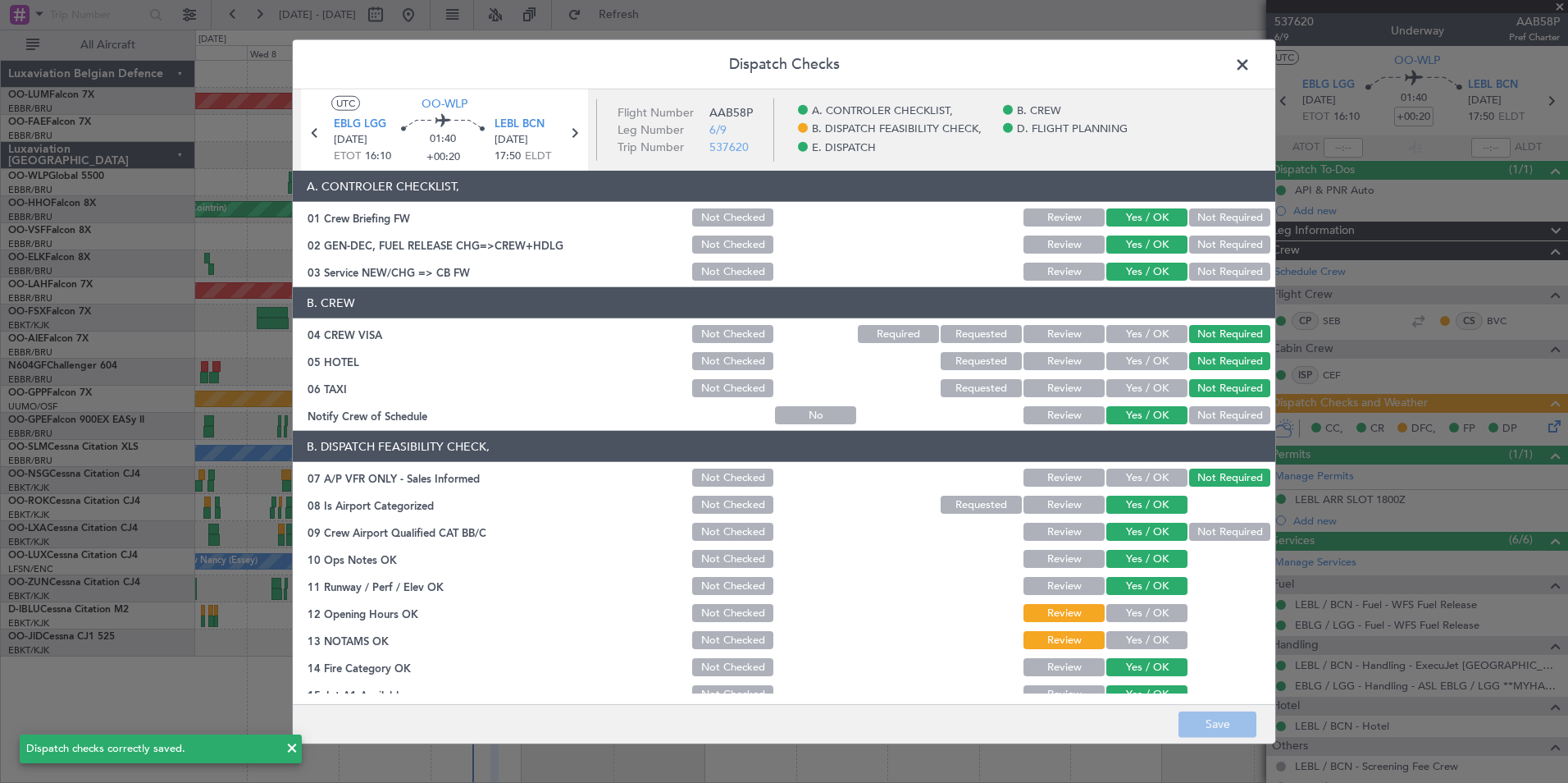
click at [1140, 613] on button "Yes / OK" at bounding box center [1147, 612] width 81 height 18
click at [1136, 633] on button "Yes / OK" at bounding box center [1147, 640] width 81 height 18
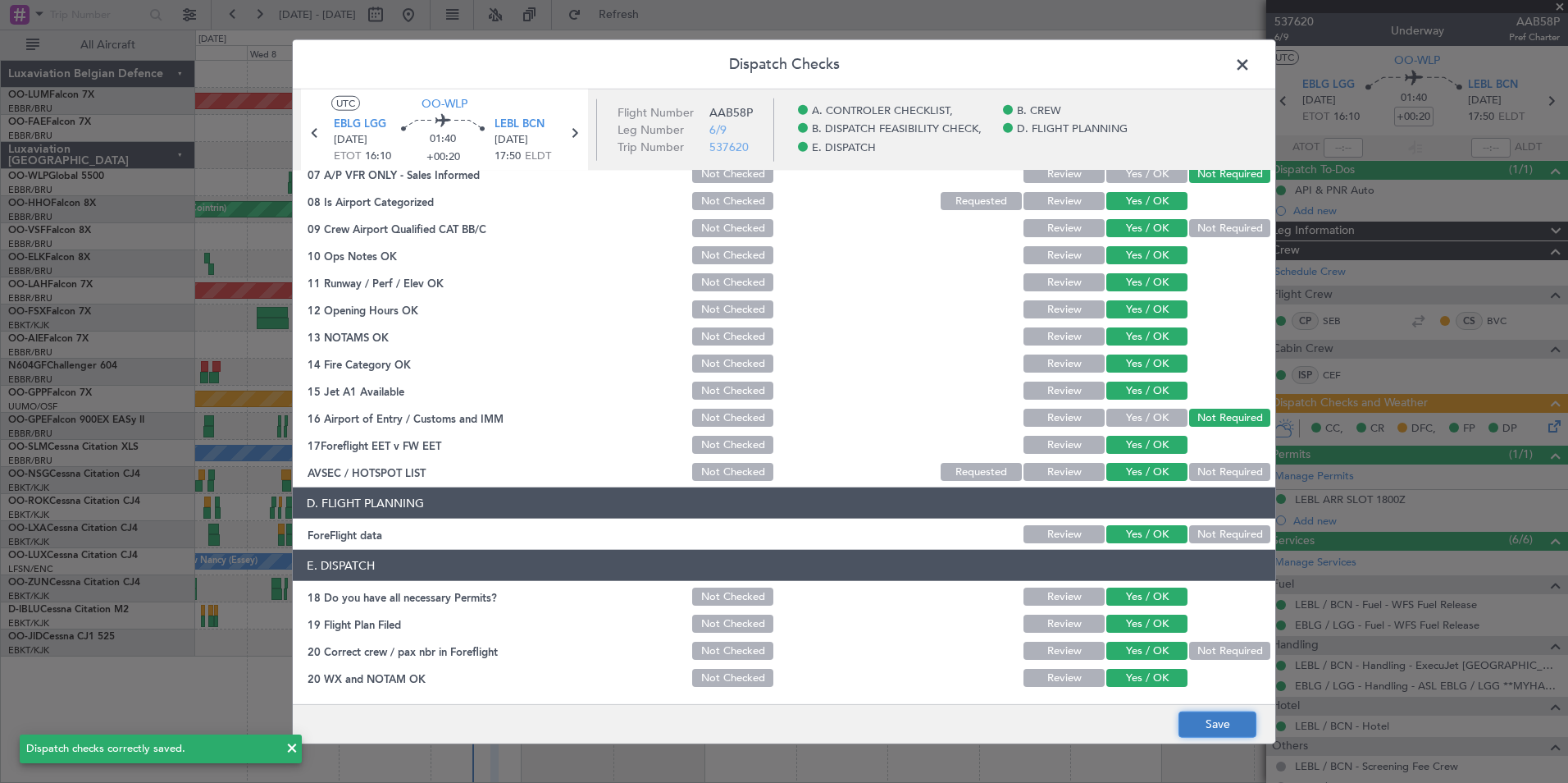
click at [1217, 723] on button "Save" at bounding box center [1217, 723] width 78 height 26
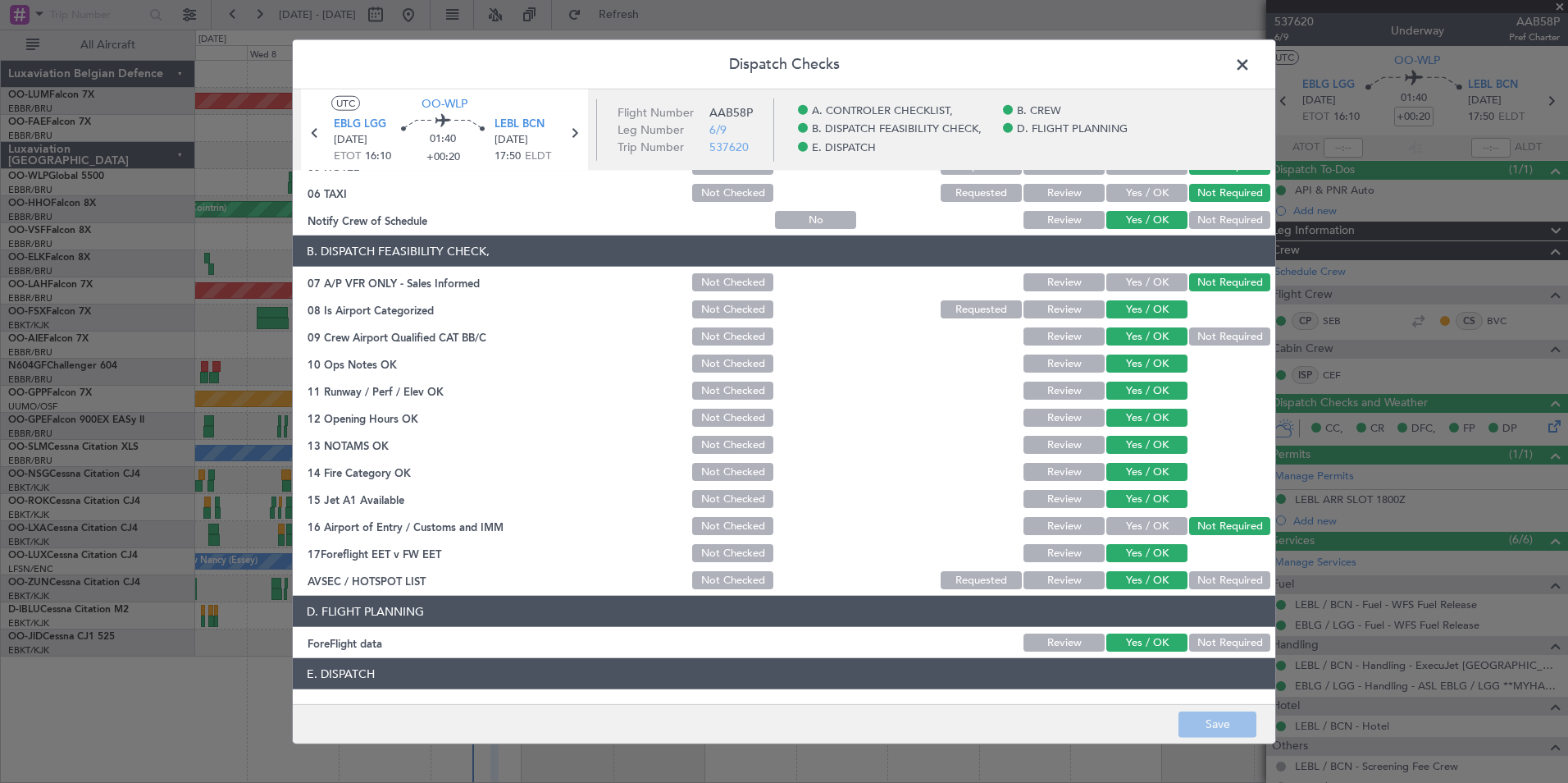
scroll to position [0, 0]
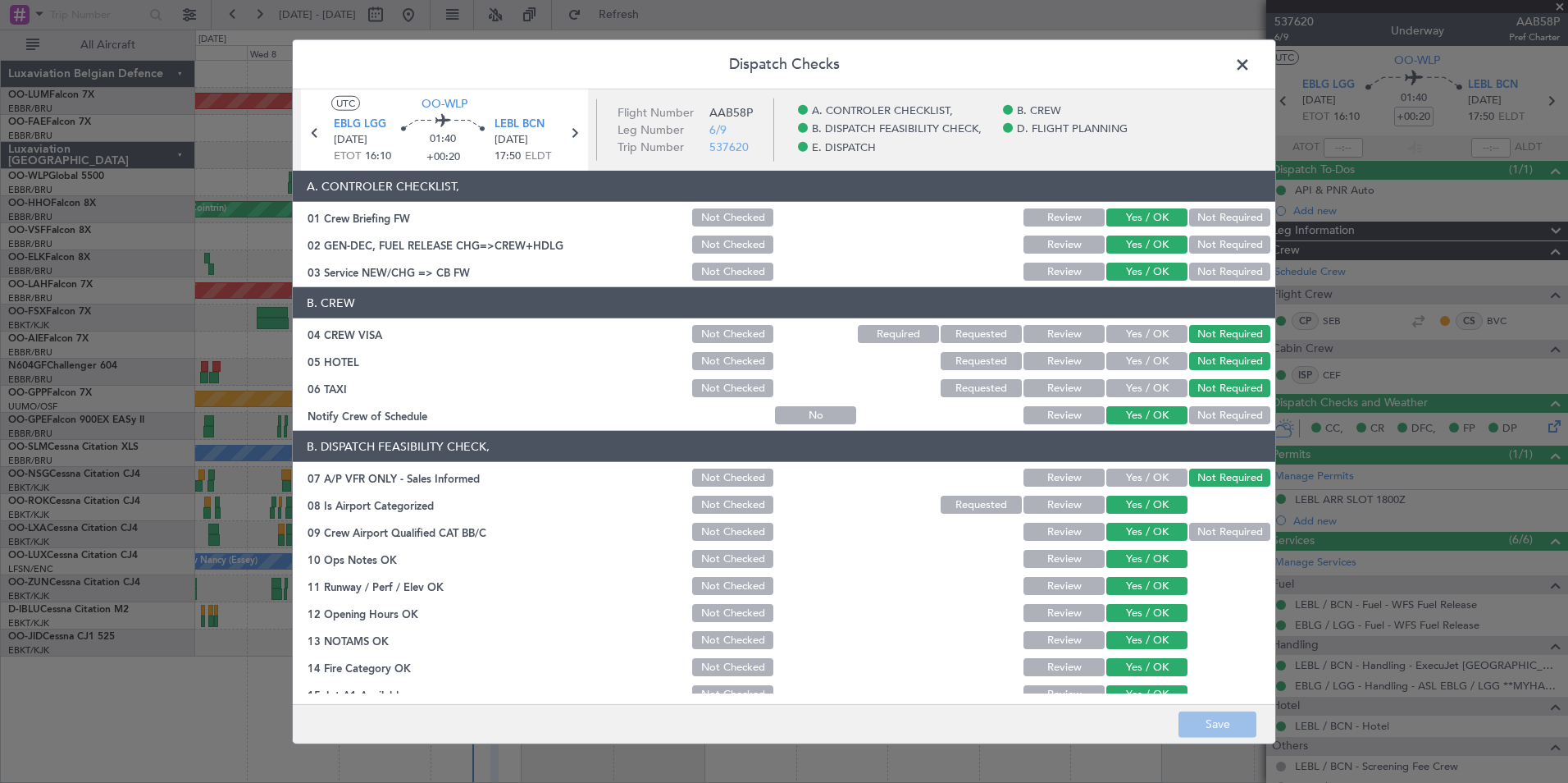
click at [1251, 58] on span at bounding box center [1251, 69] width 0 height 32
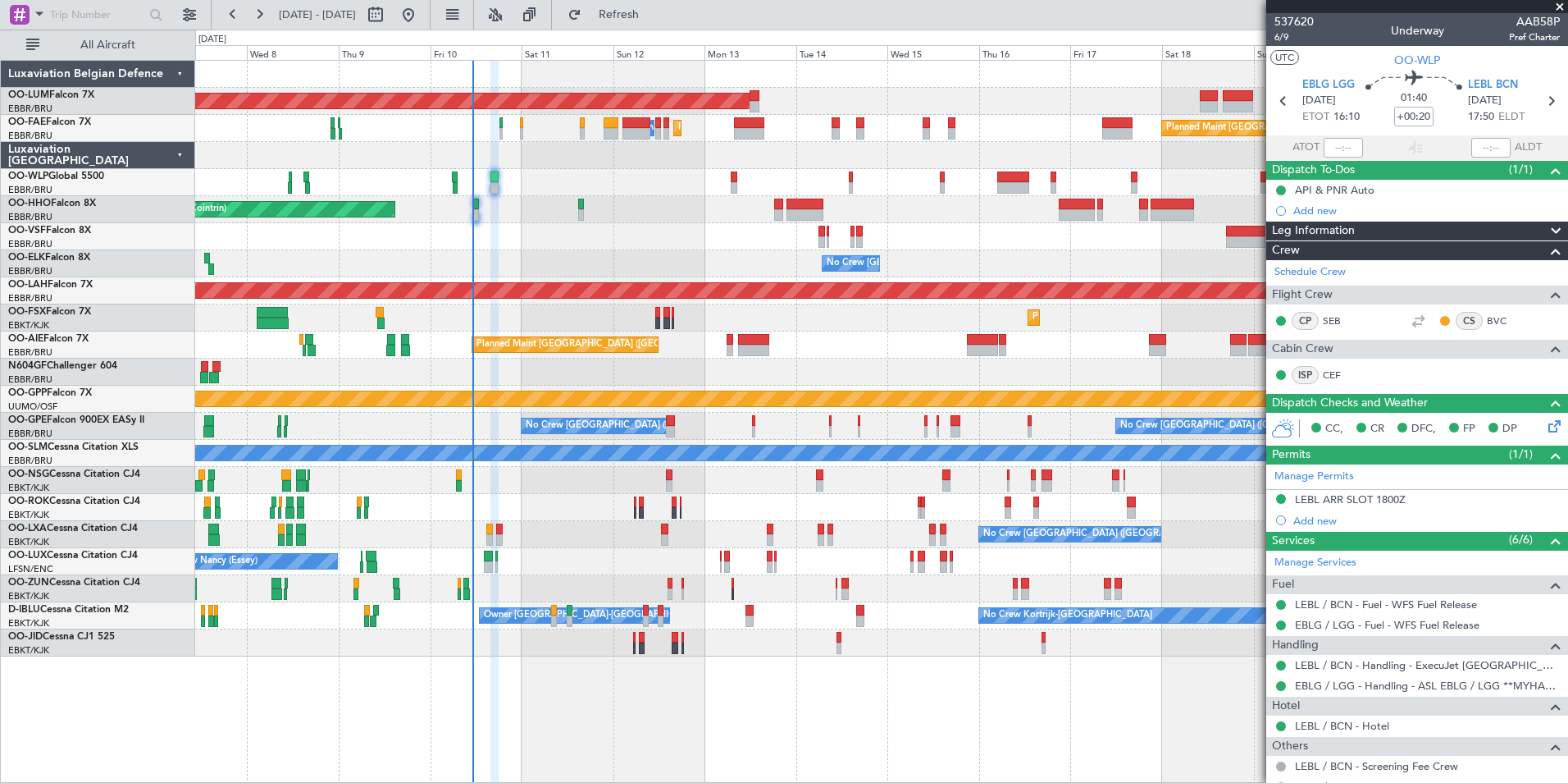
click at [543, 261] on div "No Crew [GEOGRAPHIC_DATA] ([GEOGRAPHIC_DATA] National)" at bounding box center [881, 264] width 1373 height 27
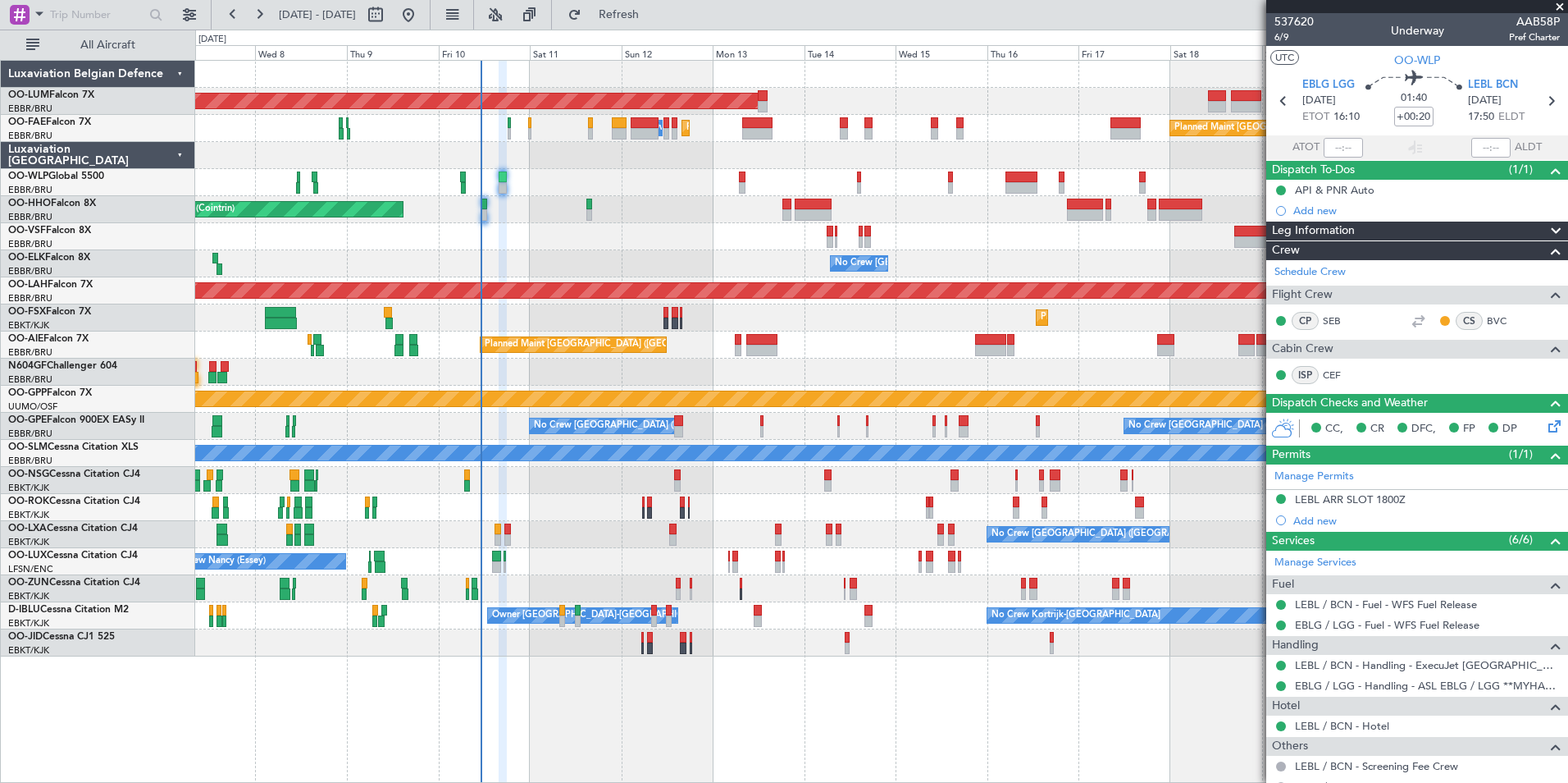
click at [599, 263] on div "No Crew [GEOGRAPHIC_DATA] ([GEOGRAPHIC_DATA] National)" at bounding box center [881, 264] width 1373 height 27
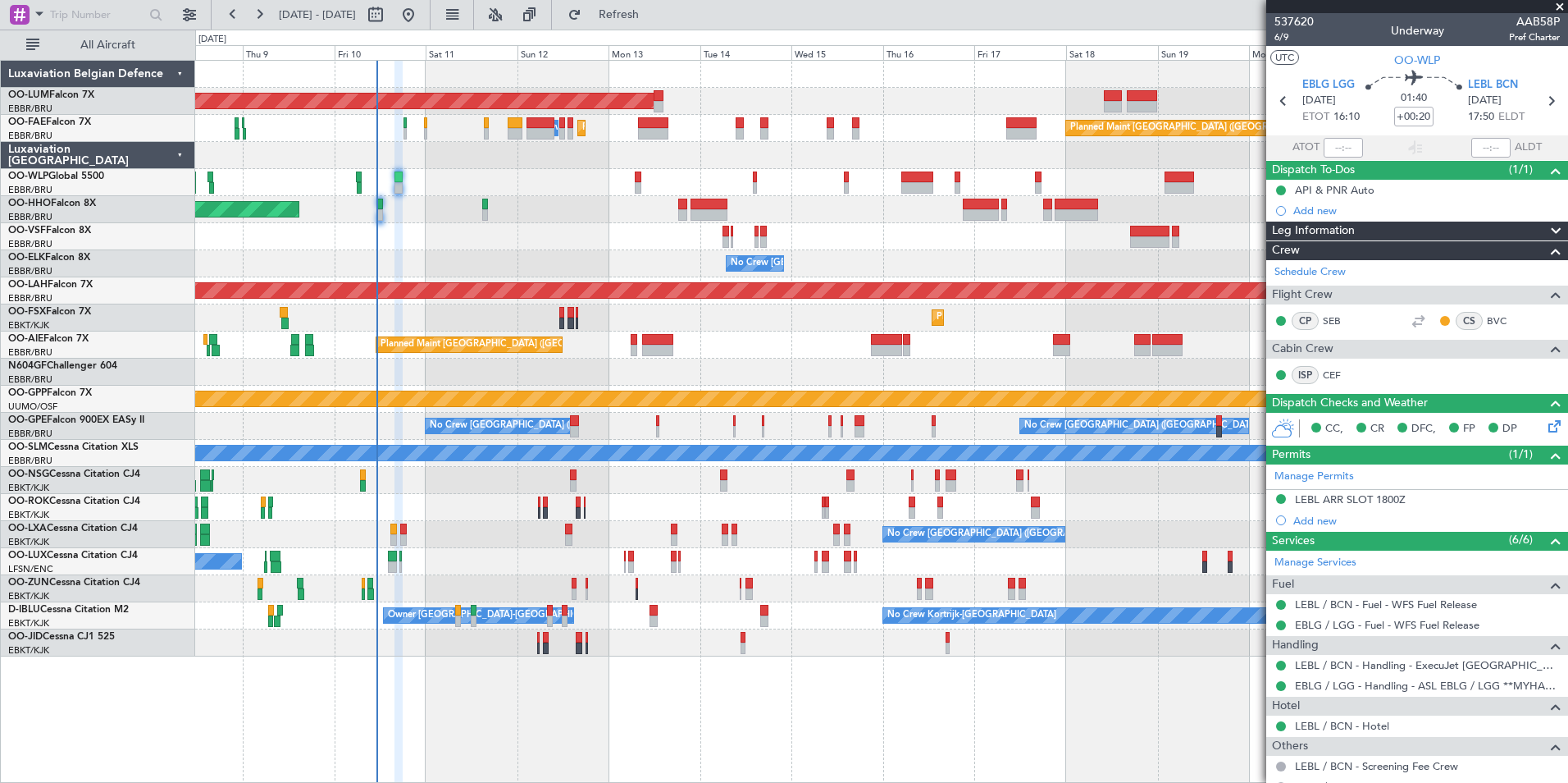
click at [564, 561] on div "No Crew [PERSON_NAME] ([PERSON_NAME]) No Crew [PERSON_NAME] ([PERSON_NAME])" at bounding box center [881, 561] width 1373 height 27
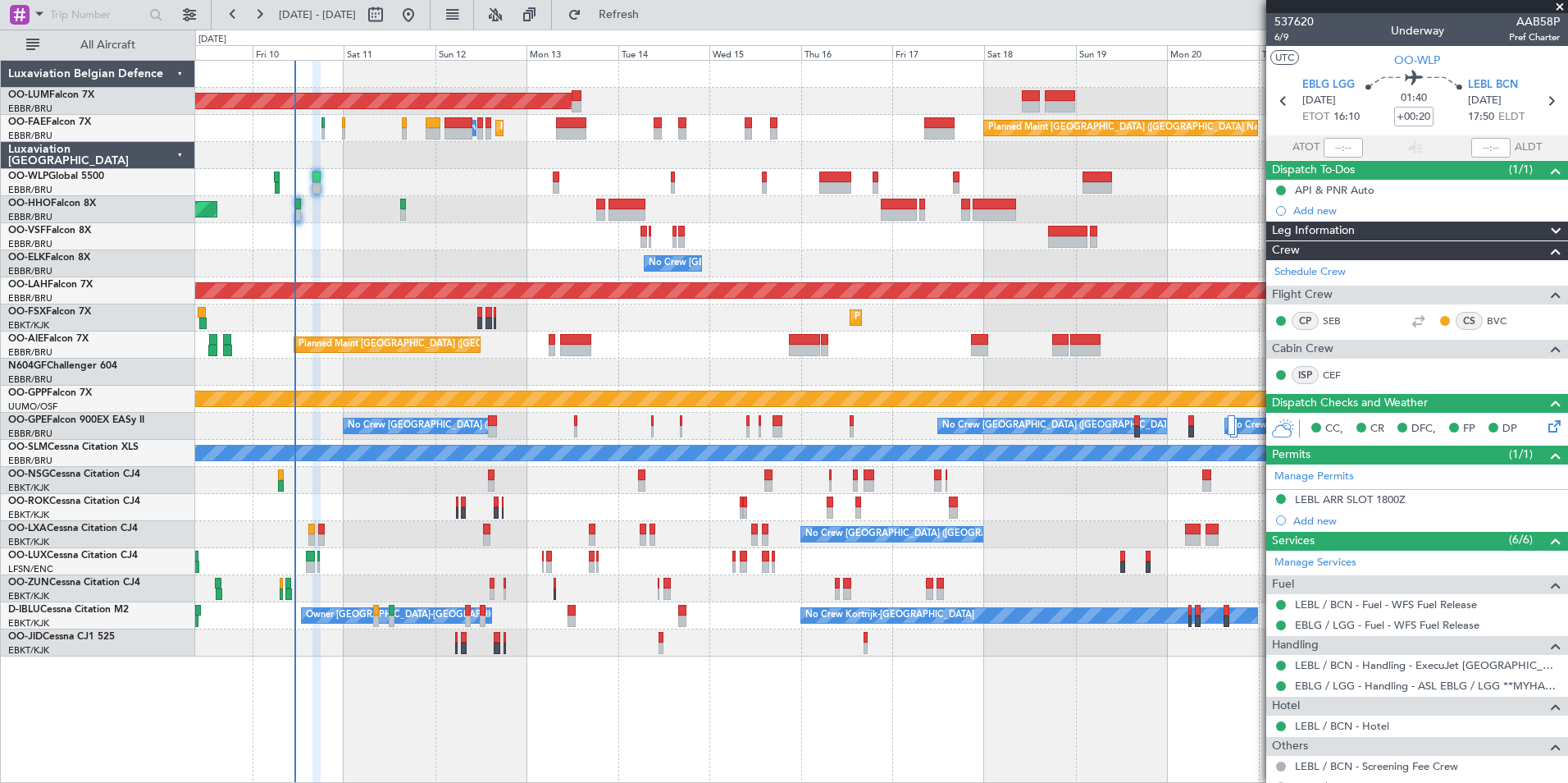
click at [530, 371] on div at bounding box center [881, 372] width 1373 height 27
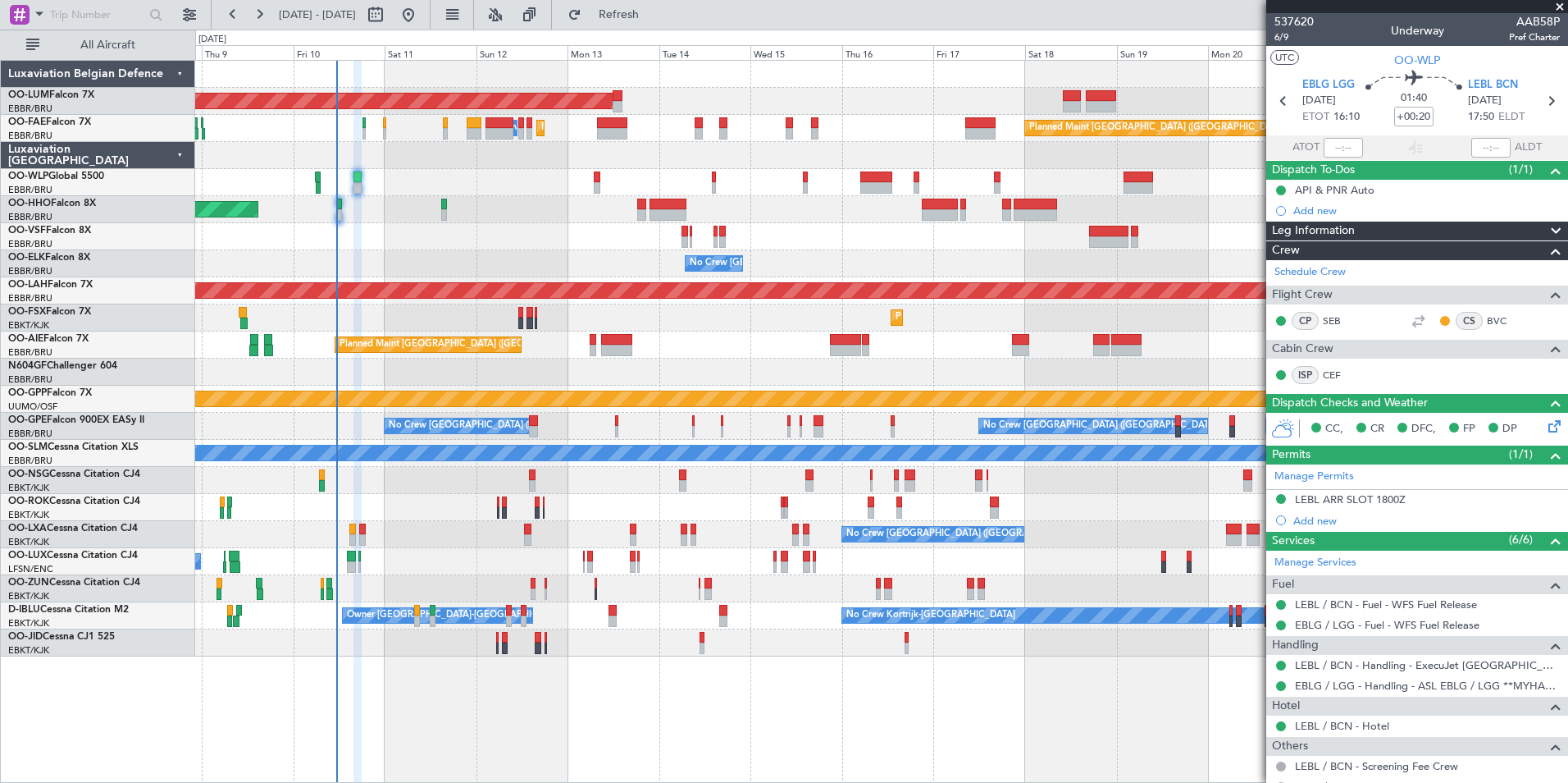
click at [493, 577] on div at bounding box center [881, 589] width 1373 height 27
click at [426, 663] on div "AOG Maint [GEOGRAPHIC_DATA] Owner [GEOGRAPHIC_DATA] Planned Maint [GEOGRAPHIC_D…" at bounding box center [881, 421] width 1373 height 723
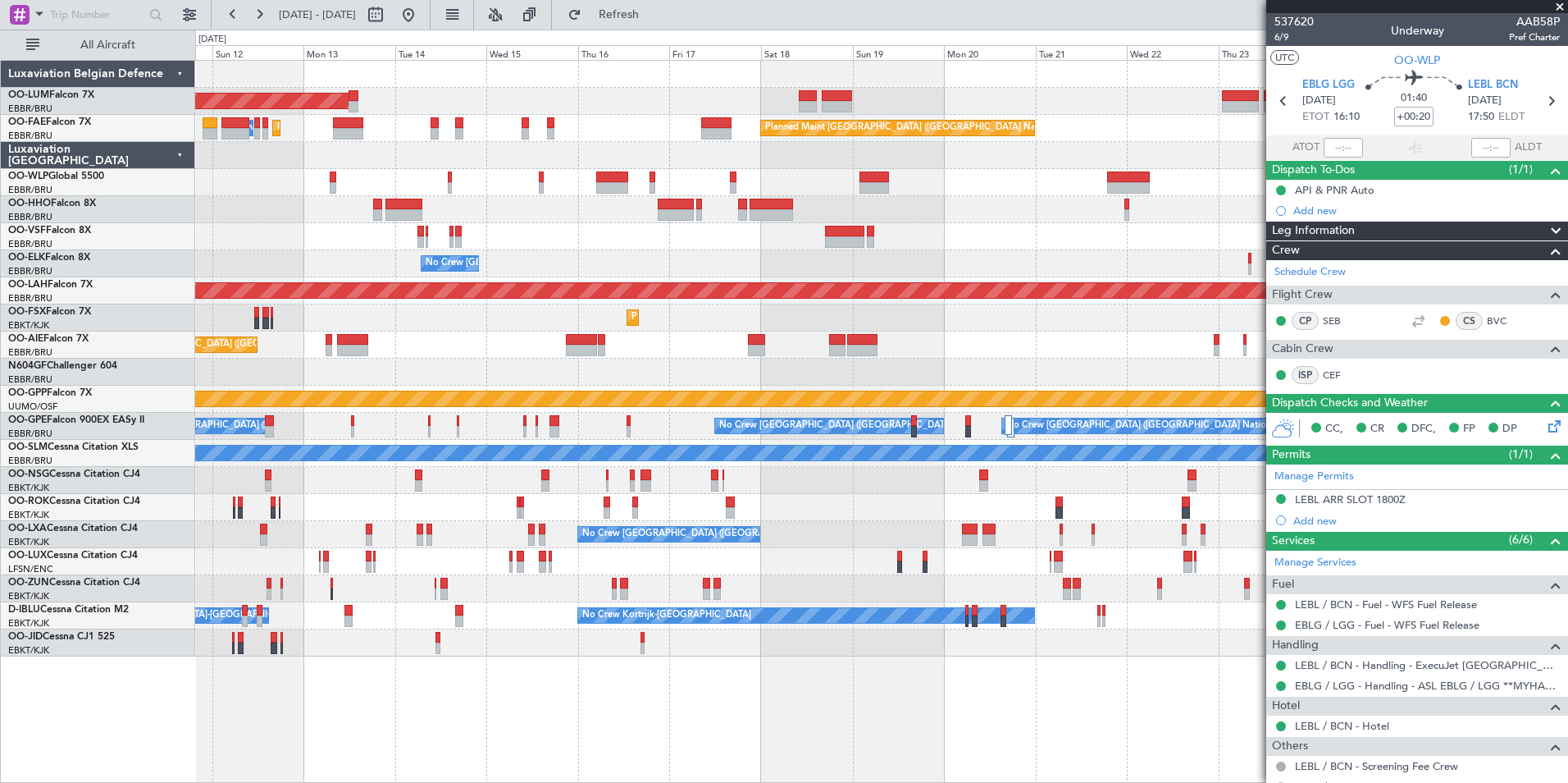
click at [232, 431] on div "AOG Maint [GEOGRAPHIC_DATA] Owner [GEOGRAPHIC_DATA] Planned Maint [GEOGRAPHIC_D…" at bounding box center [881, 358] width 1373 height 596
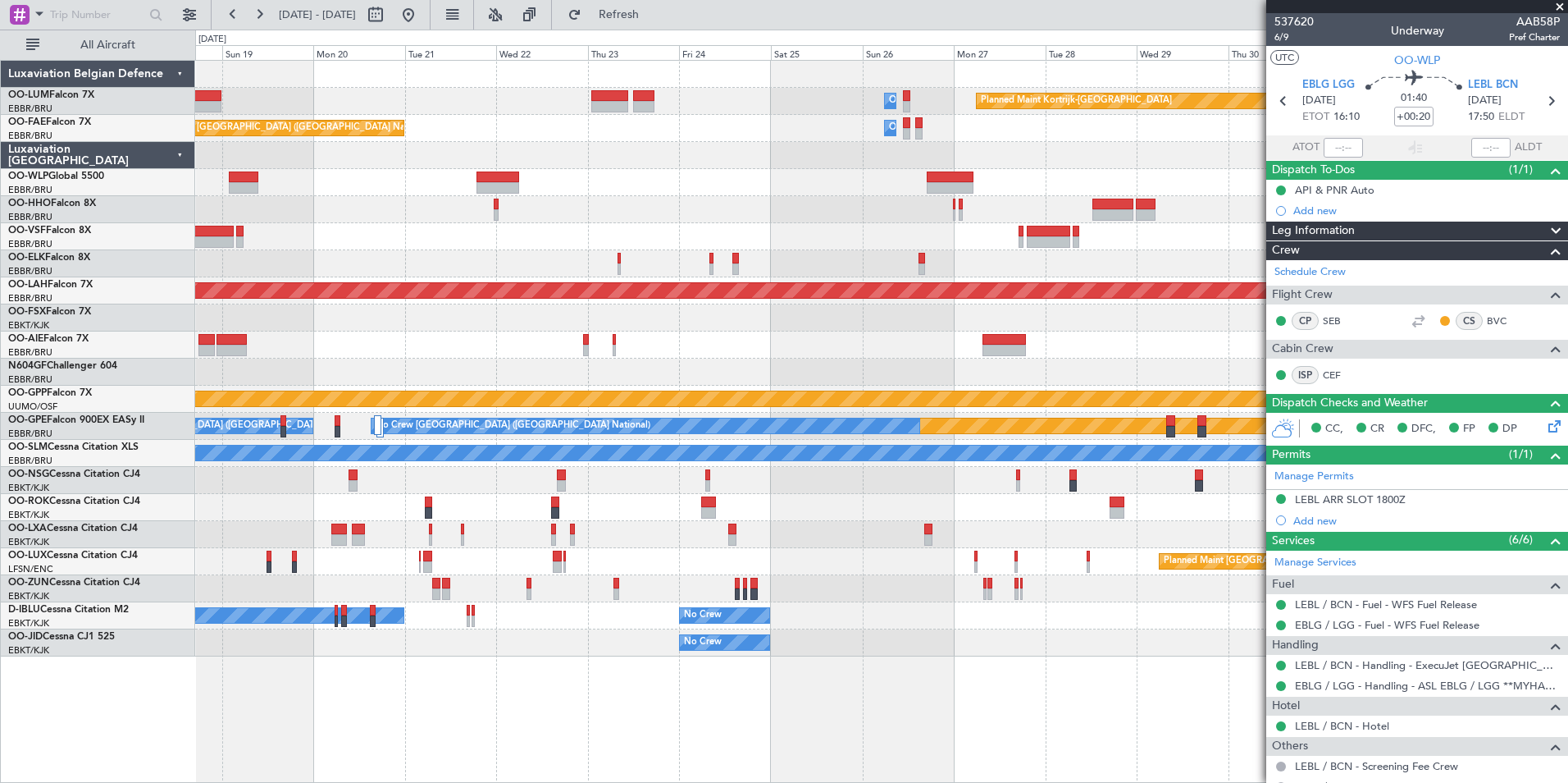
click at [1167, 205] on div at bounding box center [881, 210] width 1373 height 27
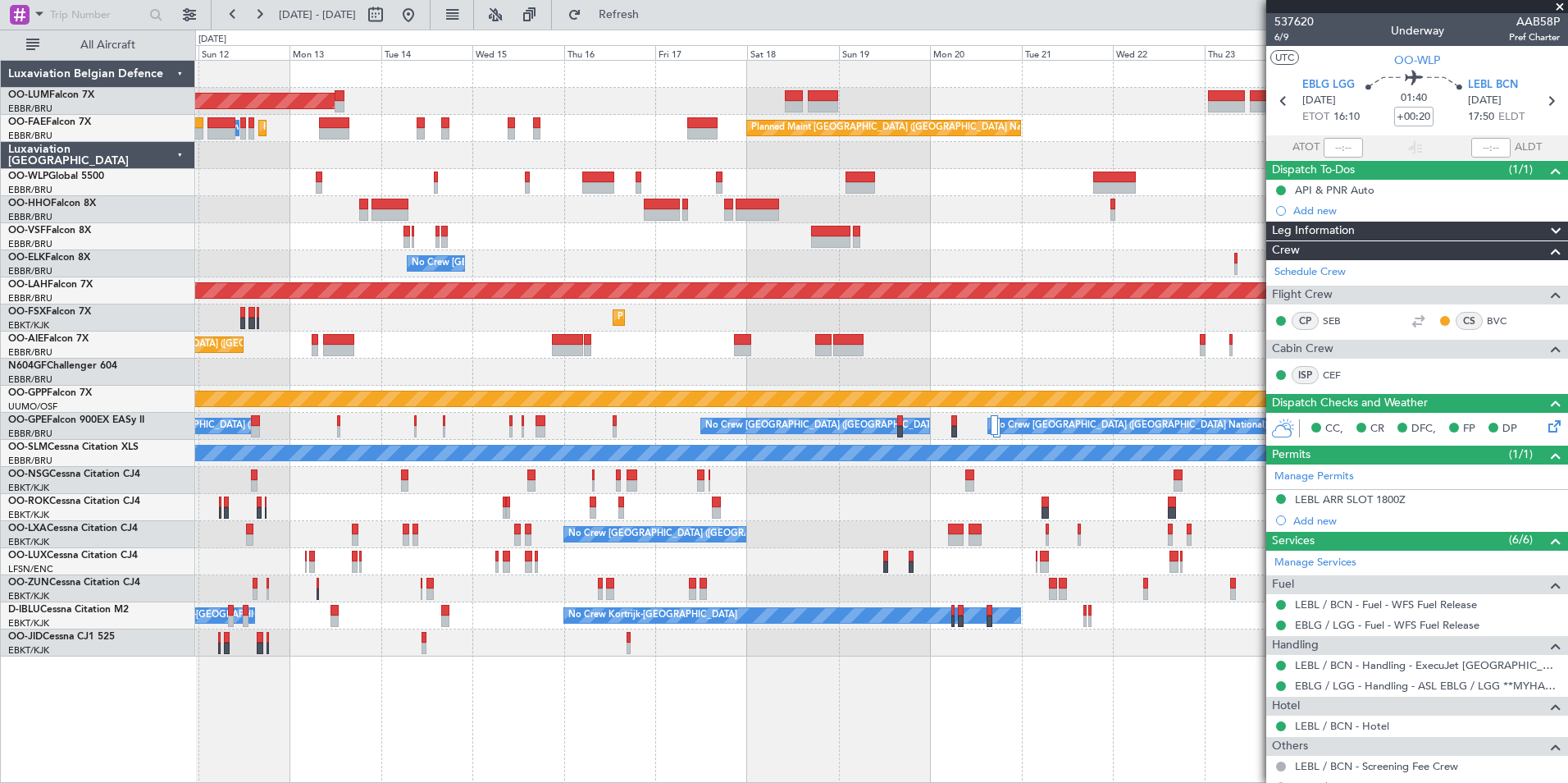
click at [1033, 227] on div "Owner Melsbroek Air Base AOG Maint [GEOGRAPHIC_DATA] Planned Maint [GEOGRAPHIC_…" at bounding box center [881, 358] width 1373 height 596
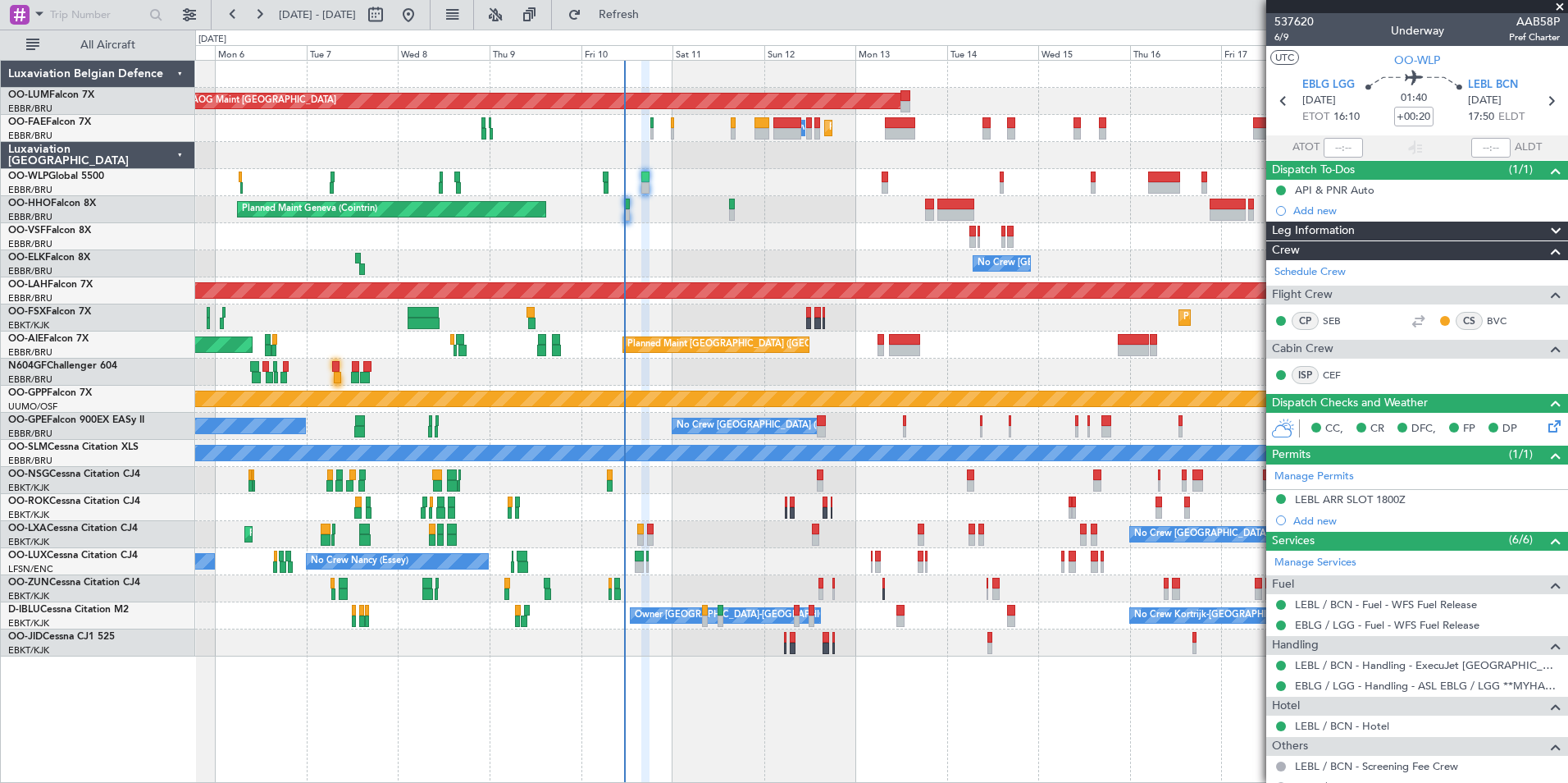
click at [601, 215] on div "Planned Maint Geneva (Cointrin)" at bounding box center [881, 210] width 1373 height 27
click at [748, 158] on div at bounding box center [881, 156] width 1373 height 27
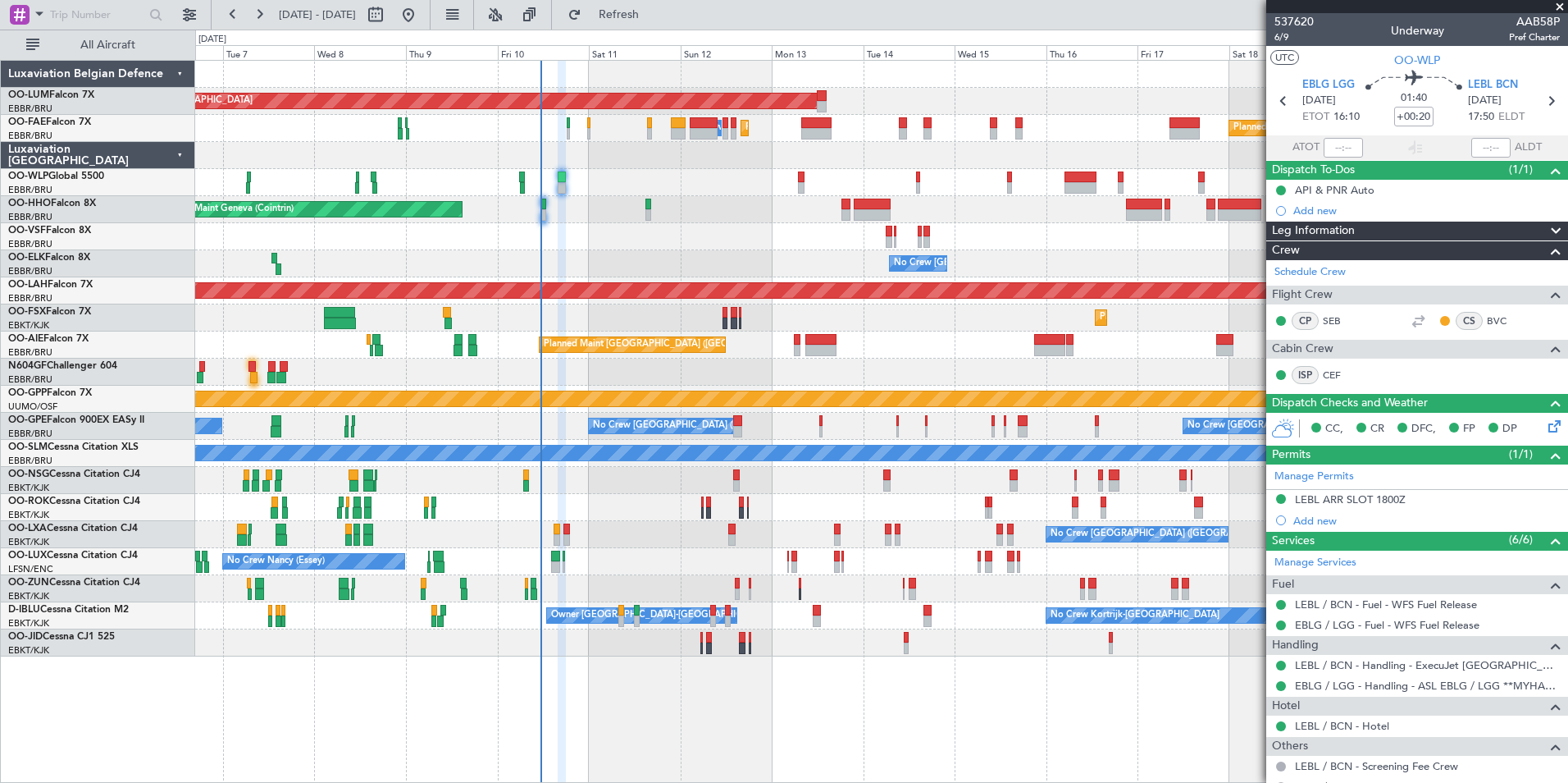
click at [733, 169] on div "AOG Maint [GEOGRAPHIC_DATA] Planned Maint [GEOGRAPHIC_DATA] ([GEOGRAPHIC_DATA])…" at bounding box center [881, 358] width 1373 height 596
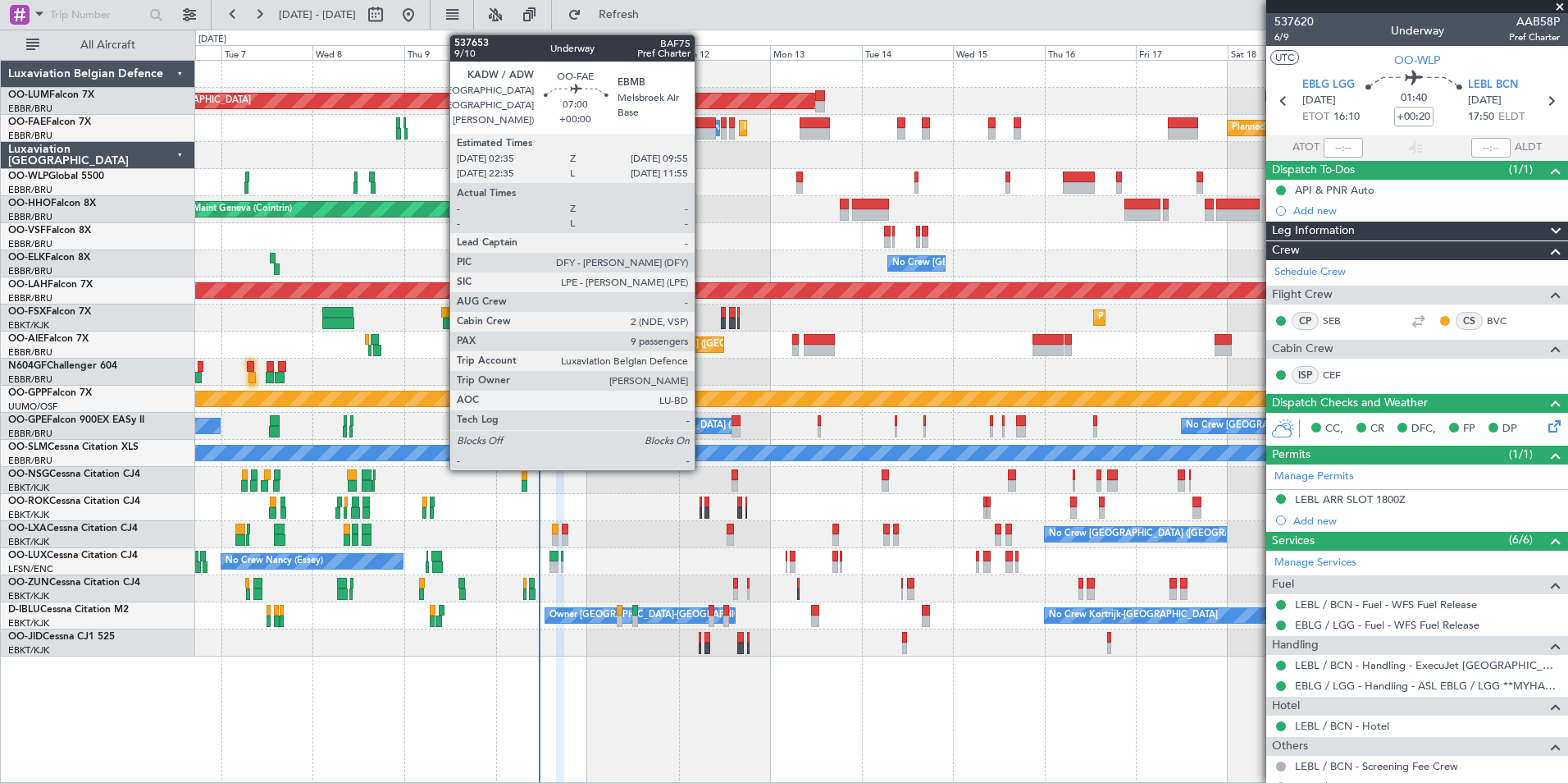
click at [703, 126] on div at bounding box center [702, 124] width 28 height 12
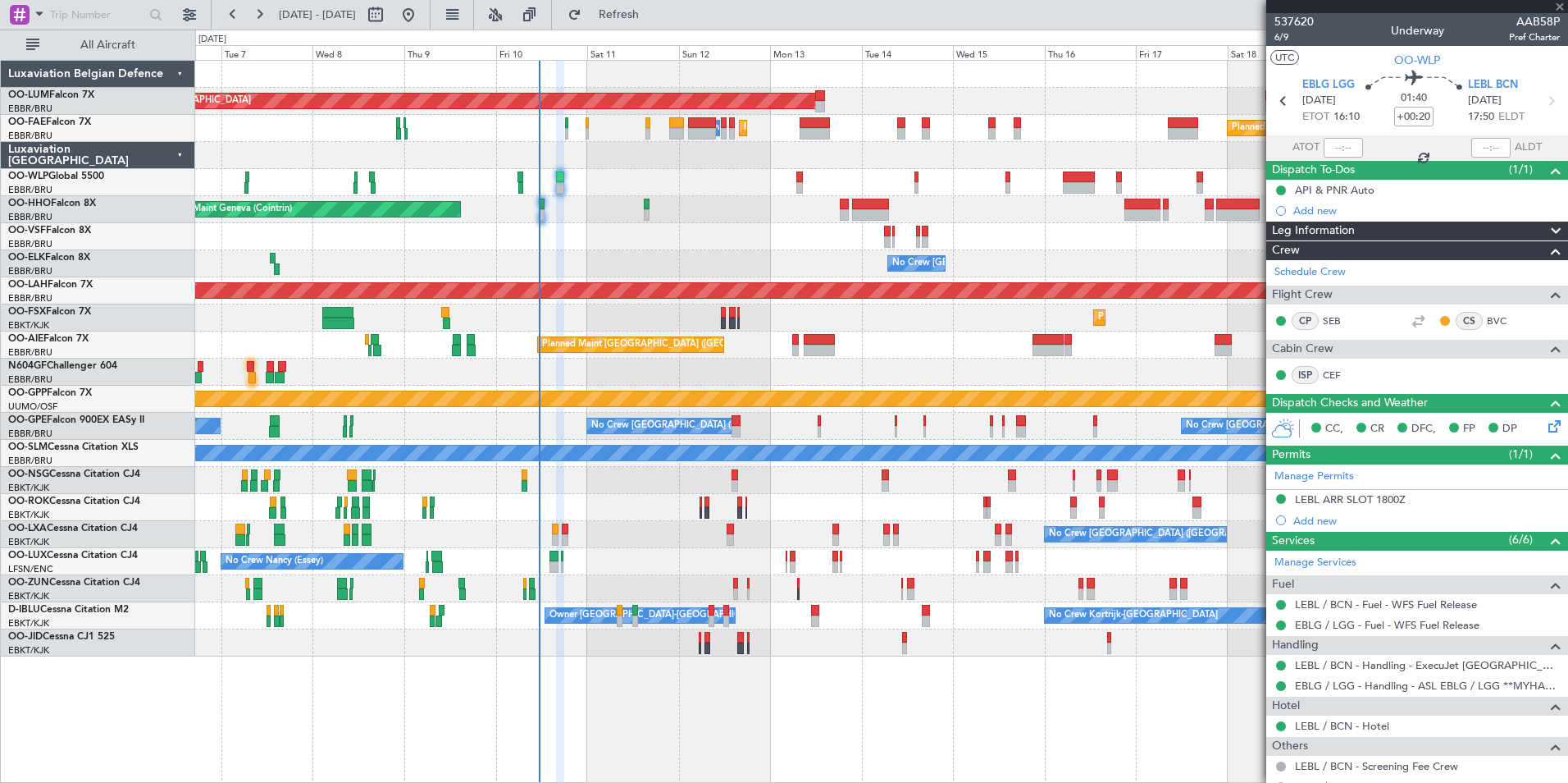
type input "9"
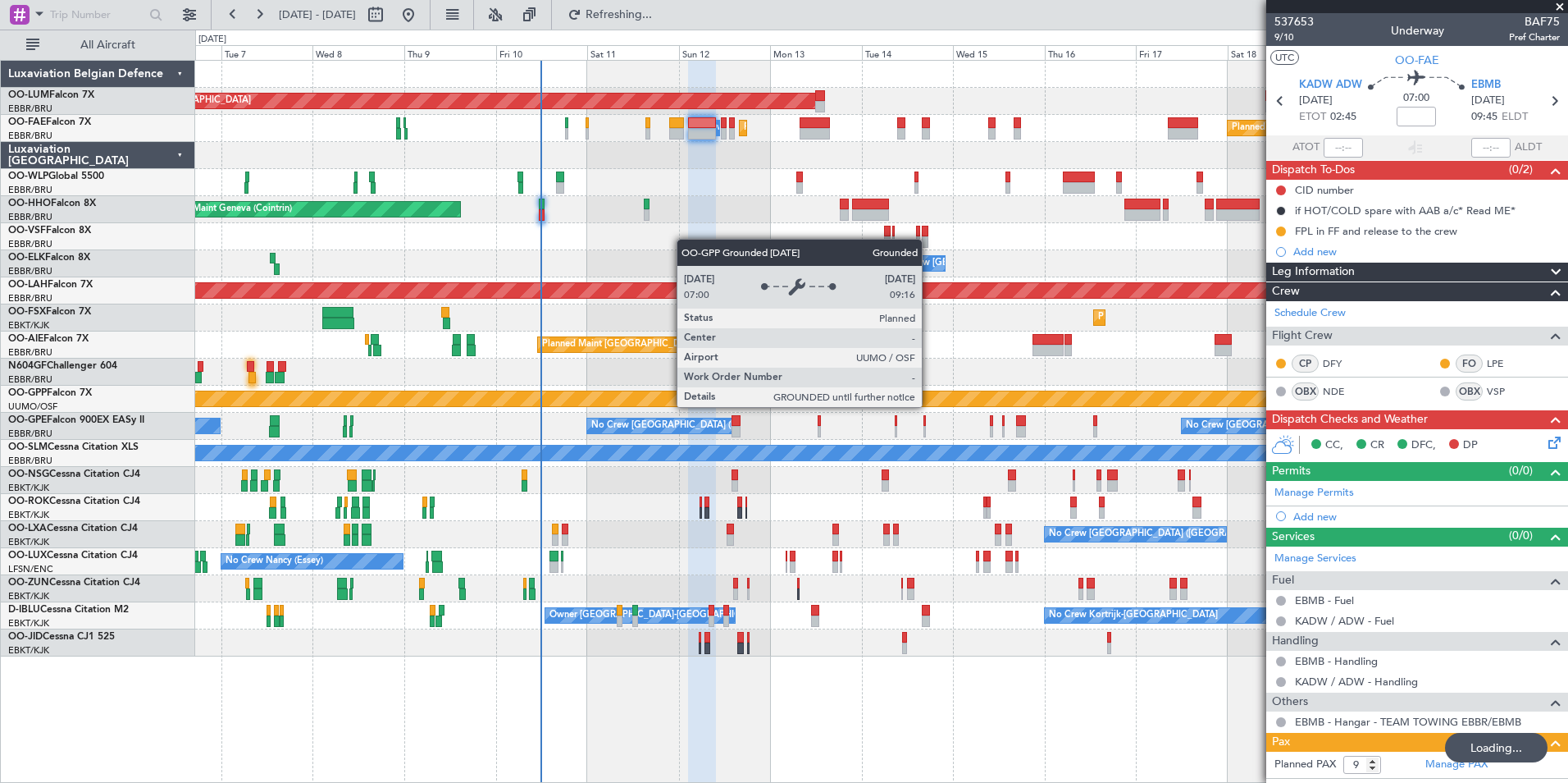
click at [533, 435] on div "No Crew Malaga Planned Maint Nurnberg No Crew Brussels (Brussels National) No C…" at bounding box center [881, 427] width 1373 height 27
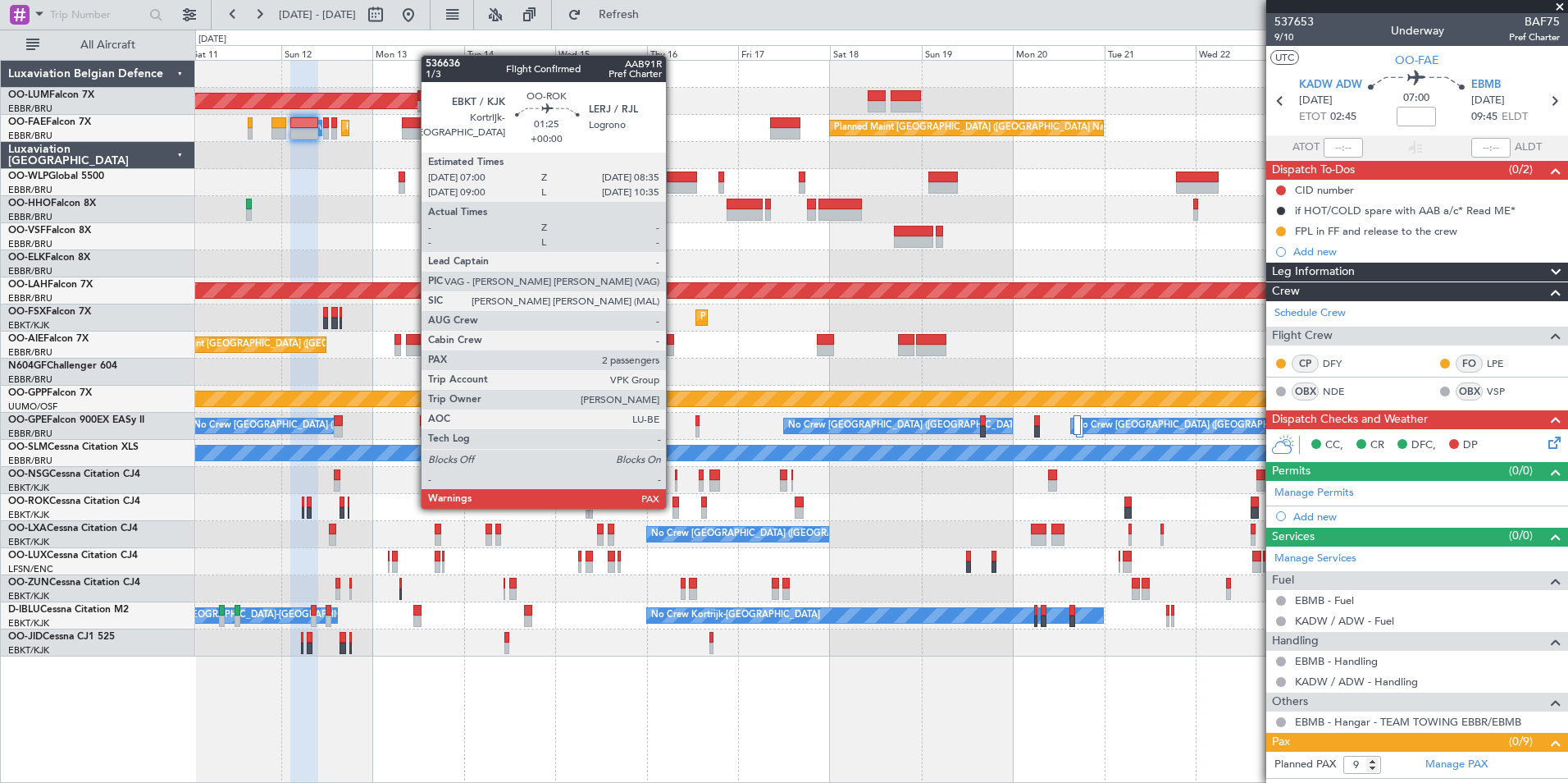
click at [673, 507] on div at bounding box center [676, 513] width 7 height 12
type input "2"
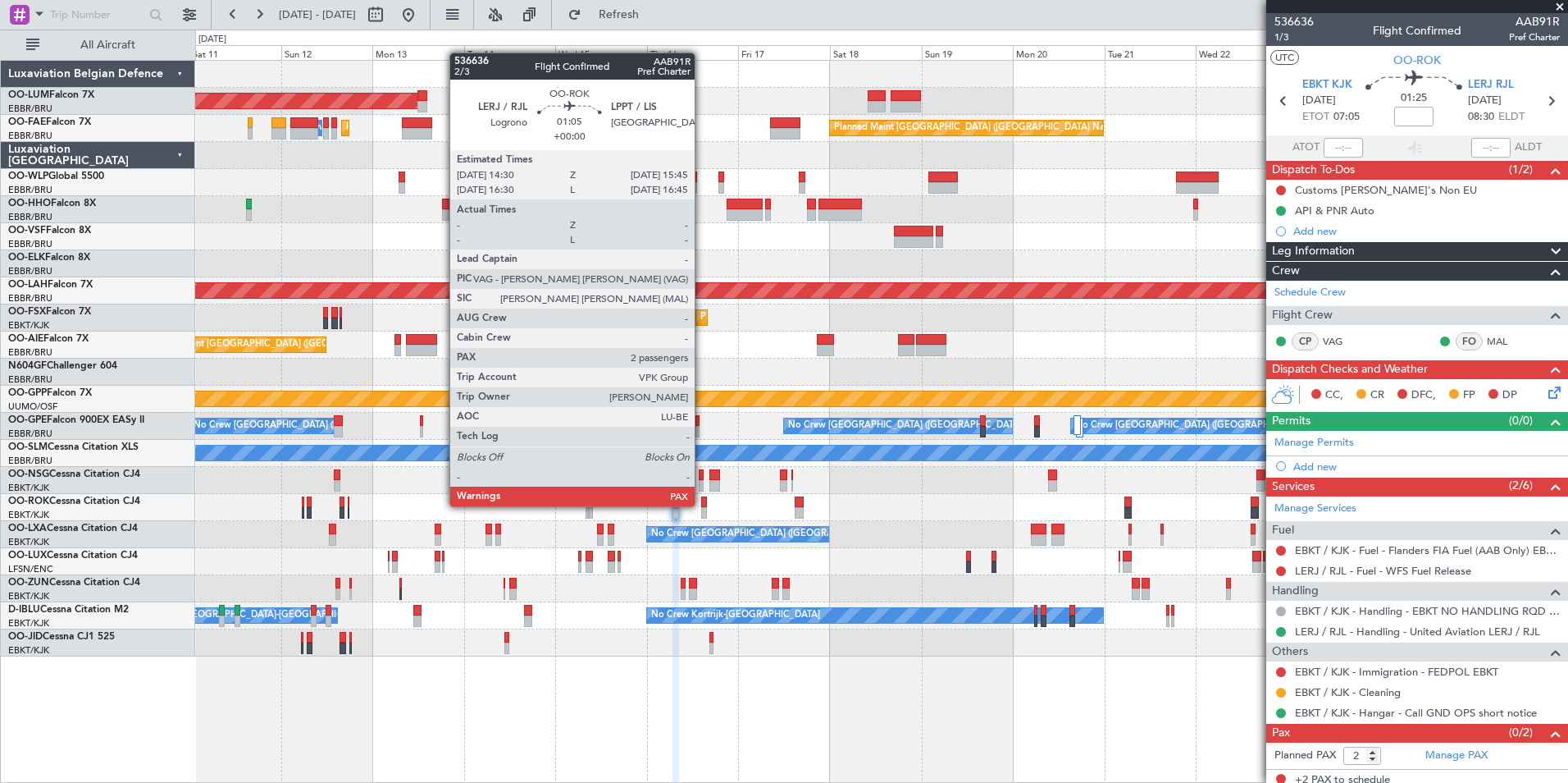
click at [703, 506] on div at bounding box center [704, 502] width 5 height 12
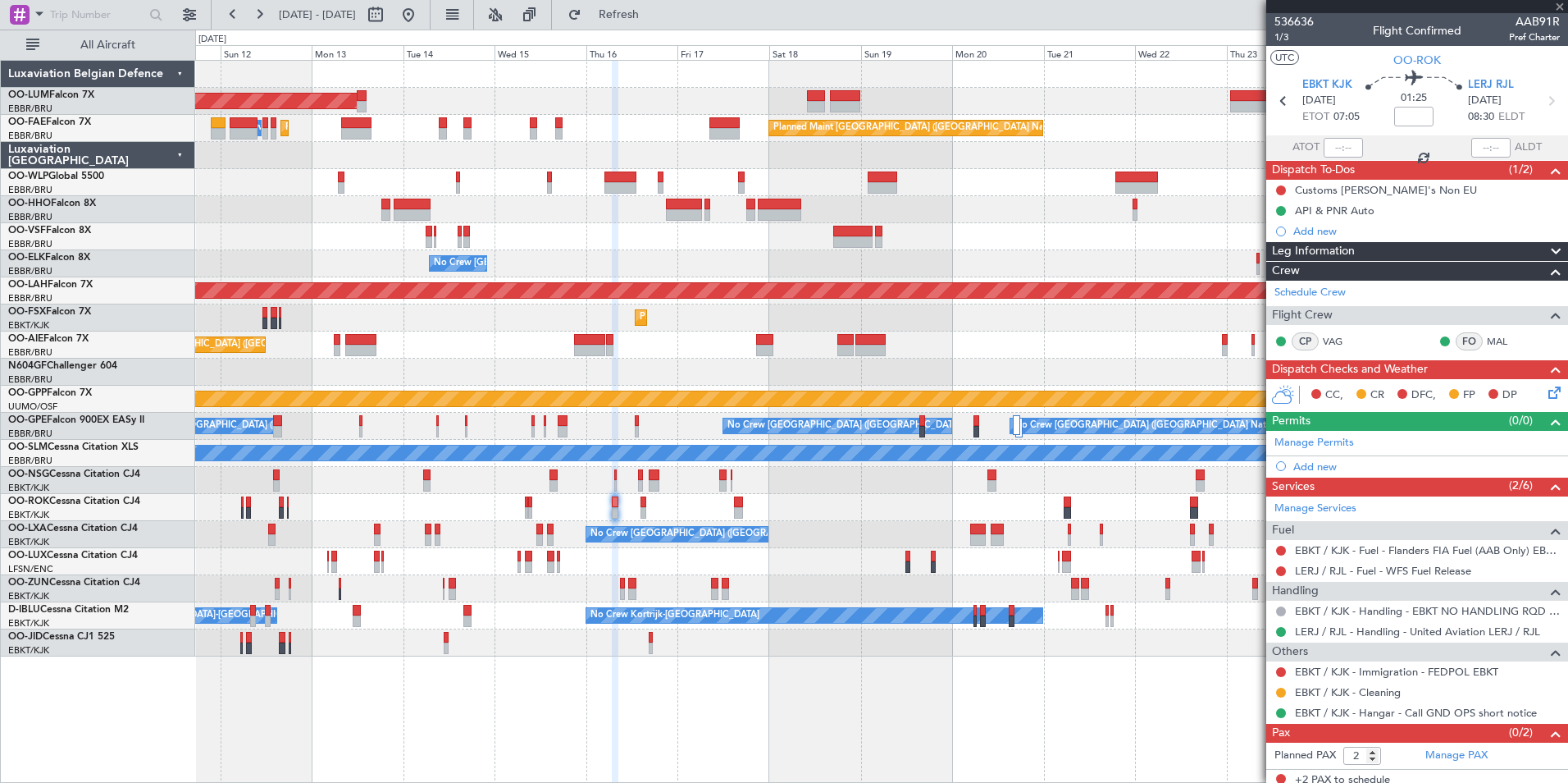
click at [662, 518] on div at bounding box center [881, 507] width 1373 height 27
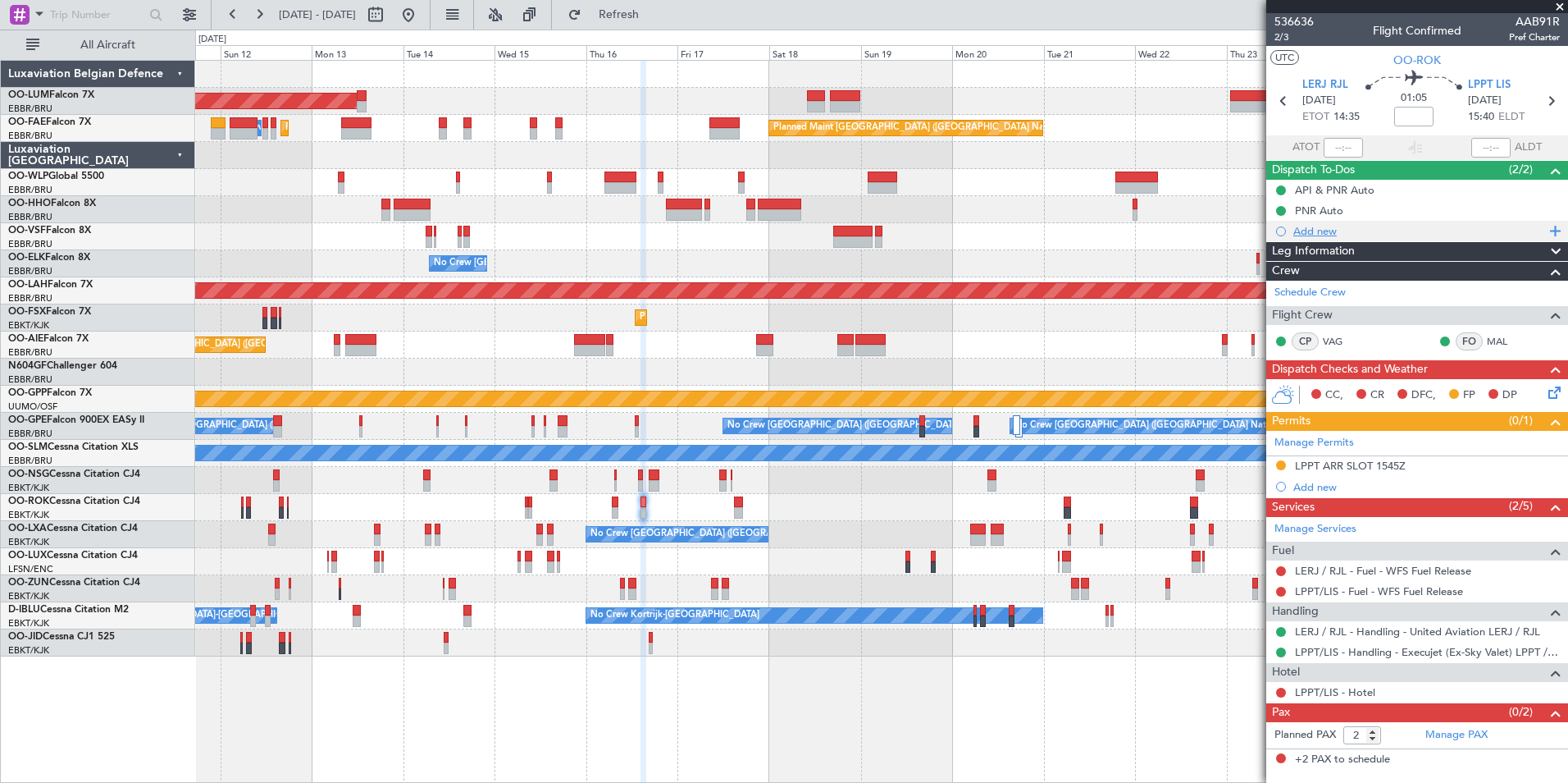
click at [1328, 237] on div "Add new" at bounding box center [1418, 231] width 302 height 21
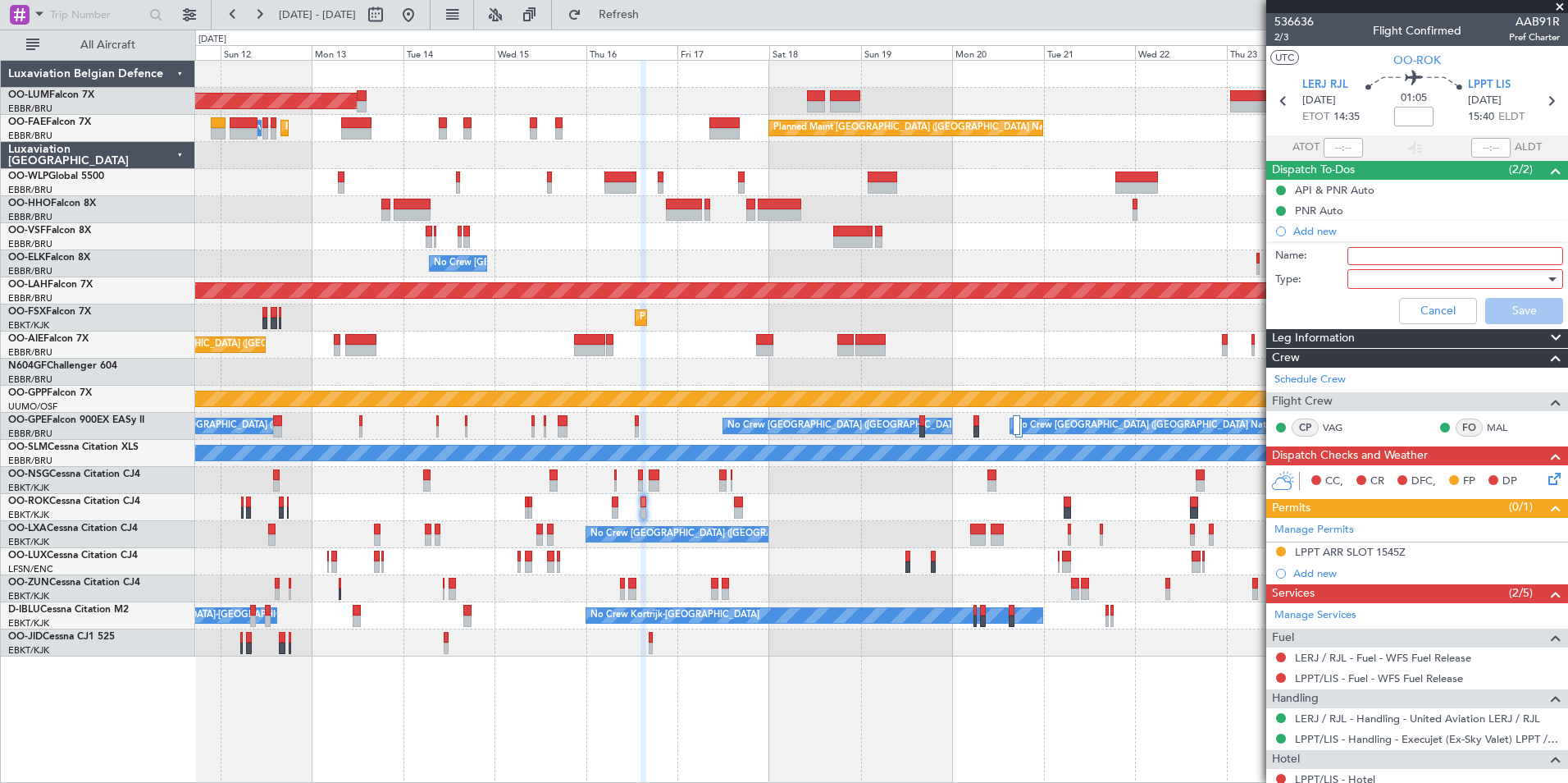
click at [1353, 254] on input "Name:" at bounding box center [1456, 256] width 216 height 18
type input "LPCS backup handling"
click at [1386, 279] on div at bounding box center [1449, 279] width 191 height 25
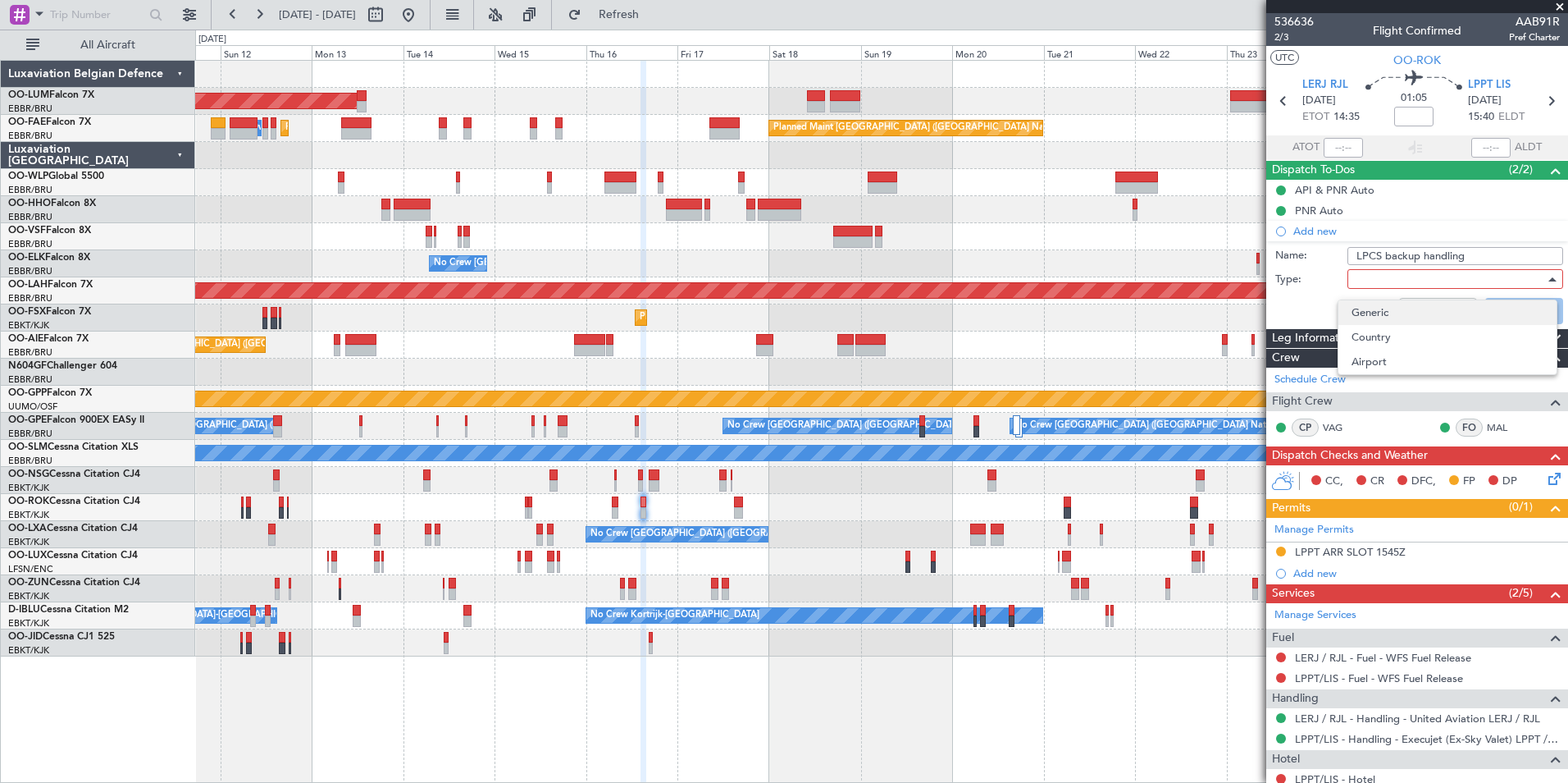
click at [1368, 312] on span "Generic" at bounding box center [1448, 312] width 192 height 25
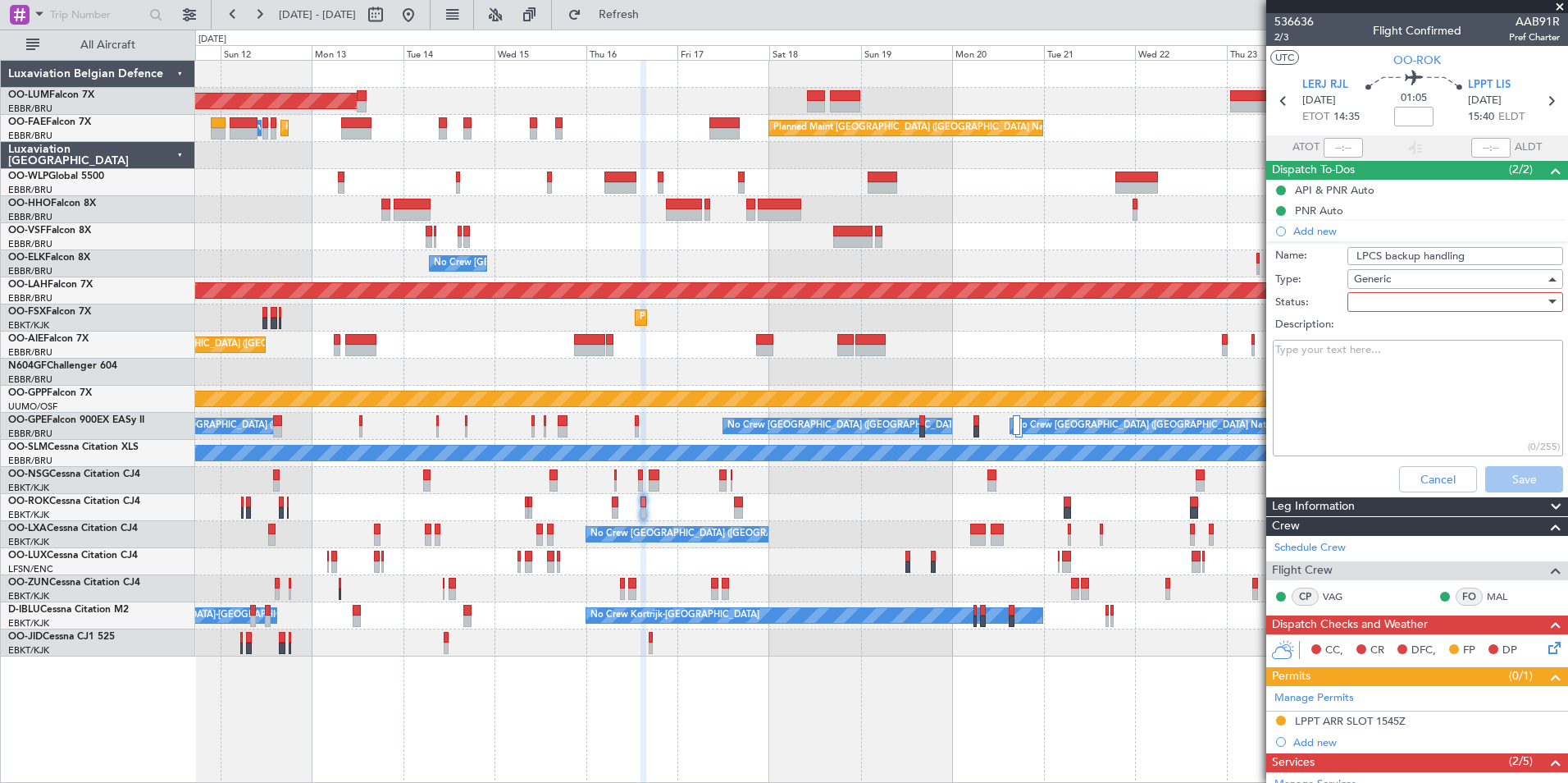
click at [1373, 309] on div at bounding box center [1449, 301] width 191 height 25
click at [1388, 339] on span "Not Started" at bounding box center [1448, 335] width 192 height 25
click at [1337, 342] on textarea "Description:" at bounding box center [1418, 398] width 290 height 118
paste textarea "fbo.lpcs@execujet.com"
paste textarea "+351 910 996 318"
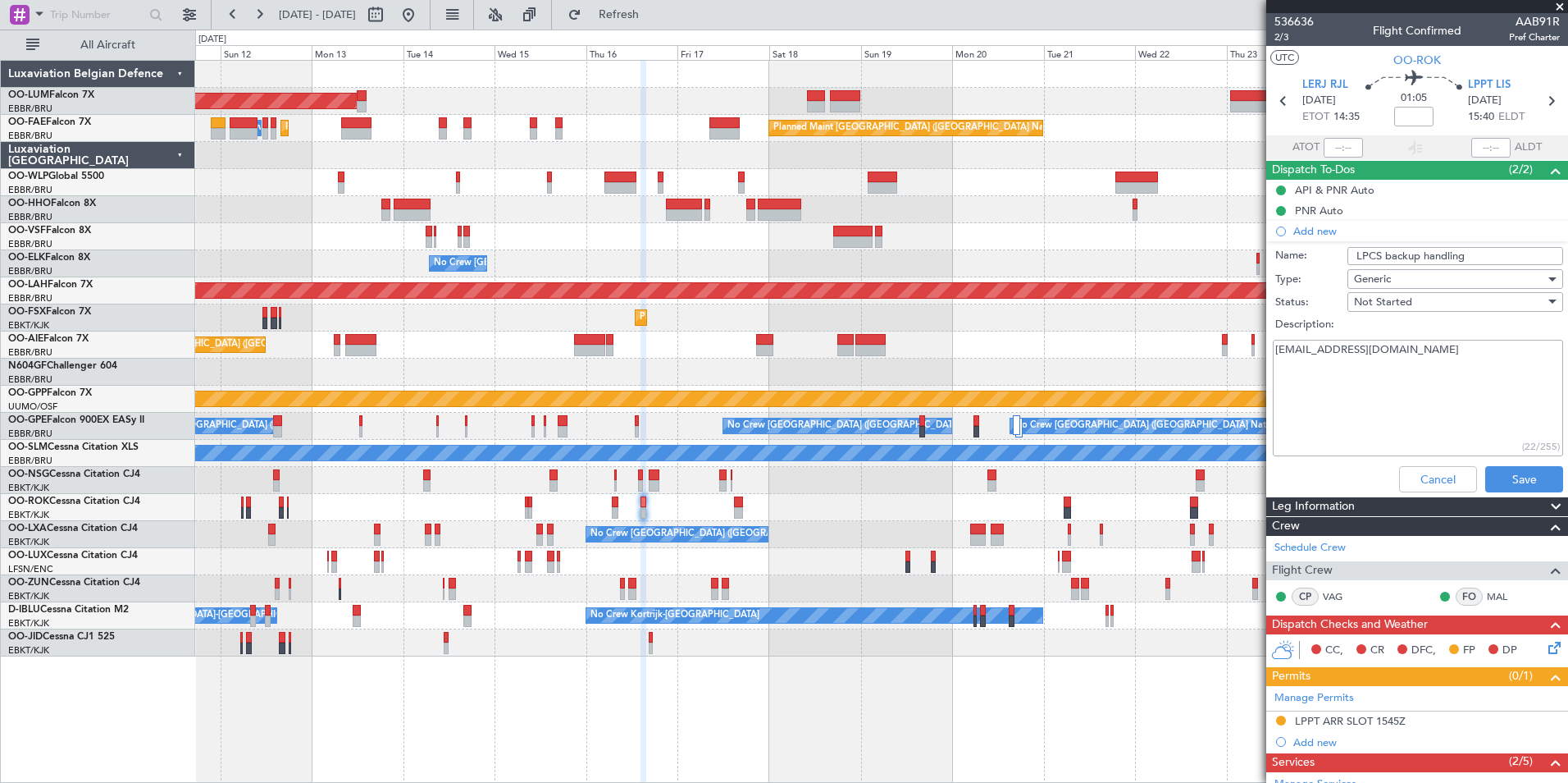
type textarea "fbo.lpcs@execujet.com +351 910 996 318"
click at [1499, 478] on button "Save" at bounding box center [1524, 479] width 78 height 26
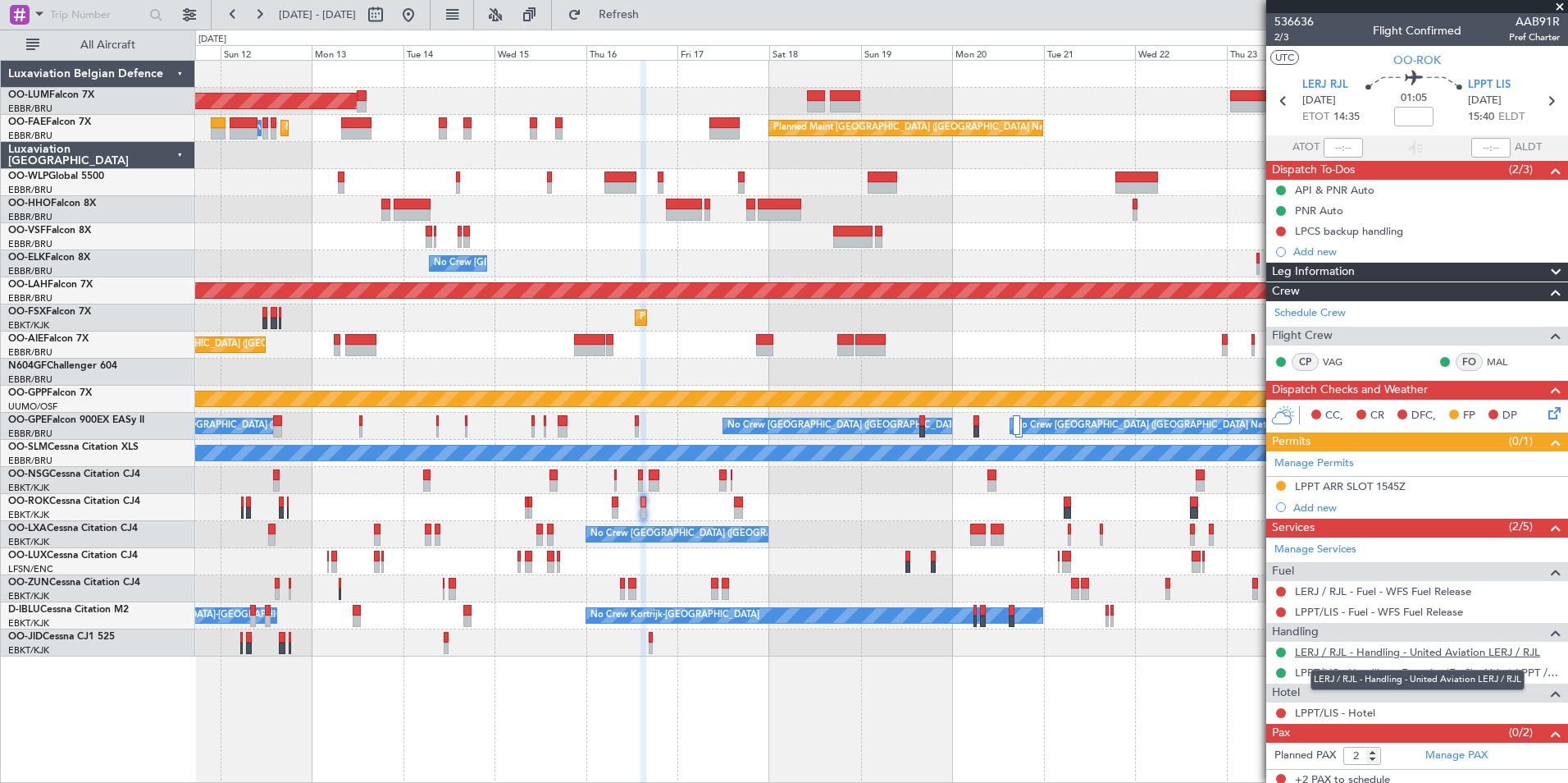
click at [1321, 652] on link "LERJ / RJL - Handling - United Aviation LERJ / RJL" at bounding box center [1418, 652] width 245 height 14
click at [1338, 673] on link "LPPT/LIS - Handling - Execujet (Ex-Sky Valet) LPPT / LIS" at bounding box center [1428, 672] width 265 height 14
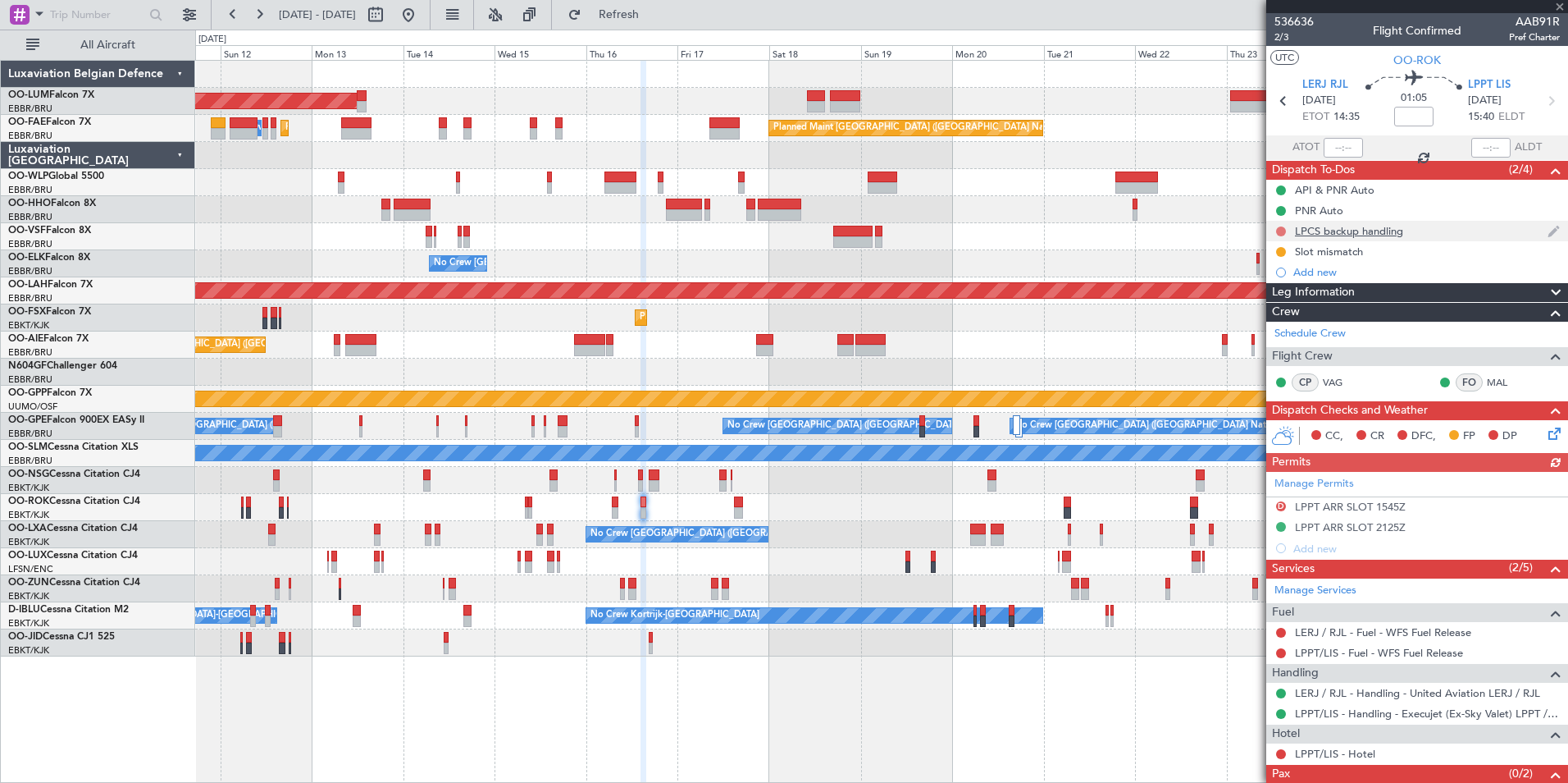
click at [1283, 227] on button at bounding box center [1281, 232] width 10 height 10
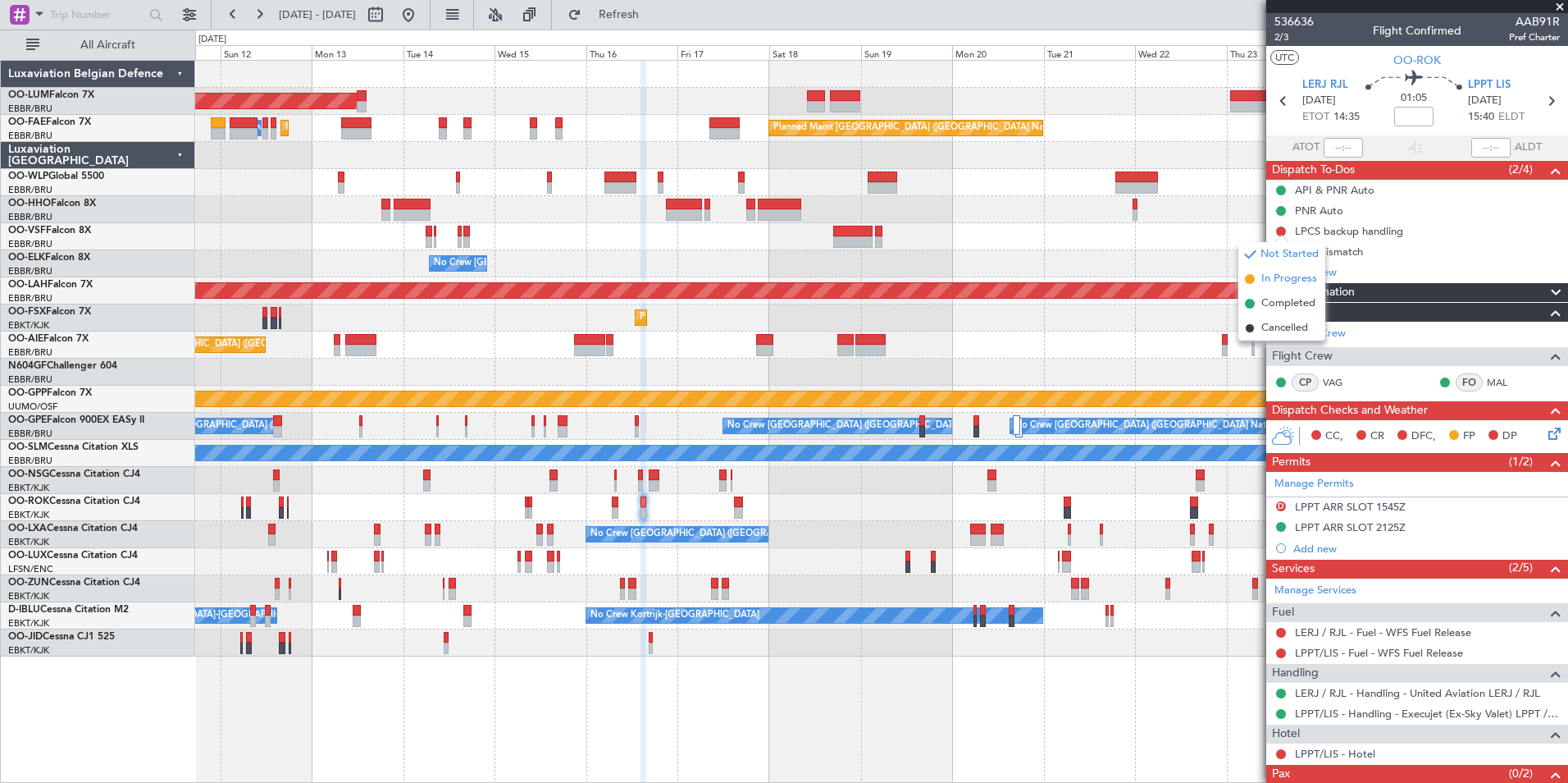
click at [1248, 276] on span at bounding box center [1250, 279] width 10 height 10
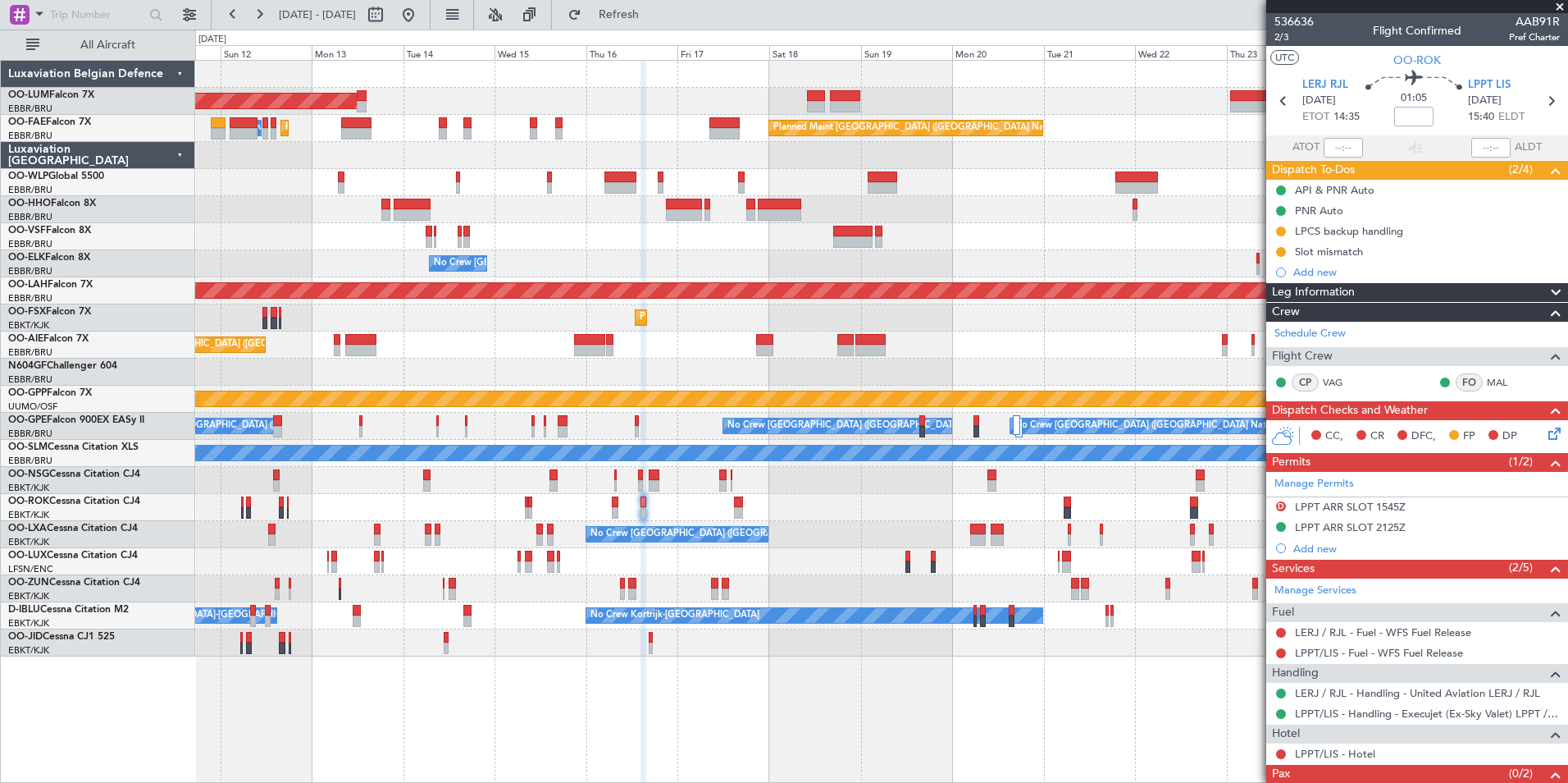
click at [766, 511] on div at bounding box center [881, 507] width 1373 height 27
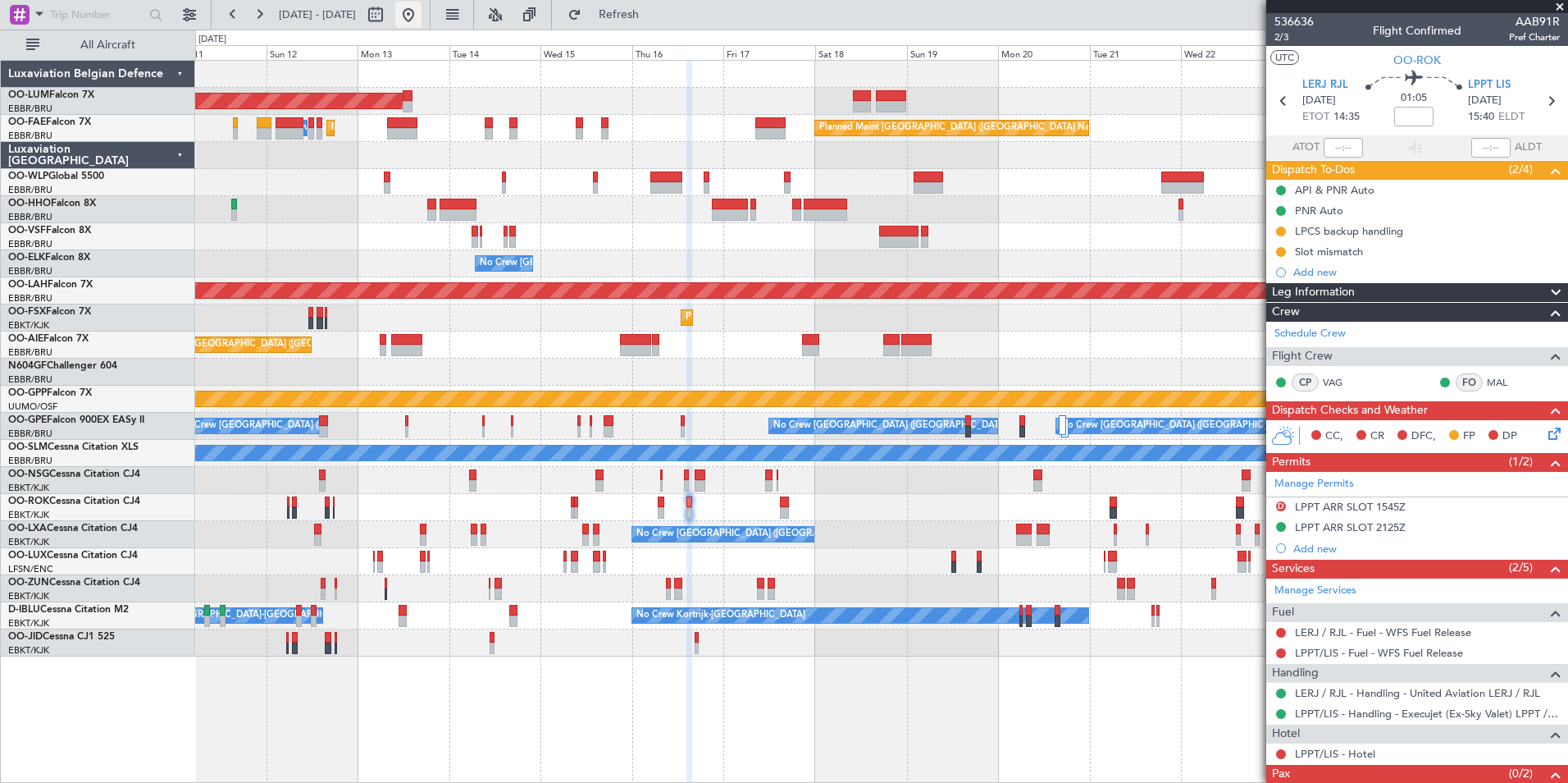
click at [422, 8] on button at bounding box center [408, 15] width 26 height 26
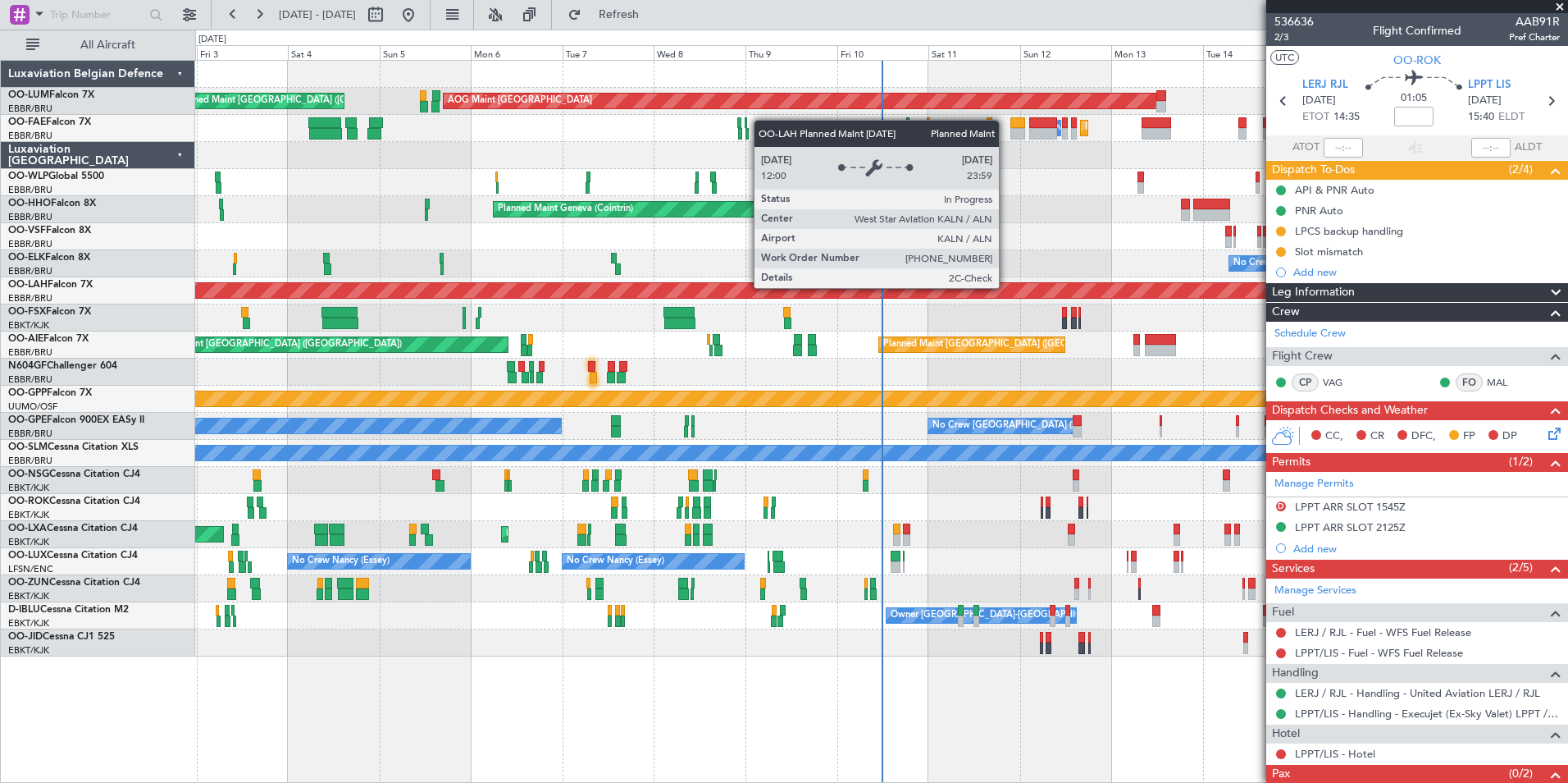
click at [911, 244] on div "AOG Maint Sibiu Planned Maint Brussels (Brussels National) Planned Maint Brusse…" at bounding box center [881, 358] width 1373 height 596
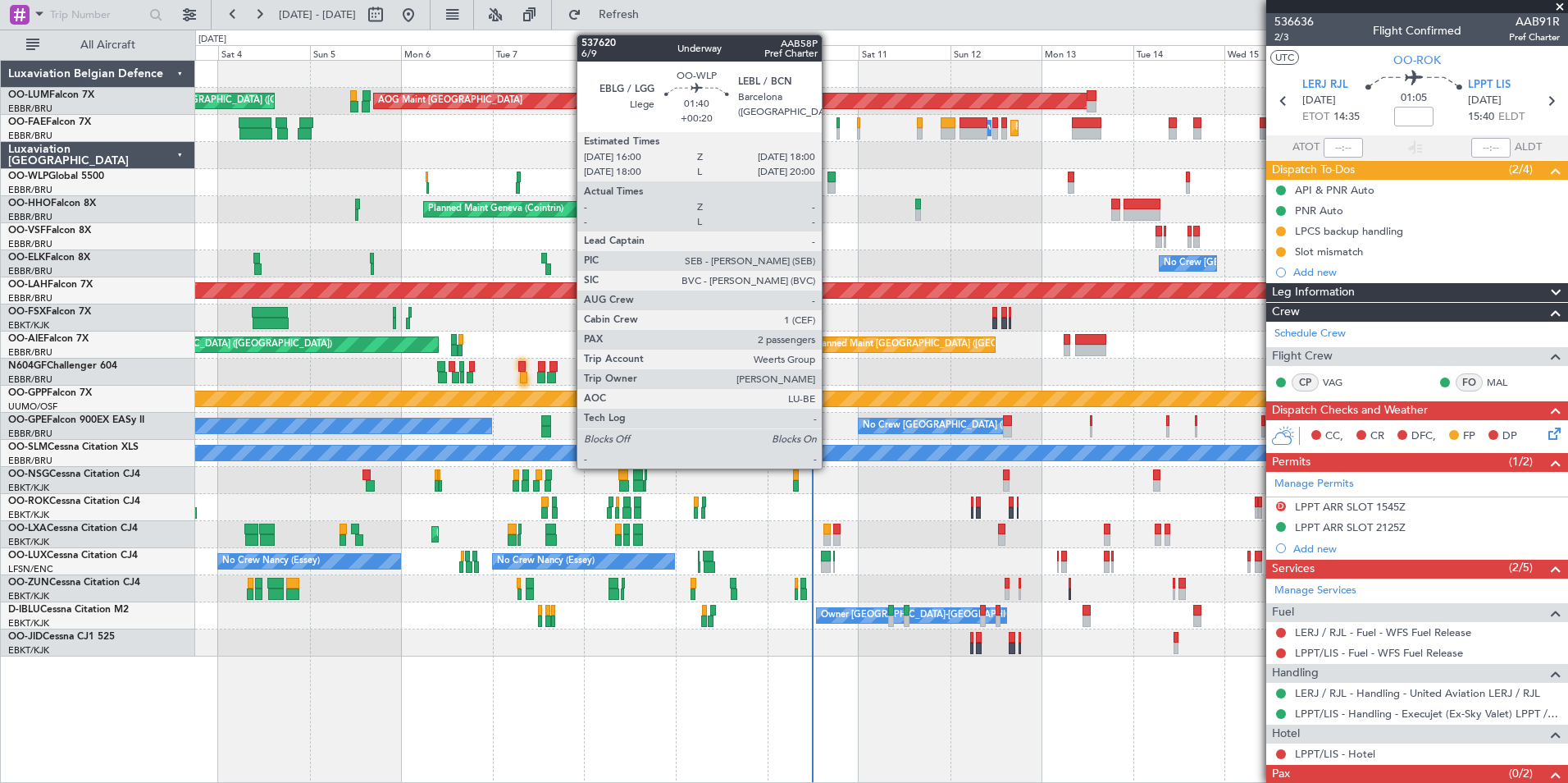
click at [829, 181] on div at bounding box center [832, 178] width 8 height 12
type input "+00:20"
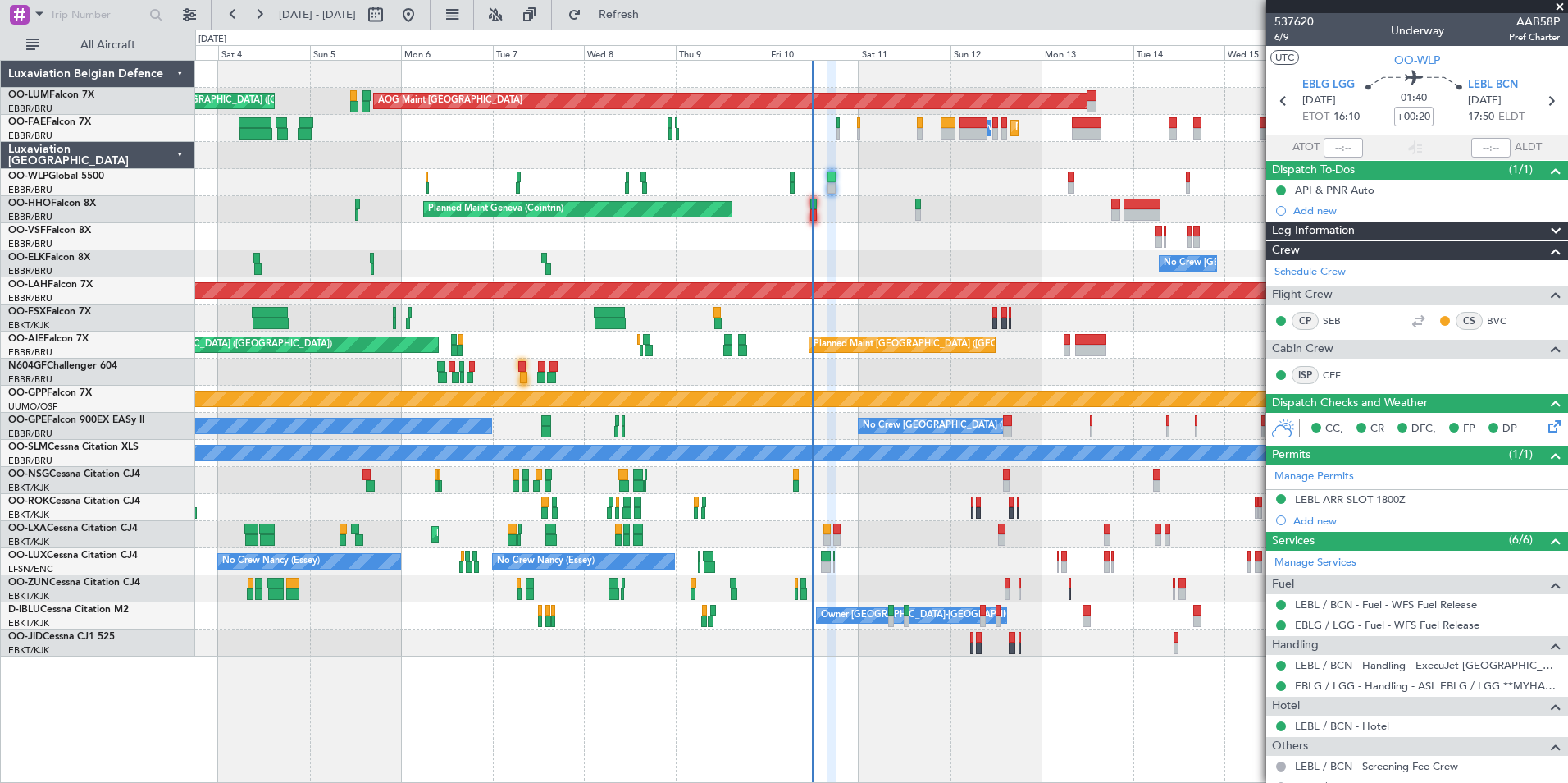
click at [840, 198] on div "Planned Maint Geneva (Cointrin)" at bounding box center [881, 210] width 1373 height 27
click at [809, 208] on div "Planned Maint Geneva (Cointrin)" at bounding box center [881, 210] width 1373 height 27
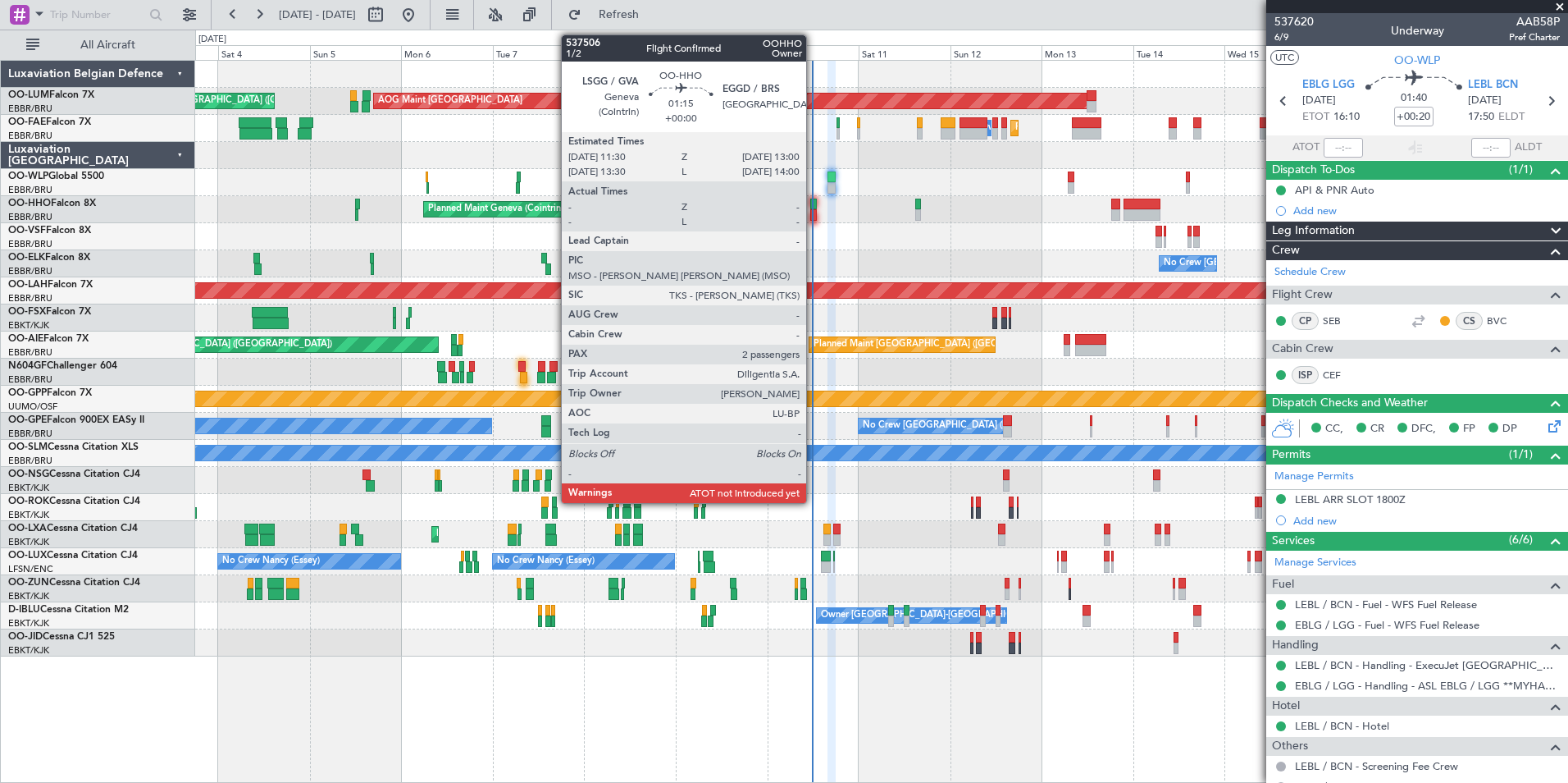
click at [813, 208] on div at bounding box center [813, 204] width 6 height 12
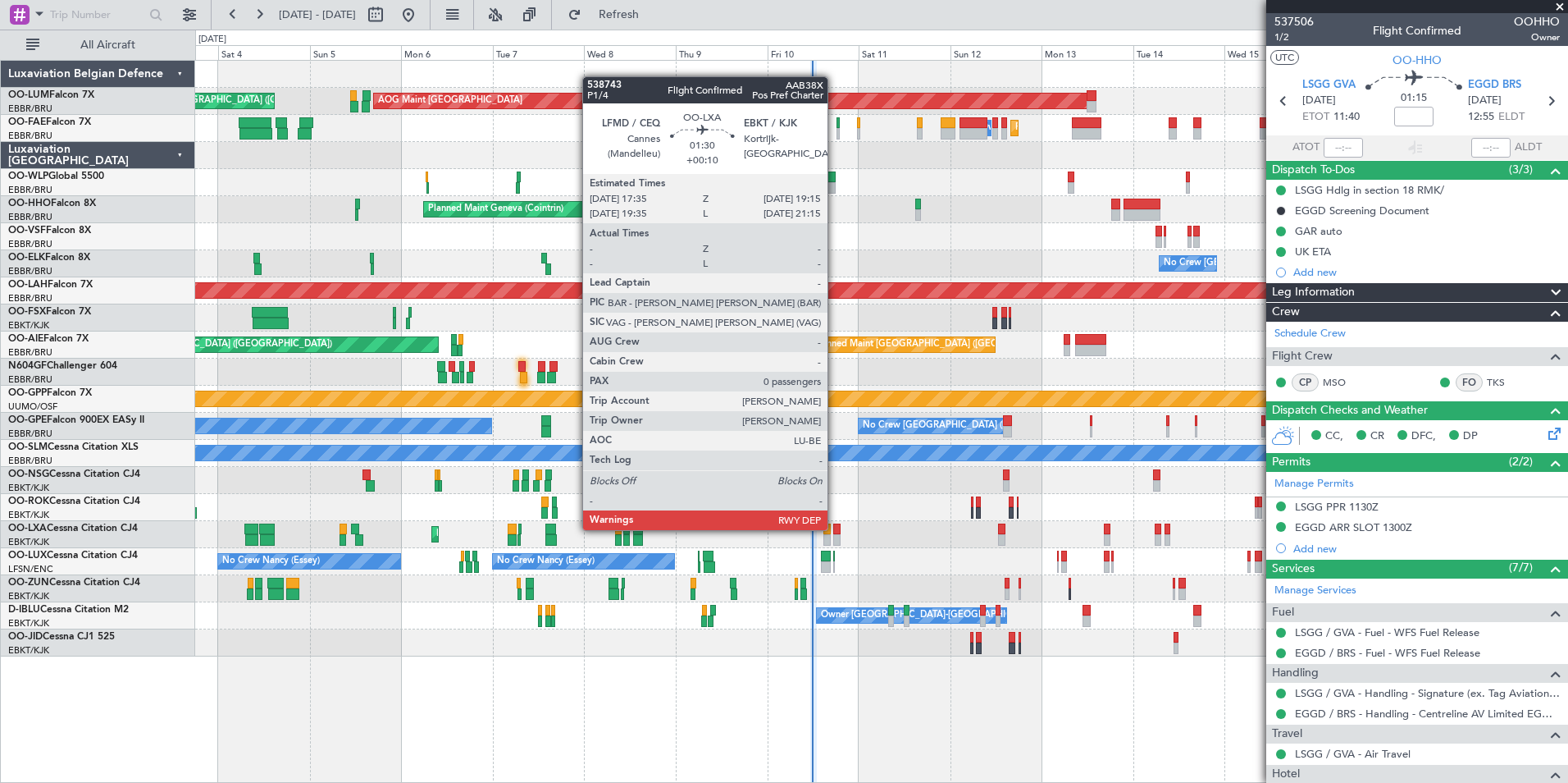
click at [835, 528] on div at bounding box center [836, 529] width 7 height 12
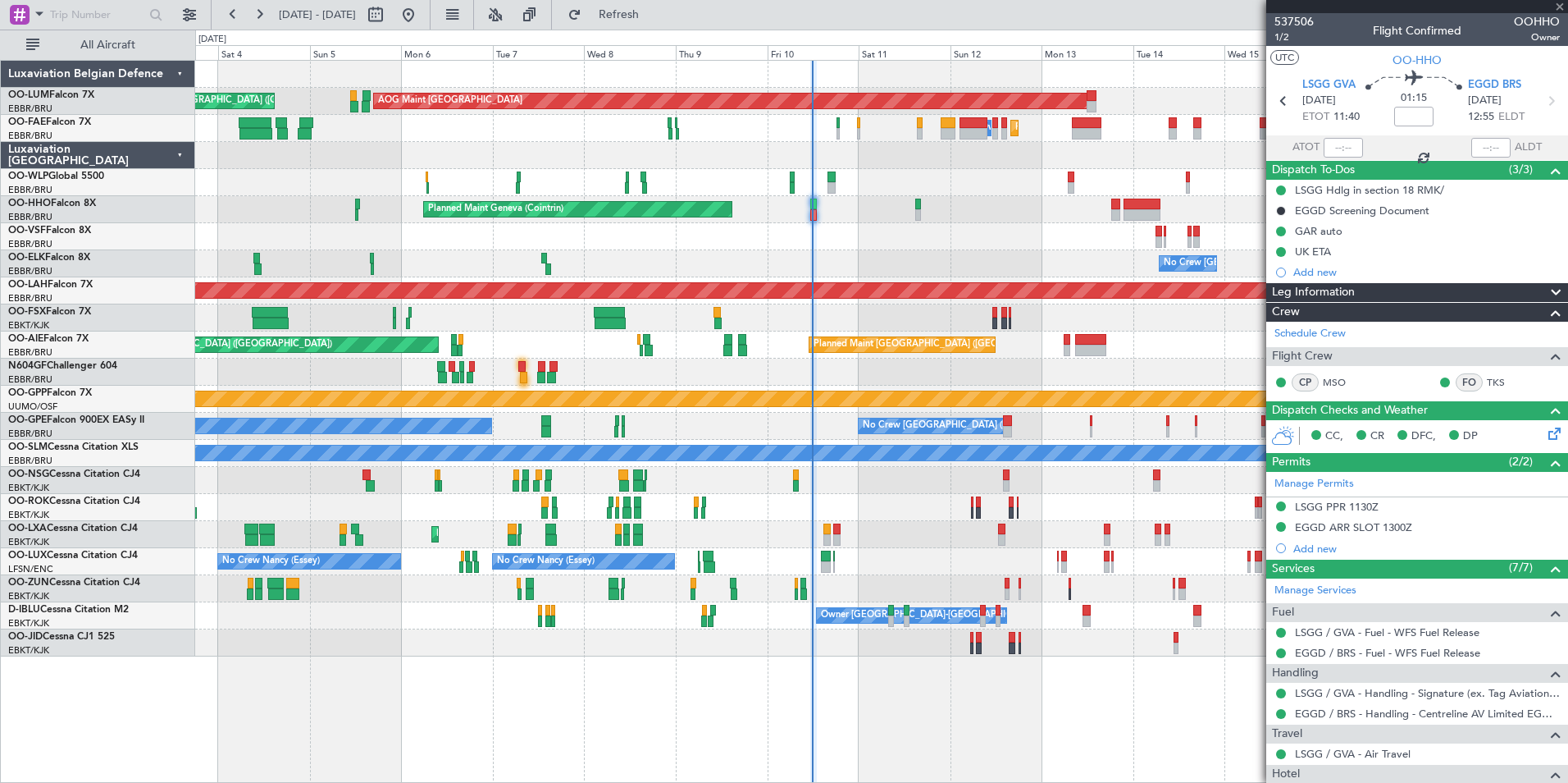
type input "+00:10"
type input "0"
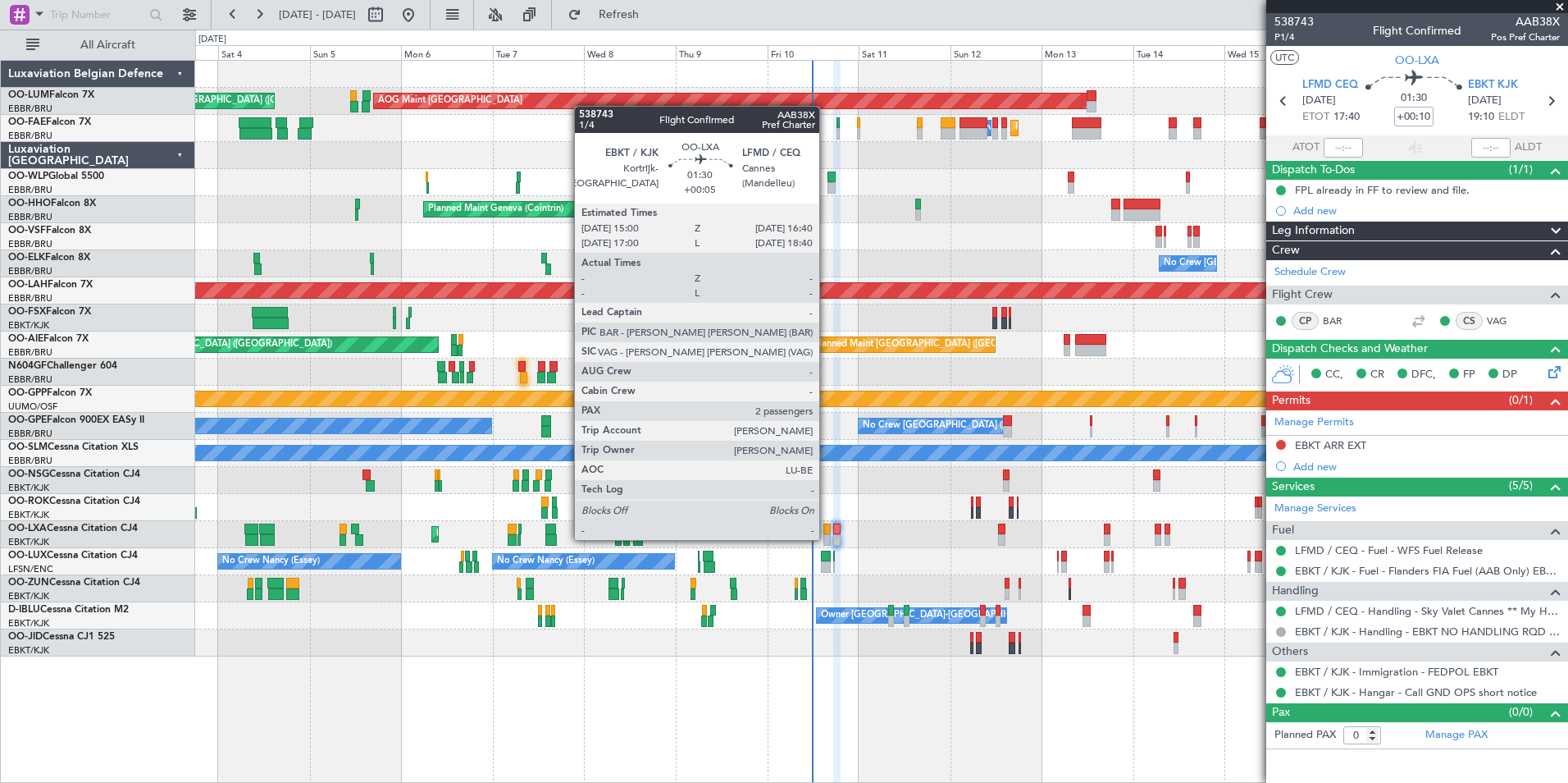
click at [827, 538] on div at bounding box center [826, 540] width 7 height 12
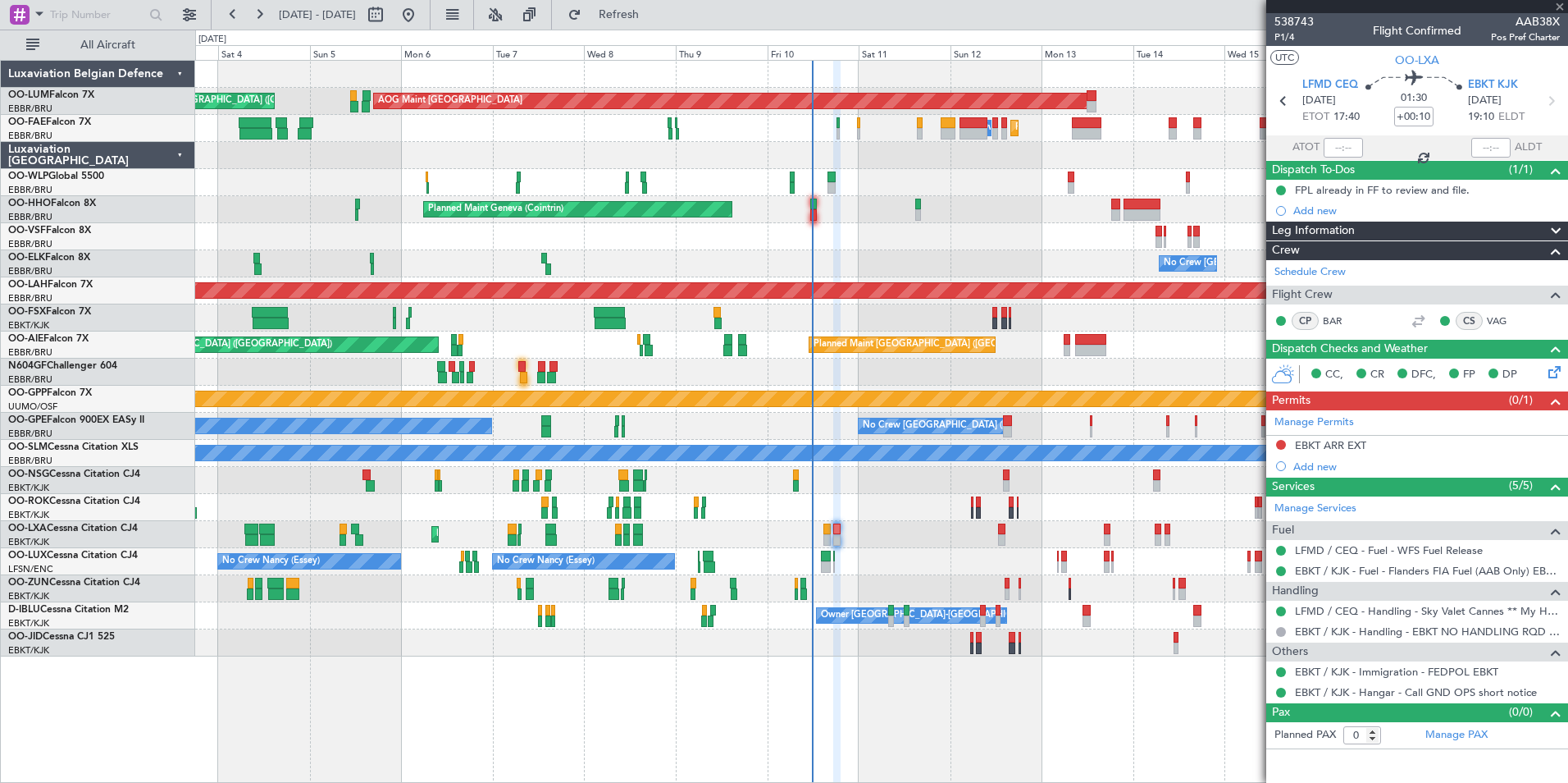
type input "+00:05"
type input "2"
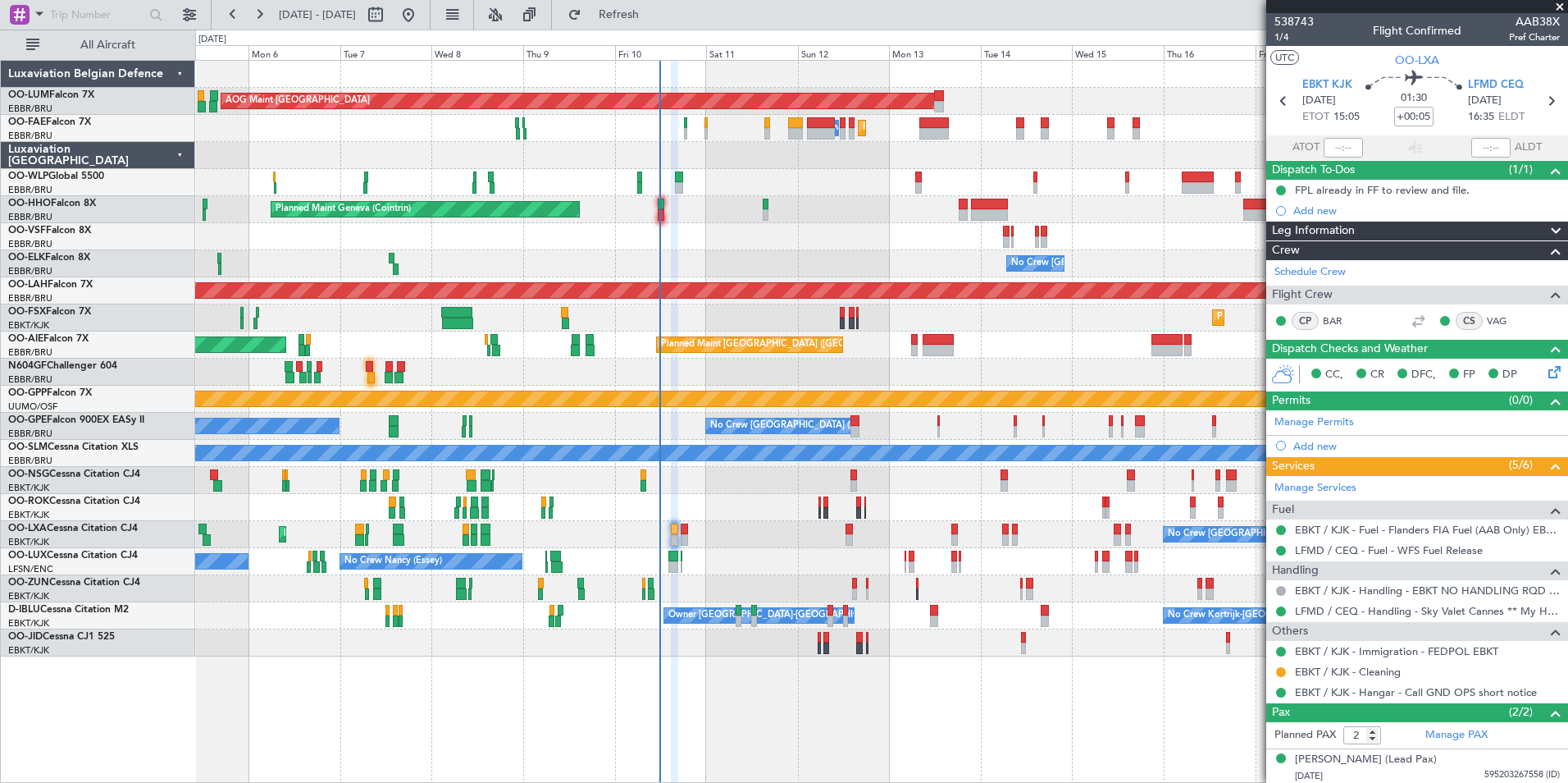
click at [694, 601] on div "AOG Maint Sibiu Planned Maint Brussels (Brussels National) Planned Maint Brusse…" at bounding box center [881, 358] width 1373 height 596
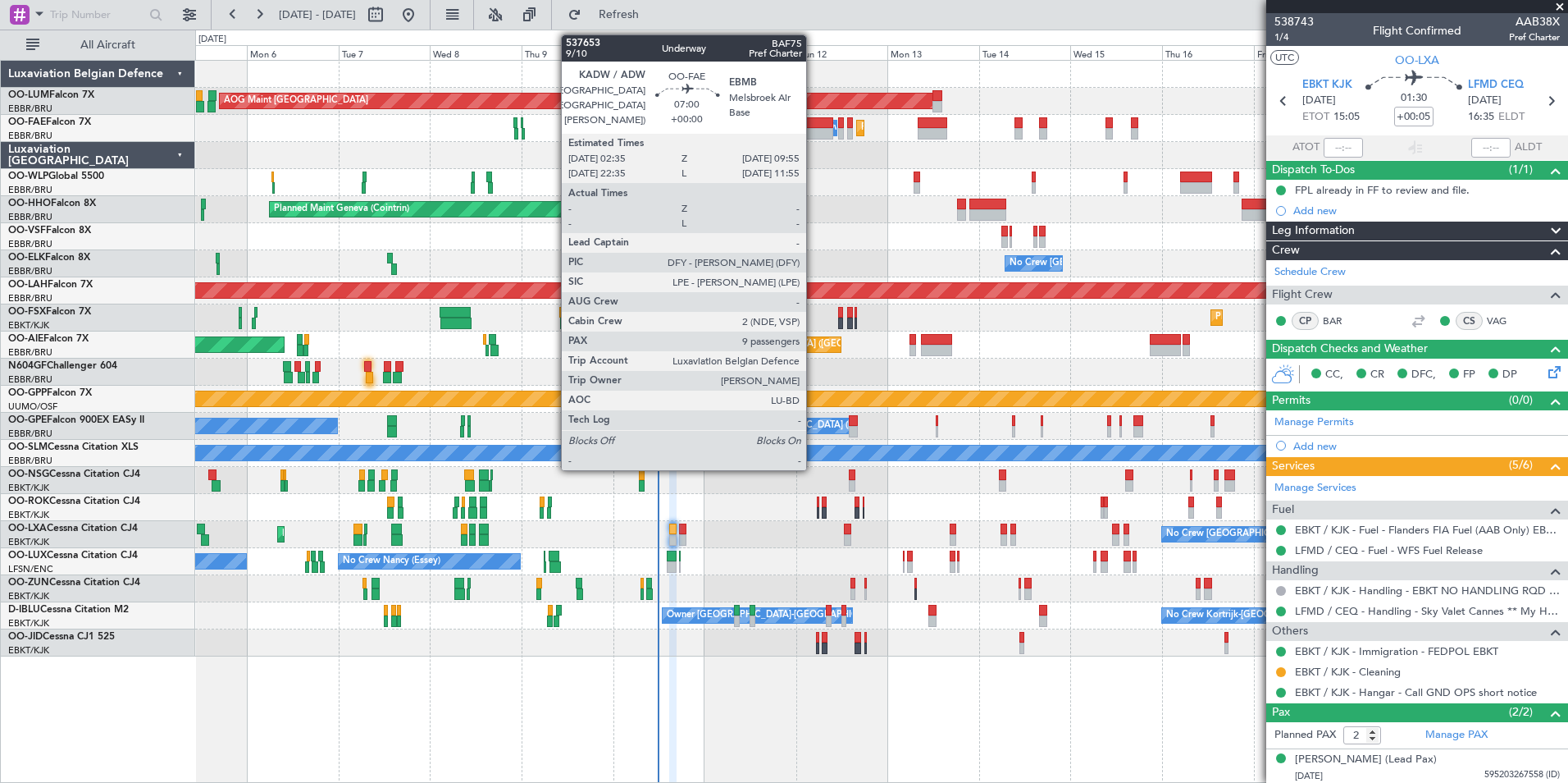
click at [813, 128] on div at bounding box center [819, 133] width 28 height 12
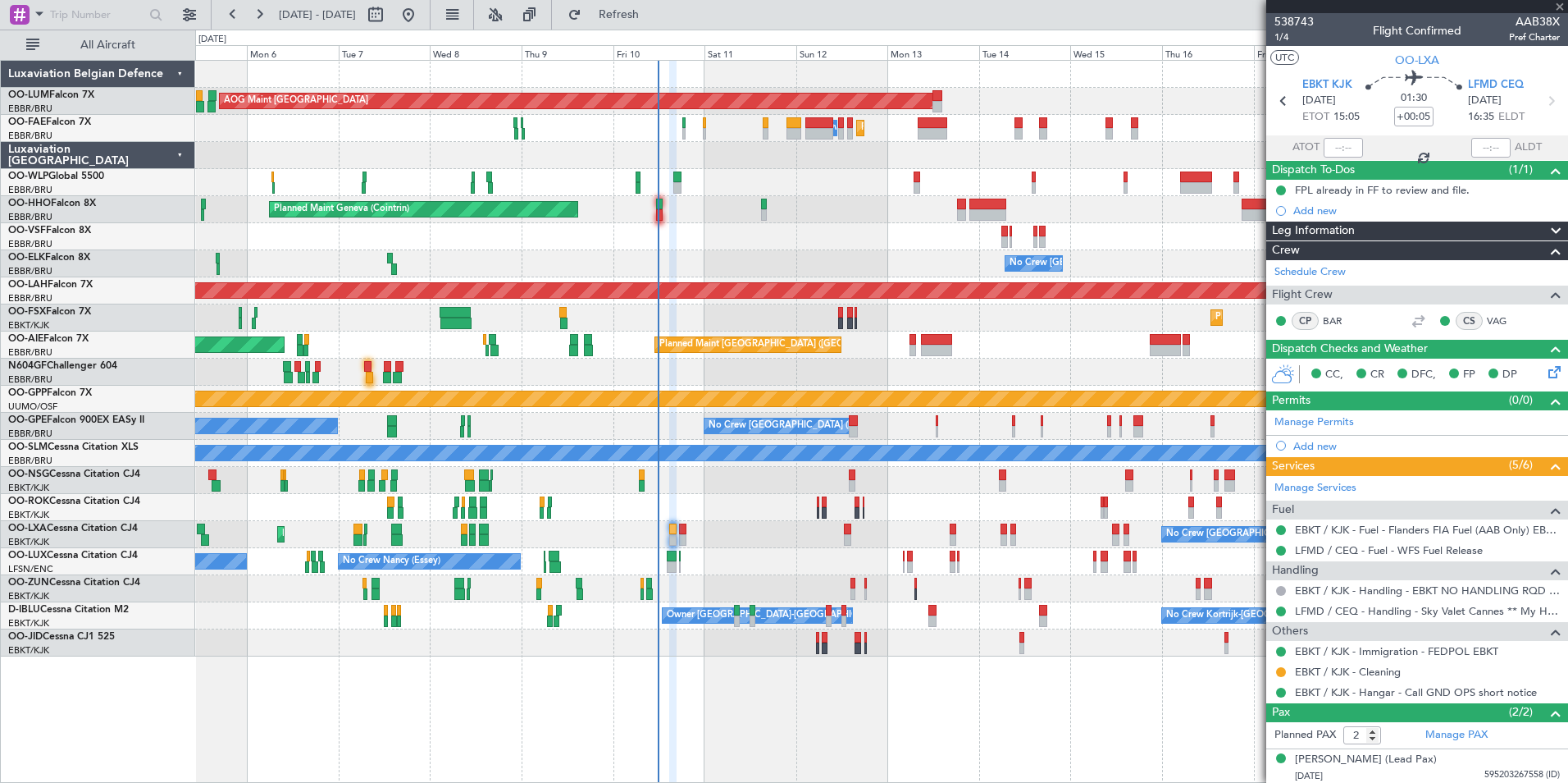
click at [765, 169] on div "AOG Maint Sibiu Planned Maint Brussels (Brussels National) Planned Maint Brusse…" at bounding box center [881, 358] width 1373 height 596
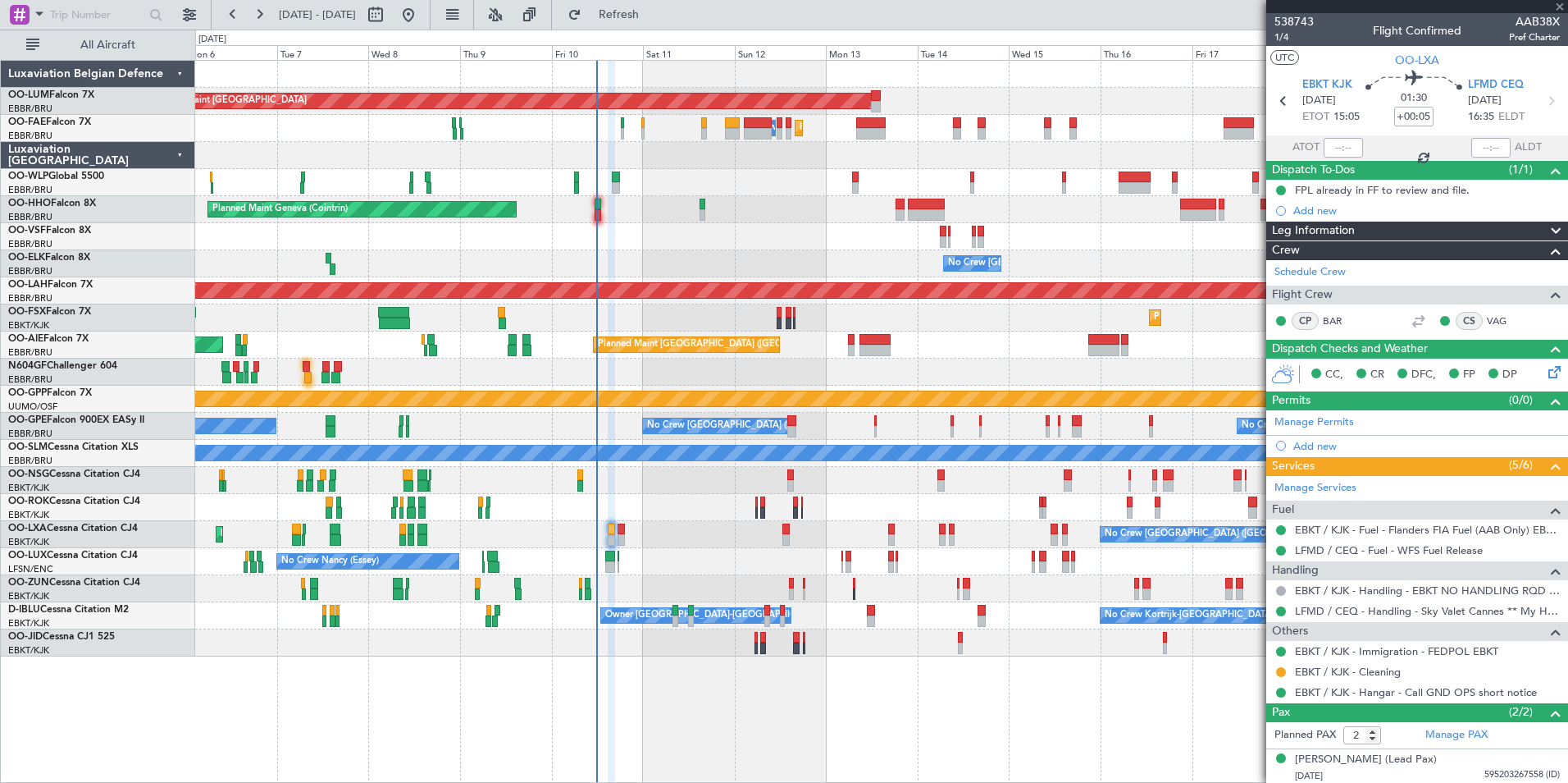
type input "9"
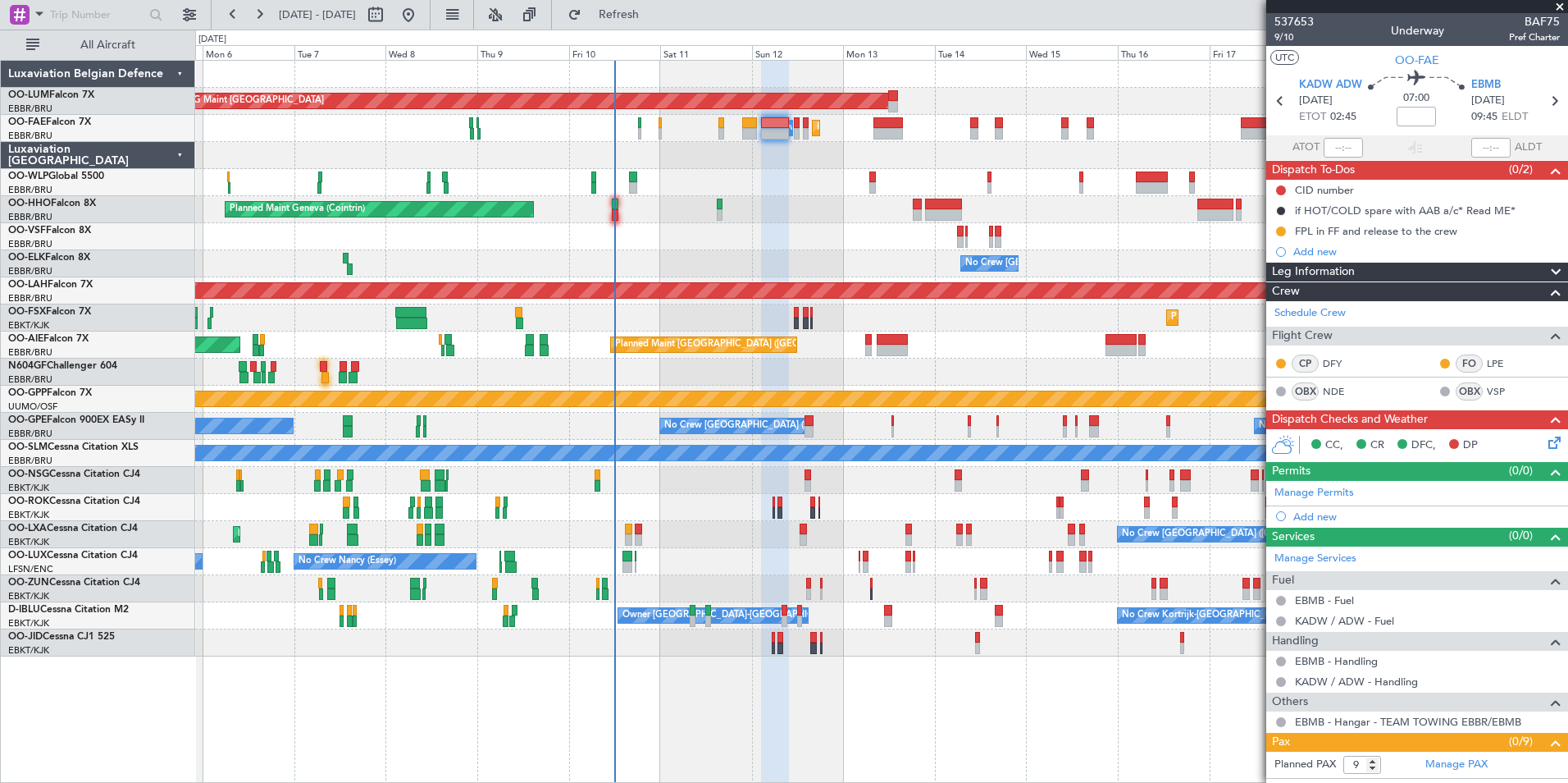
click at [762, 183] on div "Planned Maint Milan (Linate)" at bounding box center [881, 183] width 1373 height 27
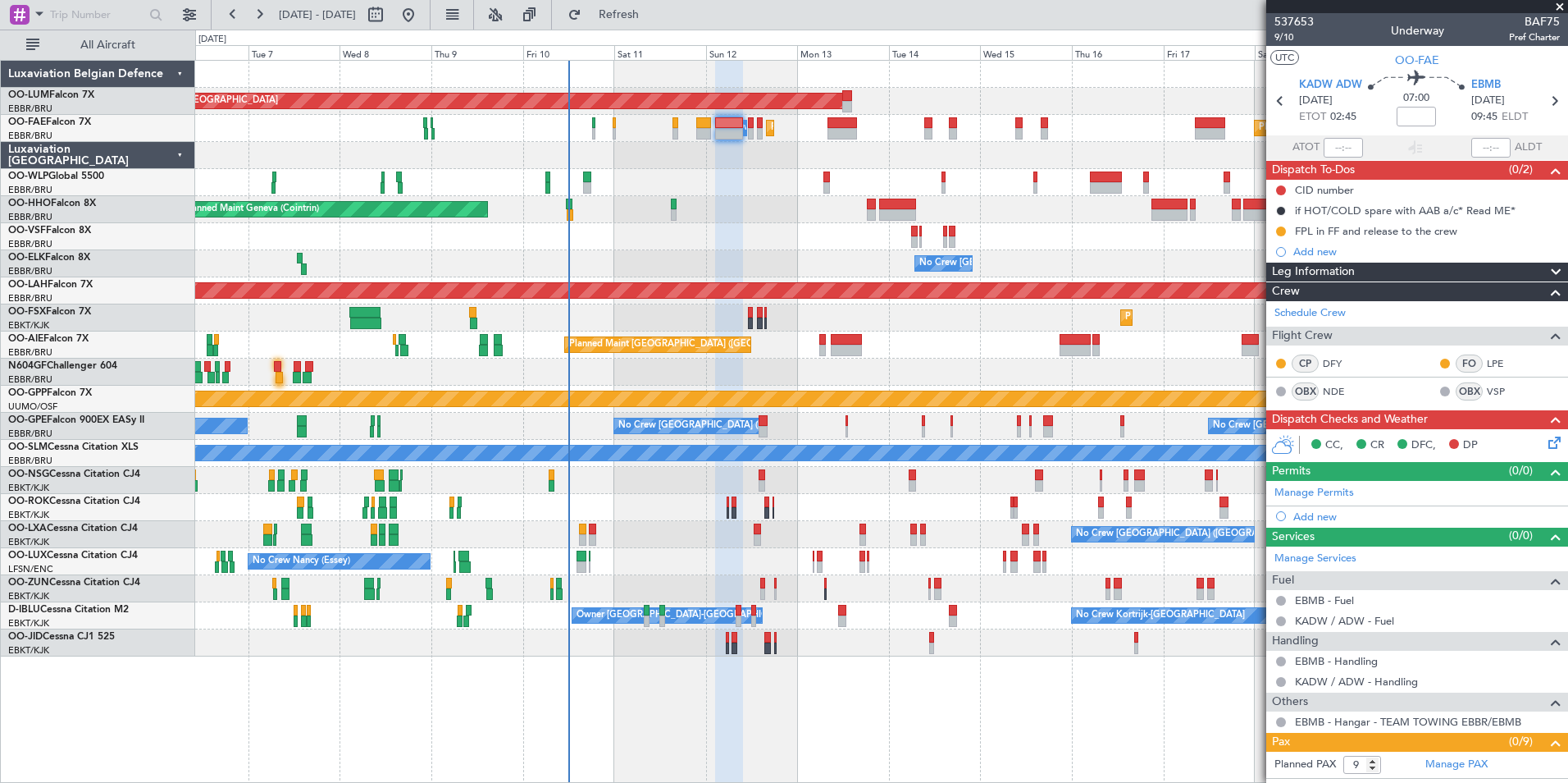
click at [785, 230] on div "AOG Maint Sibiu Planned Maint Brussels (Brussels National) Planned Maint Melsbr…" at bounding box center [881, 358] width 1373 height 596
